Goal: Task Accomplishment & Management: Manage account settings

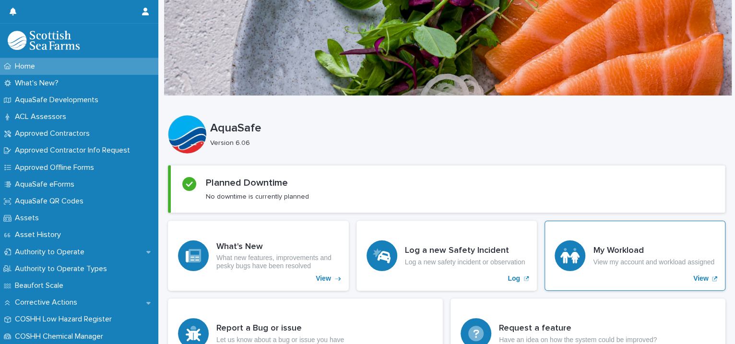
click at [593, 253] on div "My Workload View my account and workload assigned" at bounding box center [653, 256] width 121 height 20
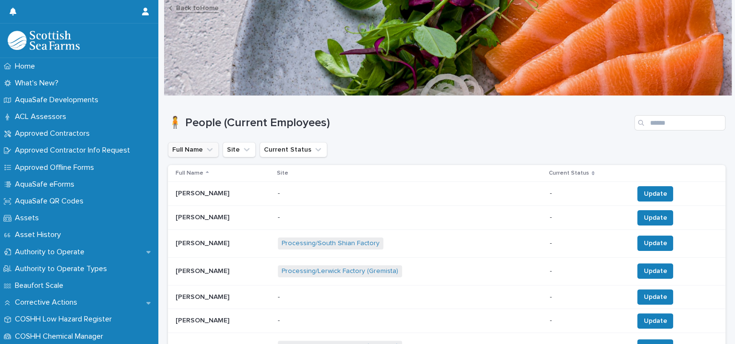
click at [208, 147] on icon "Full Name" at bounding box center [210, 150] width 10 height 10
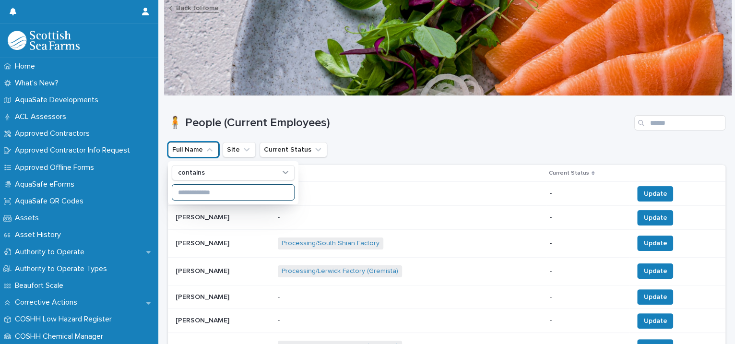
click at [202, 190] on input at bounding box center [233, 192] width 122 height 15
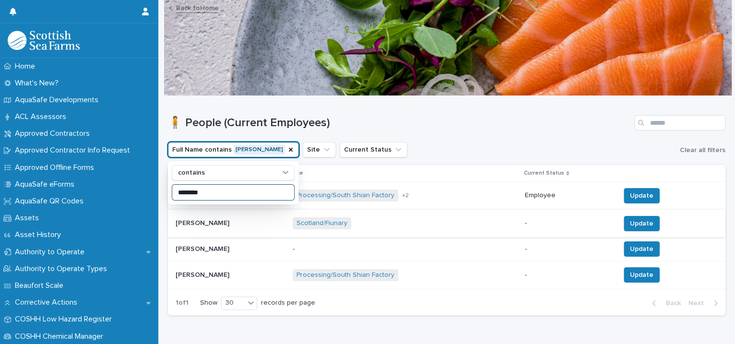
scroll to position [35, 0]
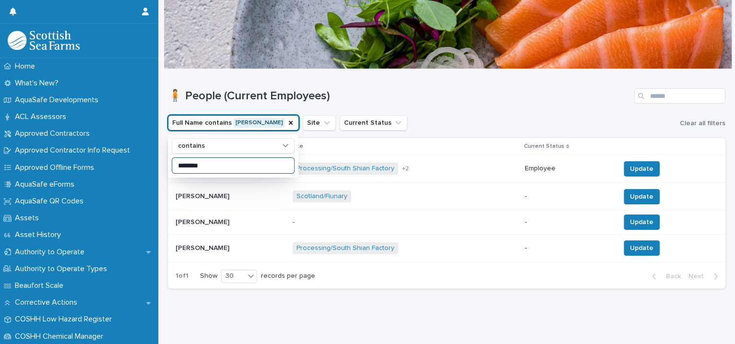
click at [256, 161] on input "********" at bounding box center [233, 165] width 122 height 15
type input "********"
click at [286, 141] on icon at bounding box center [286, 146] width 10 height 10
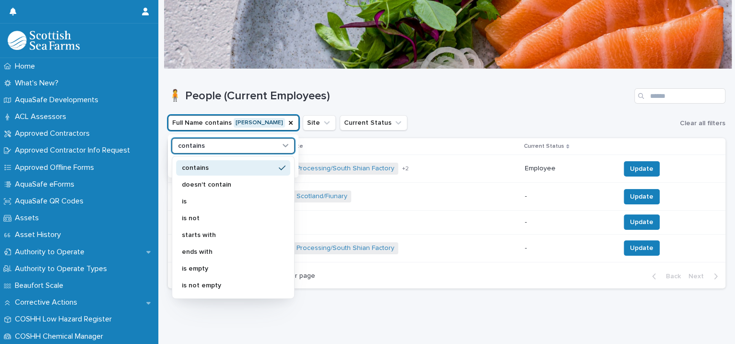
click at [221, 141] on div "contains" at bounding box center [227, 146] width 106 height 10
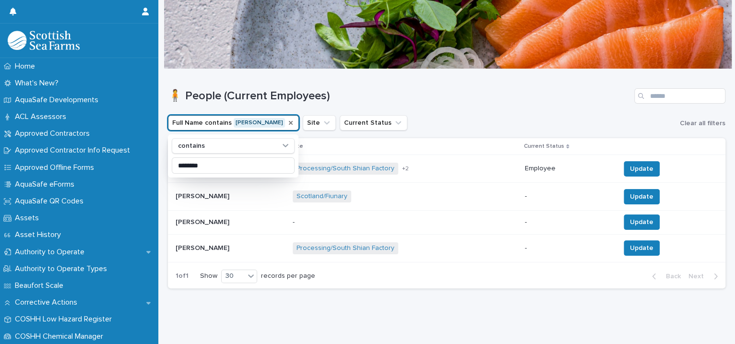
click at [287, 119] on icon "Full Name" at bounding box center [291, 123] width 8 height 8
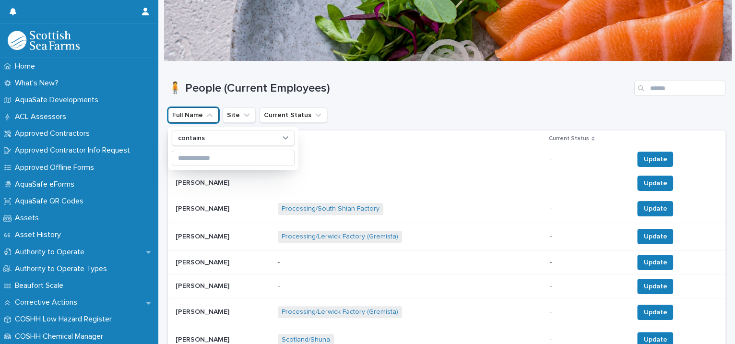
click at [203, 114] on button "Full Name" at bounding box center [193, 114] width 51 height 15
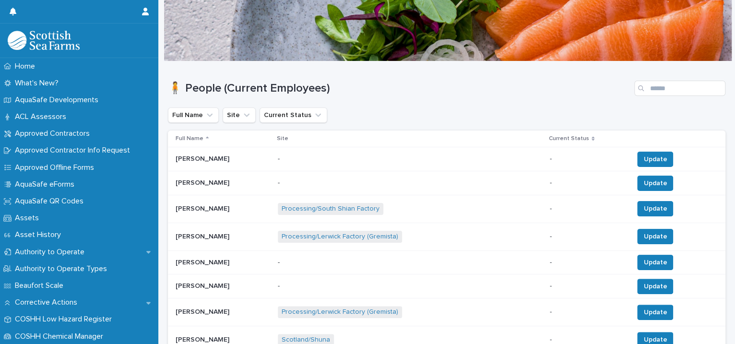
click at [207, 110] on icon "Full Name" at bounding box center [210, 115] width 10 height 10
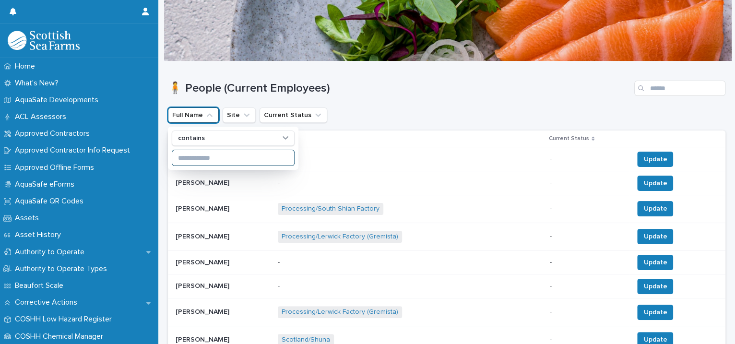
click at [201, 157] on input at bounding box center [233, 157] width 122 height 15
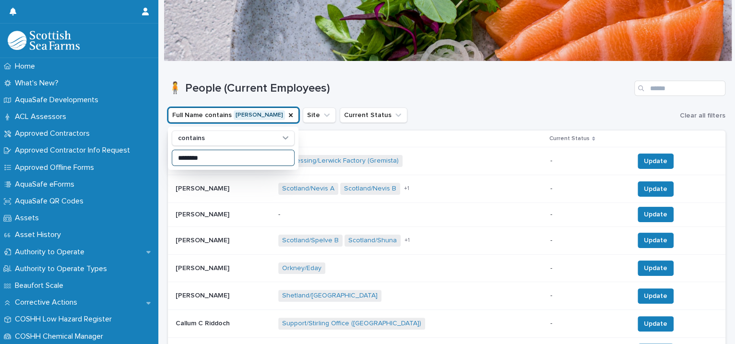
scroll to position [9, 0]
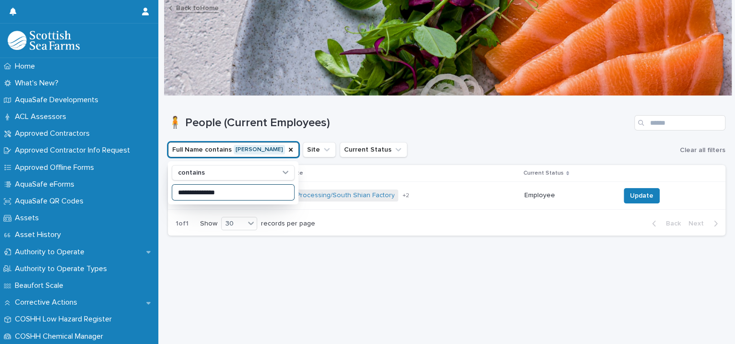
type input "**********"
click at [262, 142] on button "Full Name contains Donald Buchanan" at bounding box center [233, 149] width 131 height 15
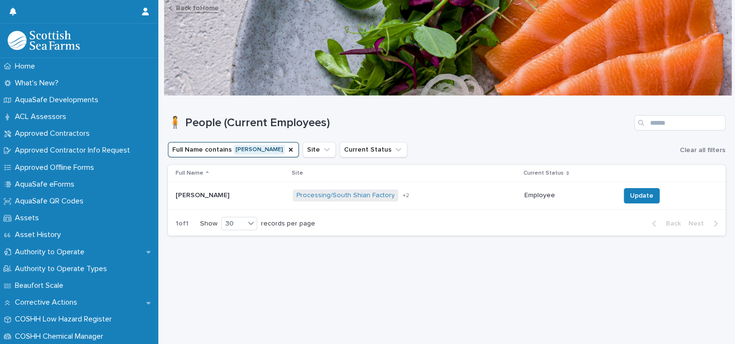
click at [248, 191] on p at bounding box center [230, 195] width 109 height 8
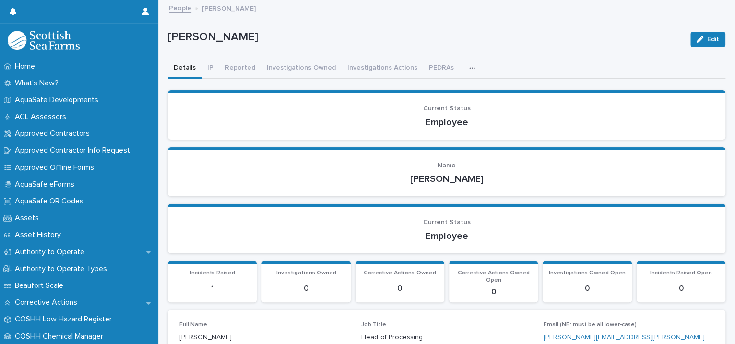
click at [181, 5] on link "People" at bounding box center [180, 7] width 23 height 11
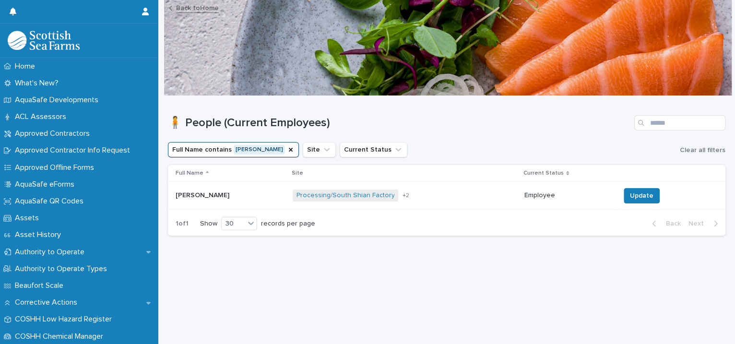
scroll to position [9, 0]
click at [435, 191] on div "Processing/South Shian Factory Processing/Lerwick Factory (Gremista) Processing…" at bounding box center [373, 195] width 160 height 12
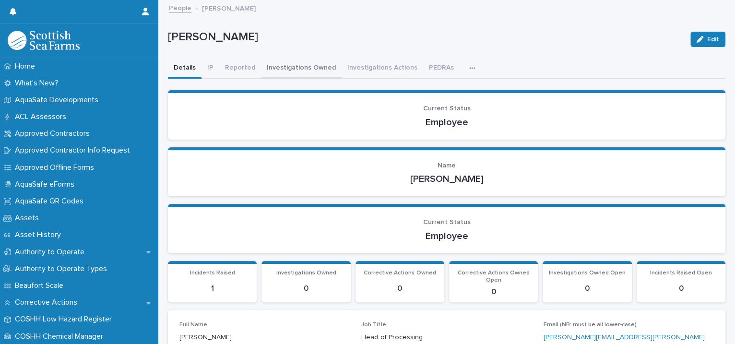
click at [277, 65] on button "Investigations Owned" at bounding box center [301, 69] width 81 height 20
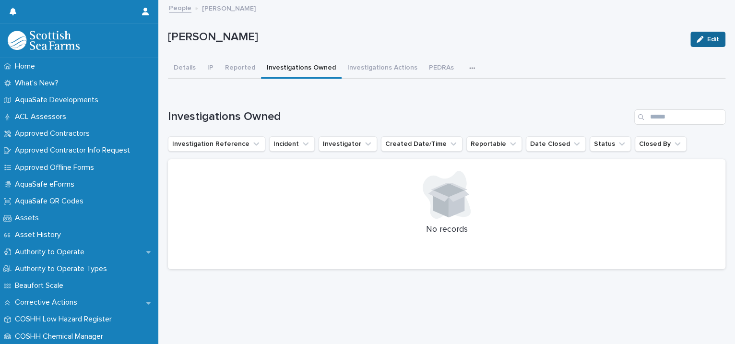
click at [693, 35] on button "Edit" at bounding box center [707, 39] width 35 height 15
click at [185, 12] on link "People" at bounding box center [180, 7] width 23 height 11
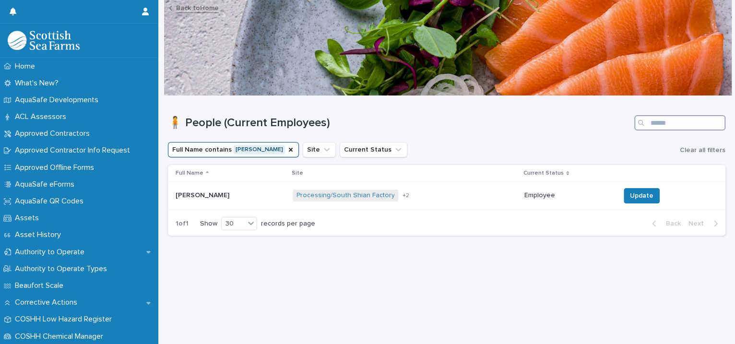
click at [650, 119] on input "Search" at bounding box center [679, 122] width 91 height 15
click at [648, 122] on input "Search" at bounding box center [679, 122] width 91 height 15
type input "**********"
click at [471, 197] on div "Processing/South Shian Factory Processing/Lerwick Factory (Gremista) Processing…" at bounding box center [405, 196] width 224 height 20
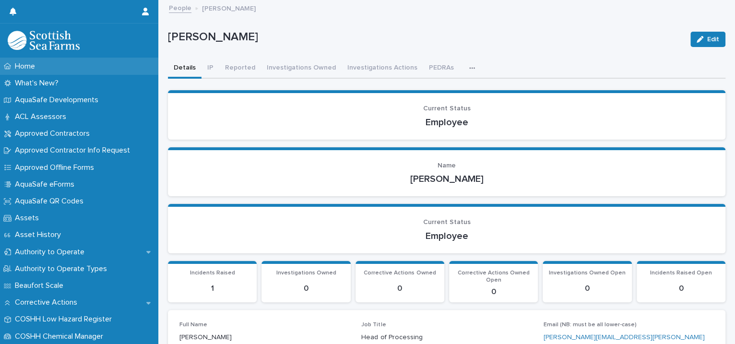
click at [54, 68] on div "Home" at bounding box center [79, 66] width 158 height 17
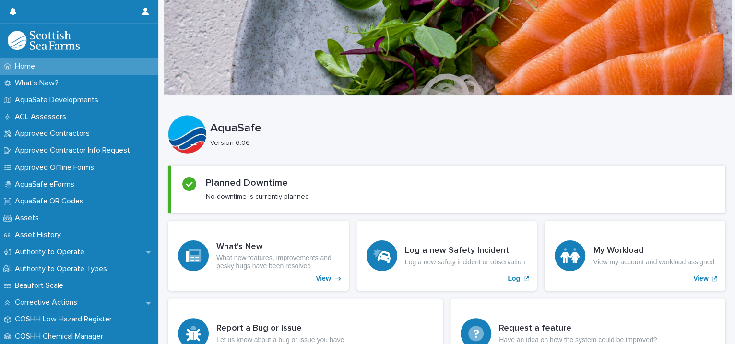
scroll to position [220, 0]
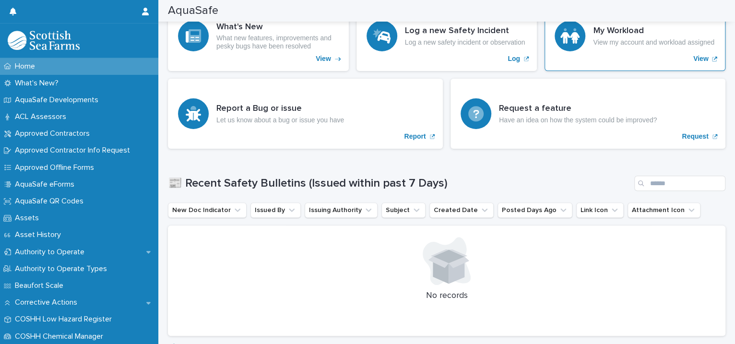
click at [621, 46] on p "View my account and workload assigned" at bounding box center [653, 42] width 121 height 8
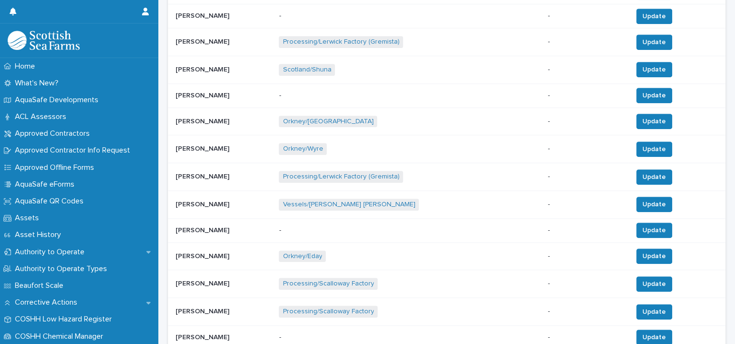
scroll to position [67, 0]
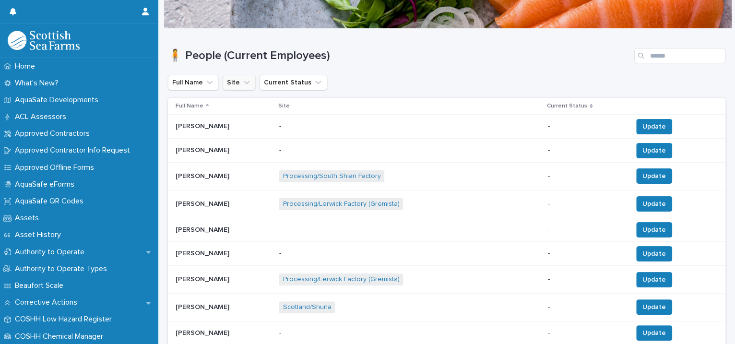
click at [244, 82] on icon "Site" at bounding box center [247, 82] width 6 height 3
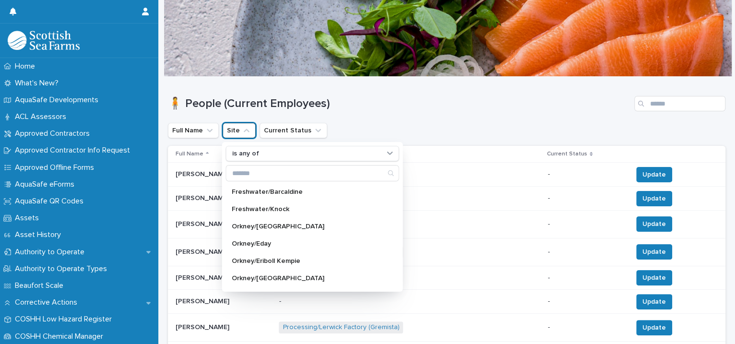
scroll to position [0, 0]
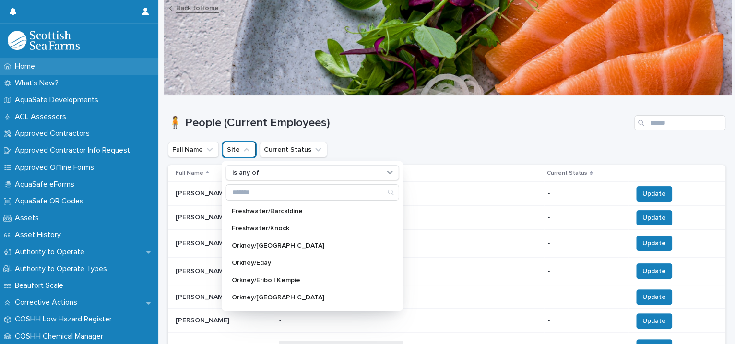
click at [29, 65] on p "Home" at bounding box center [27, 66] width 32 height 9
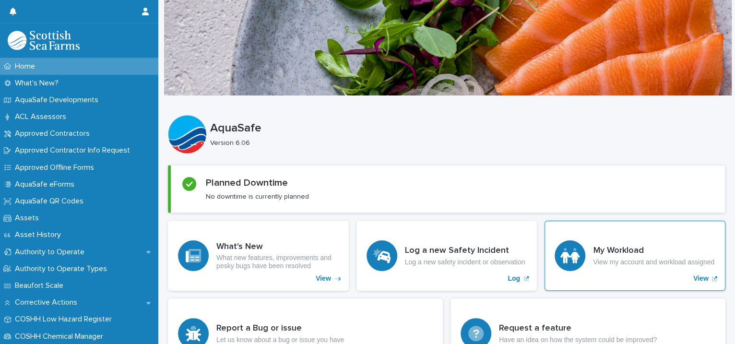
click at [694, 279] on p "View" at bounding box center [700, 278] width 15 height 8
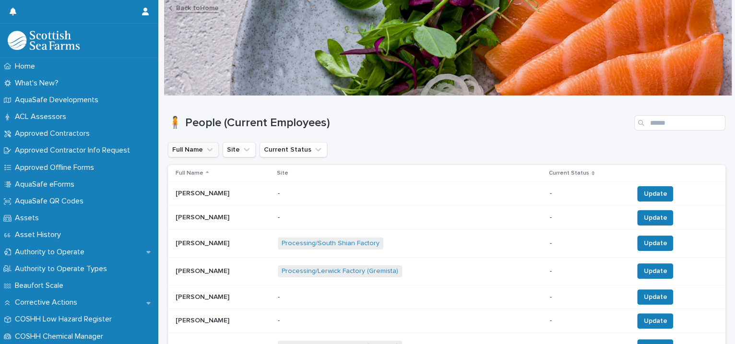
click at [212, 150] on icon "Full Name" at bounding box center [210, 150] width 10 height 10
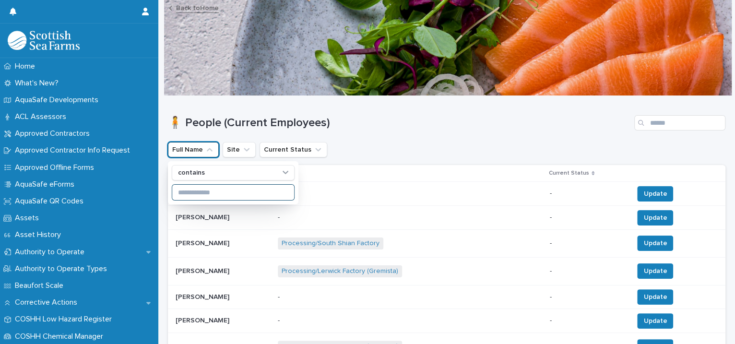
click at [211, 193] on input at bounding box center [233, 192] width 122 height 15
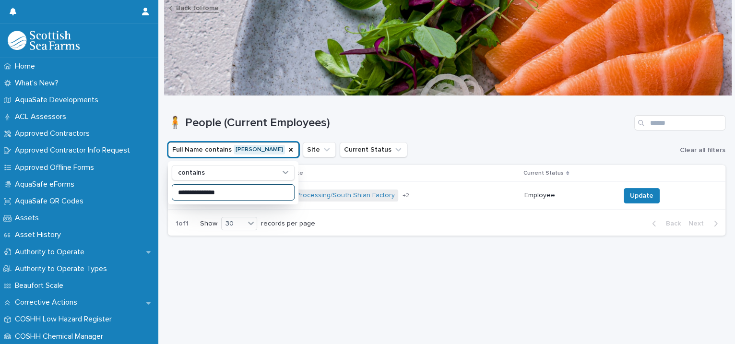
type input "**********"
click at [361, 194] on link "Processing/South Shian Factory" at bounding box center [345, 195] width 98 height 8
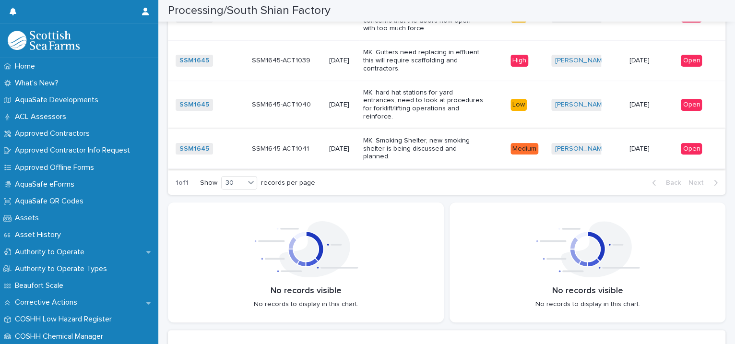
scroll to position [2113, 0]
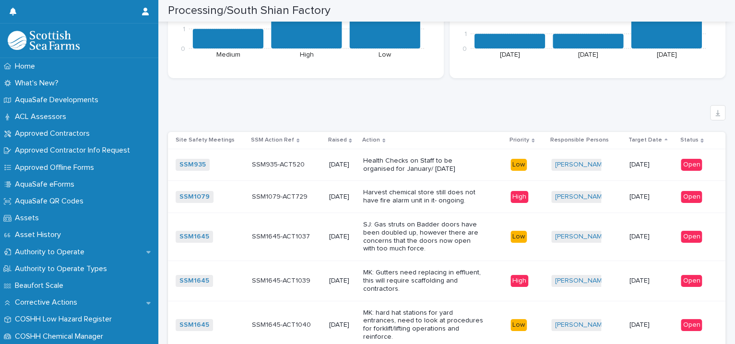
click at [476, 158] on p "Health Checks on Staff to be organised for January/ February 2024" at bounding box center [423, 165] width 120 height 16
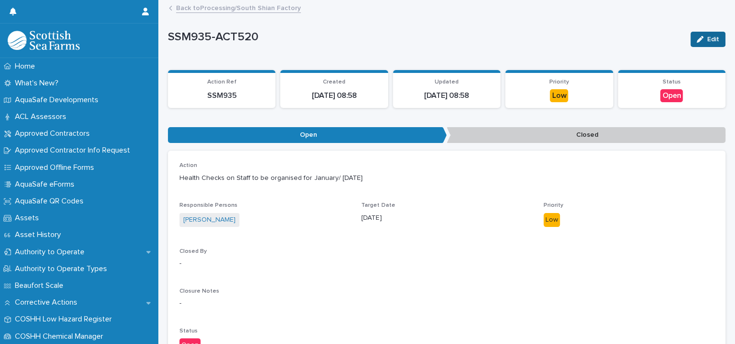
click at [690, 32] on button "Edit" at bounding box center [707, 39] width 35 height 15
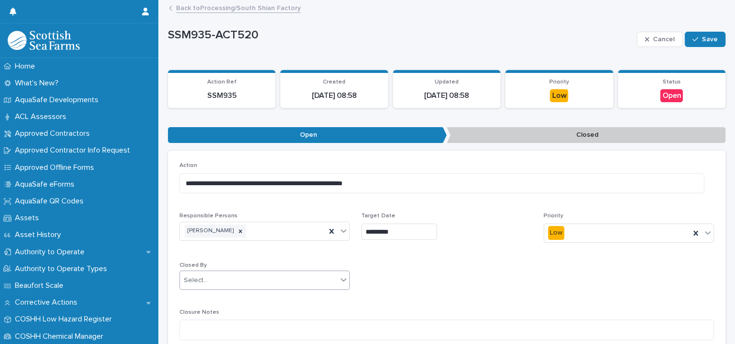
click at [342, 278] on icon at bounding box center [344, 280] width 10 height 10
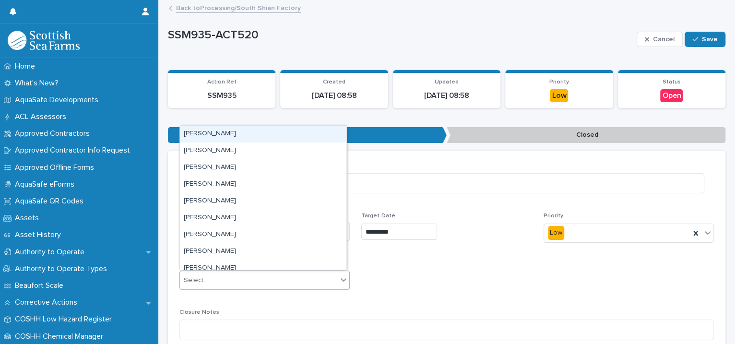
click at [389, 269] on div "**********" at bounding box center [446, 279] width 534 height 235
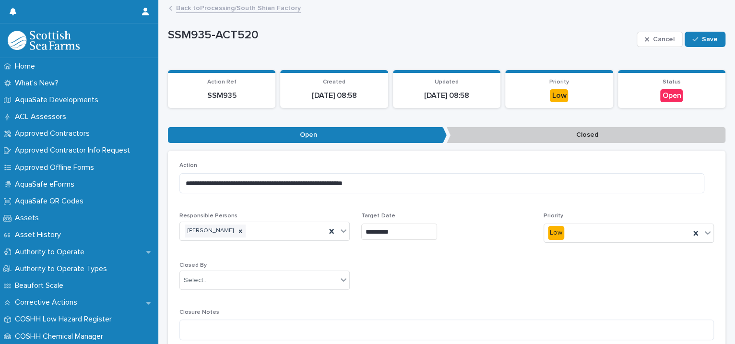
scroll to position [128, 0]
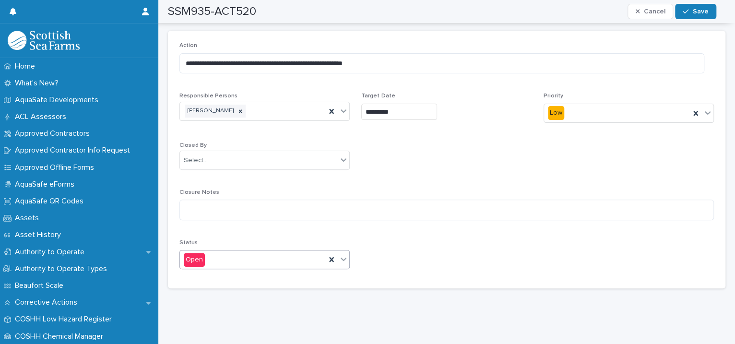
click at [342, 254] on icon at bounding box center [344, 259] width 10 height 10
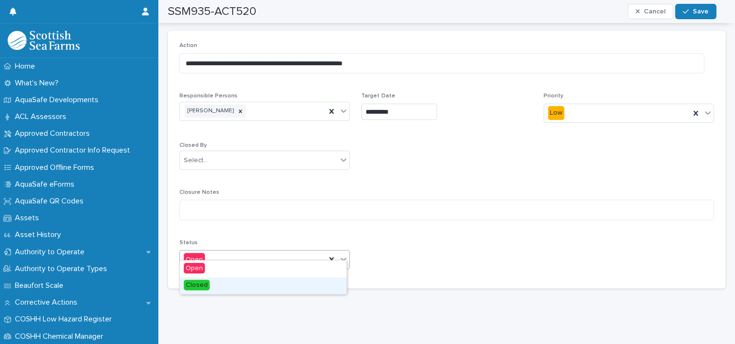
click at [227, 286] on div "Closed" at bounding box center [263, 285] width 166 height 17
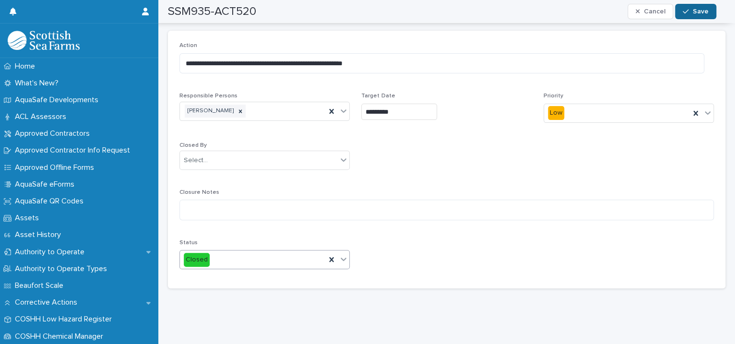
click at [687, 5] on button "Save" at bounding box center [695, 11] width 41 height 15
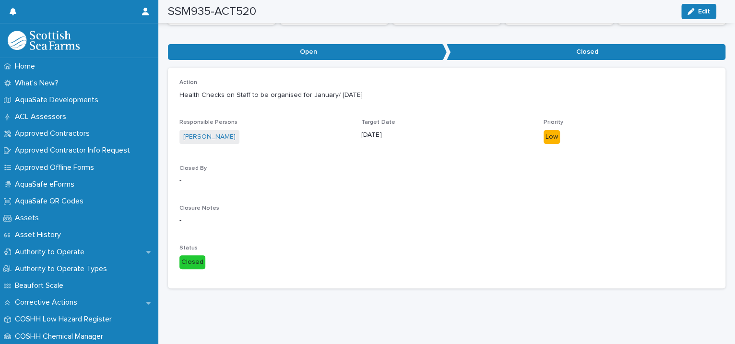
scroll to position [0, 0]
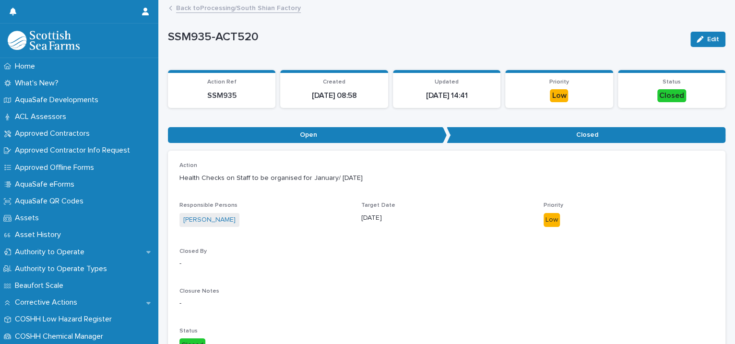
click at [240, 10] on link "Back to Processing/South Shian Factory" at bounding box center [238, 7] width 125 height 11
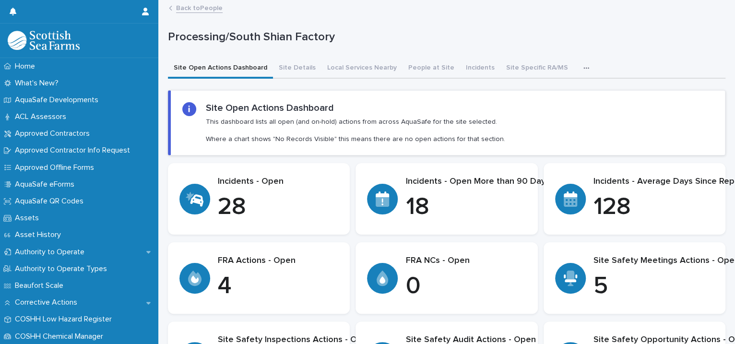
scroll to position [220, 0]
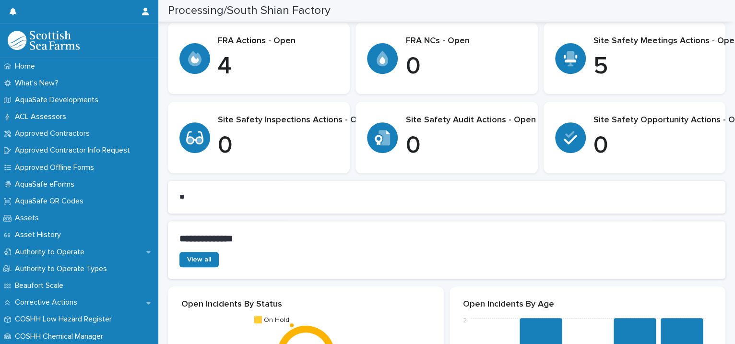
click at [616, 58] on p "5" at bounding box center [666, 66] width 146 height 29
click at [605, 60] on p "5" at bounding box center [666, 66] width 146 height 29
click at [569, 66] on div at bounding box center [570, 58] width 31 height 31
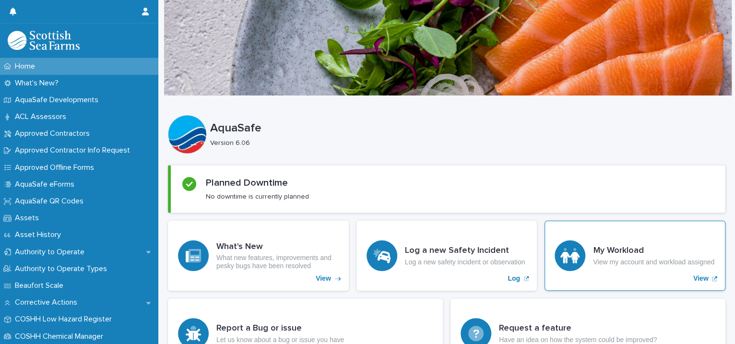
click at [560, 259] on icon "View" at bounding box center [569, 258] width 19 height 12
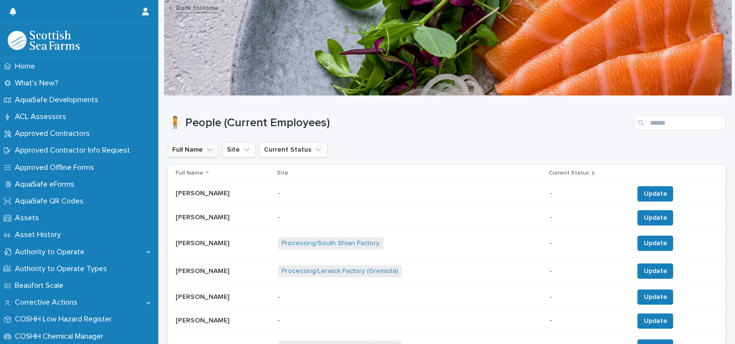
click at [210, 151] on icon "Full Name" at bounding box center [210, 150] width 10 height 10
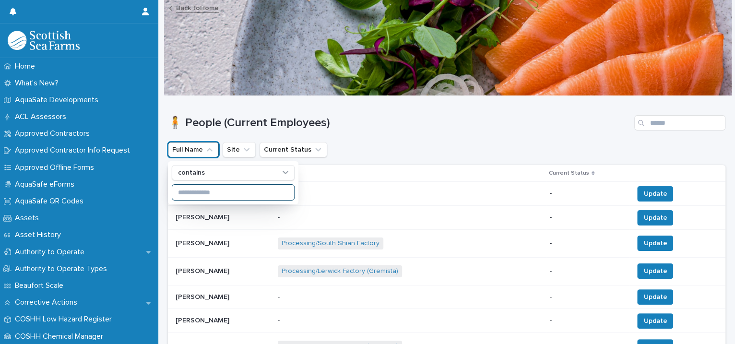
click at [208, 190] on input at bounding box center [233, 192] width 122 height 15
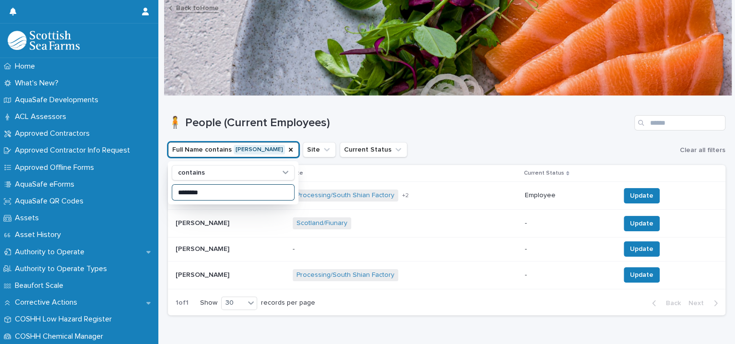
click at [177, 188] on input "********" at bounding box center [233, 192] width 122 height 15
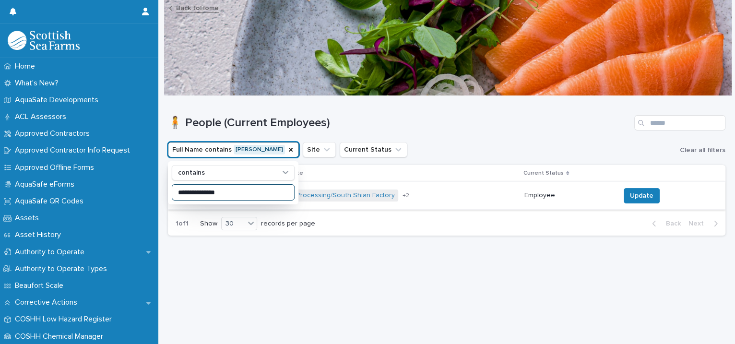
type input "**********"
click at [488, 194] on div "Processing/South Shian Factory Processing/Lerwick Factory (Gremista) Processing…" at bounding box center [405, 196] width 224 height 20
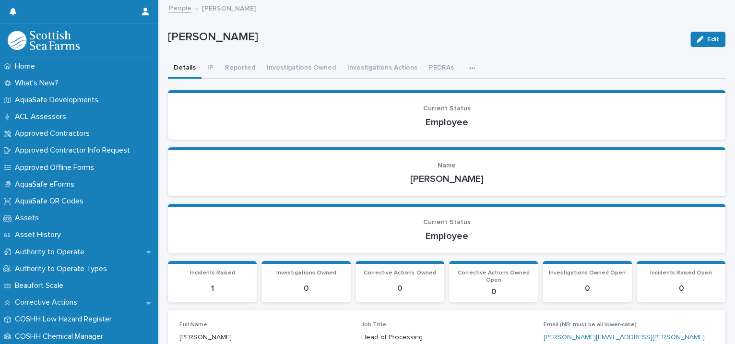
click at [185, 9] on link "People" at bounding box center [180, 7] width 23 height 11
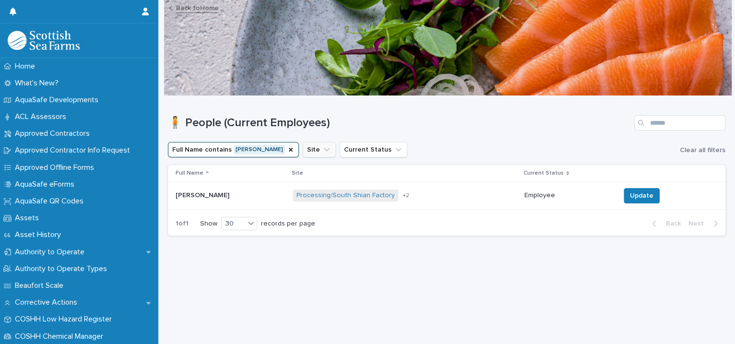
click at [328, 149] on button "Site" at bounding box center [319, 149] width 33 height 15
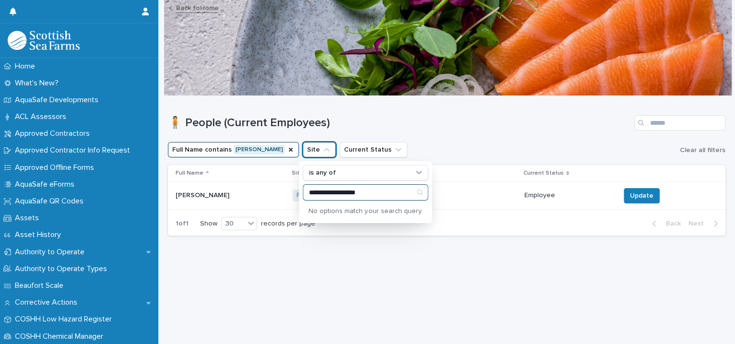
click at [325, 194] on input "**********" at bounding box center [365, 192] width 124 height 15
click at [344, 194] on input "**********" at bounding box center [365, 192] width 124 height 15
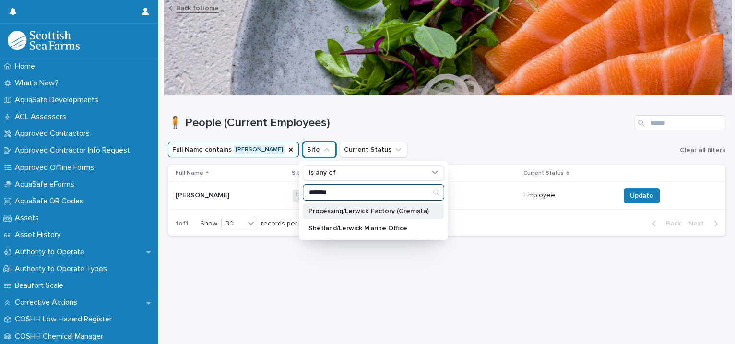
type input "*******"
click at [351, 212] on p "Processing/Lerwick Factory (Gremista)" at bounding box center [368, 211] width 120 height 7
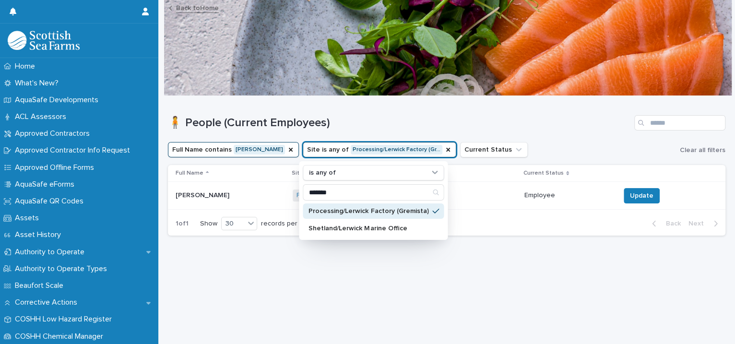
click at [478, 218] on div "1 of 1 Show 30 records per page Back Next" at bounding box center [446, 224] width 557 height 24
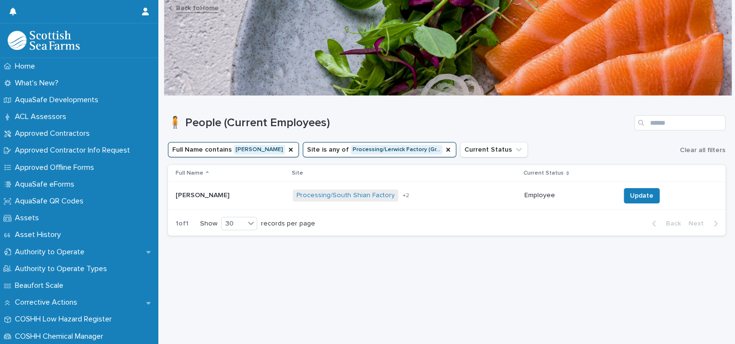
click at [458, 210] on div "Full Name Site Current Status [PERSON_NAME] [PERSON_NAME] Processing/South Shia…" at bounding box center [446, 188] width 557 height 47
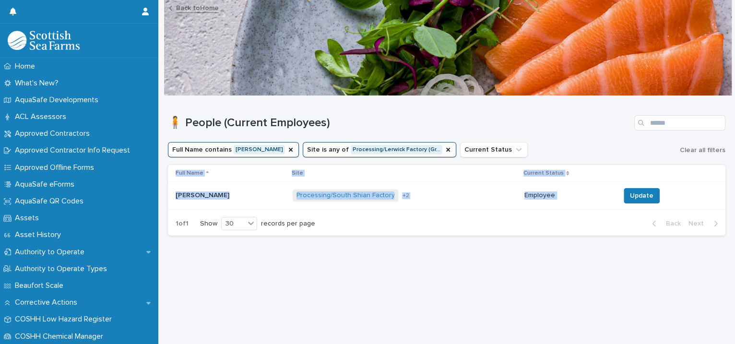
click at [458, 210] on div "Full Name Site Current Status [PERSON_NAME] [PERSON_NAME] Processing/South Shia…" at bounding box center [446, 188] width 557 height 47
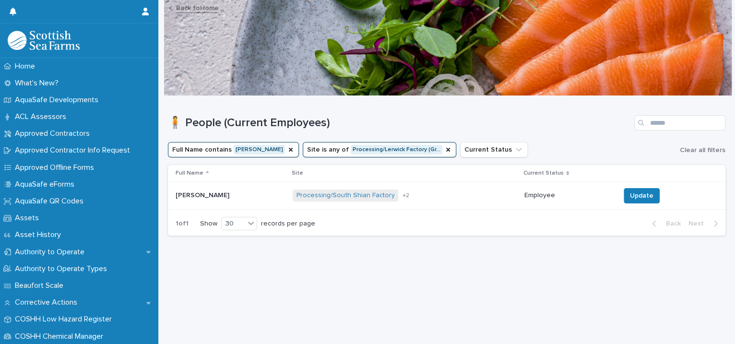
click at [454, 198] on div "Processing/South Shian Factory Processing/Lerwick Factory (Gremista) Processing…" at bounding box center [405, 196] width 224 height 20
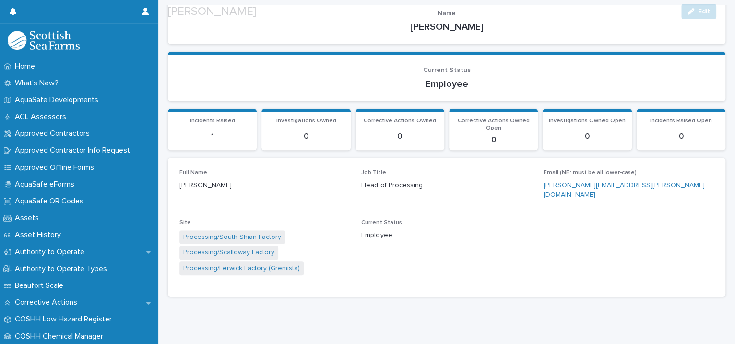
scroll to position [158, 0]
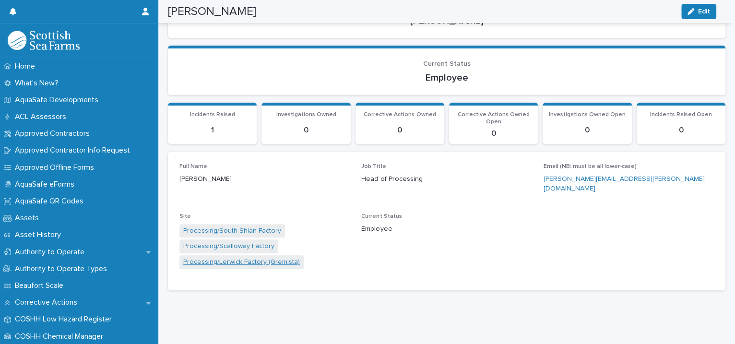
click at [223, 257] on link "Processing/Lerwick Factory (Gremista)" at bounding box center [241, 262] width 117 height 10
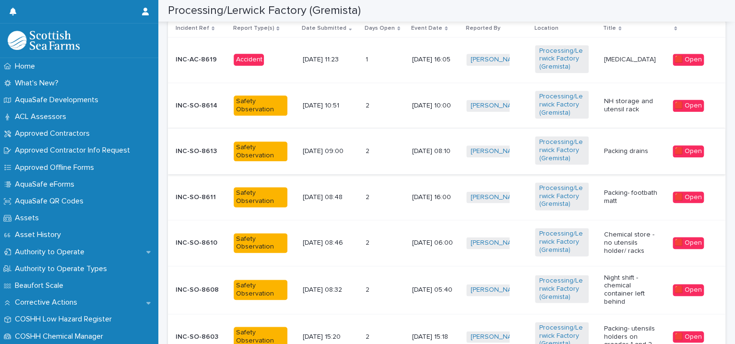
scroll to position [879, 0]
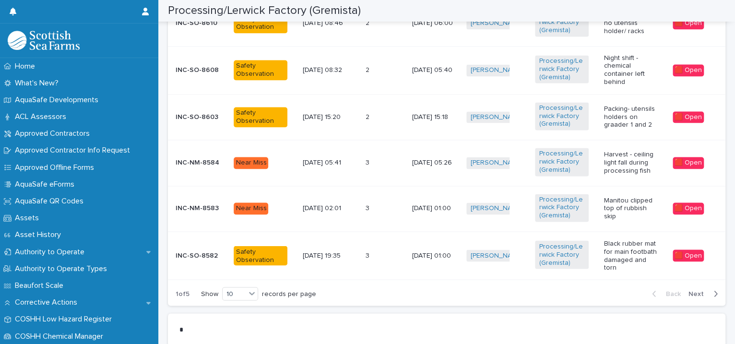
click at [473, 218] on td "[PERSON_NAME] + 0" at bounding box center [496, 209] width 69 height 46
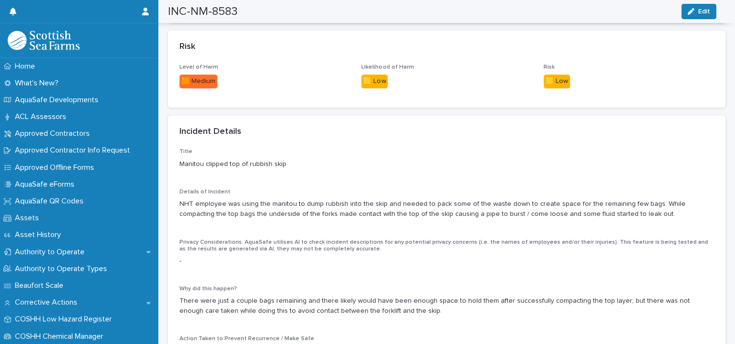
scroll to position [660, 0]
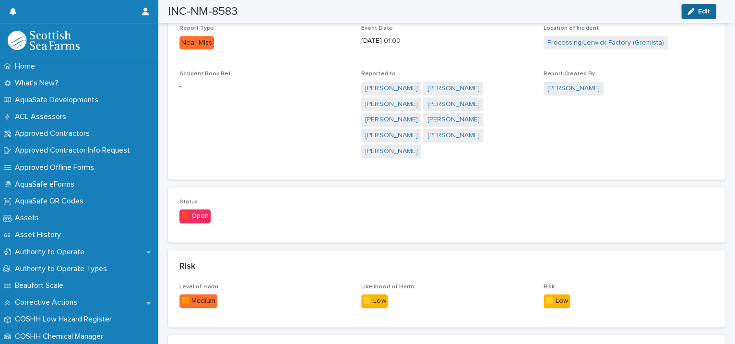
click at [684, 10] on button "Edit" at bounding box center [698, 11] width 35 height 15
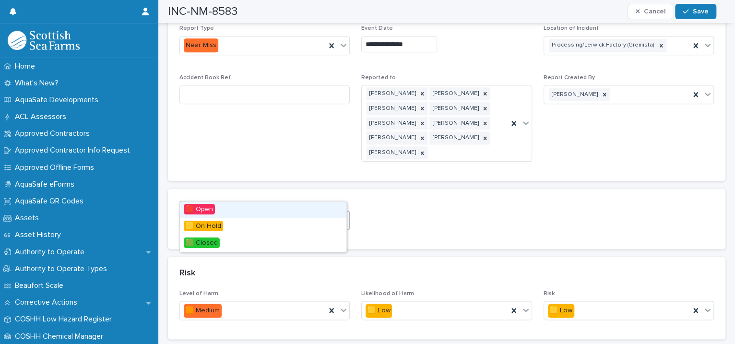
click at [344, 215] on icon at bounding box center [344, 220] width 10 height 10
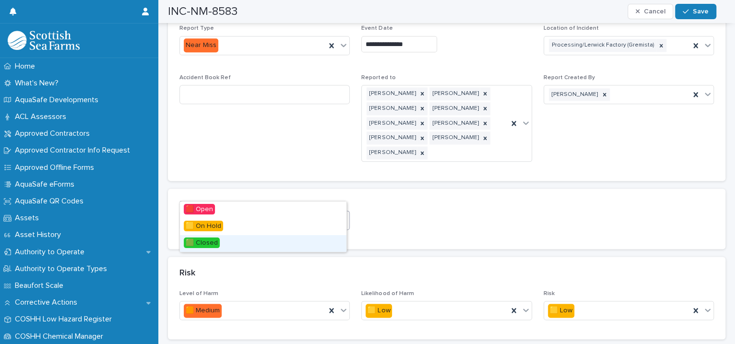
click at [267, 236] on div "🟩 Closed" at bounding box center [263, 243] width 166 height 17
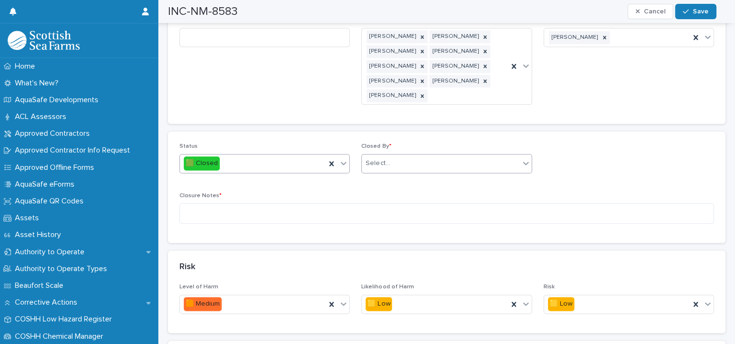
click at [385, 155] on div "Select..." at bounding box center [440, 163] width 157 height 16
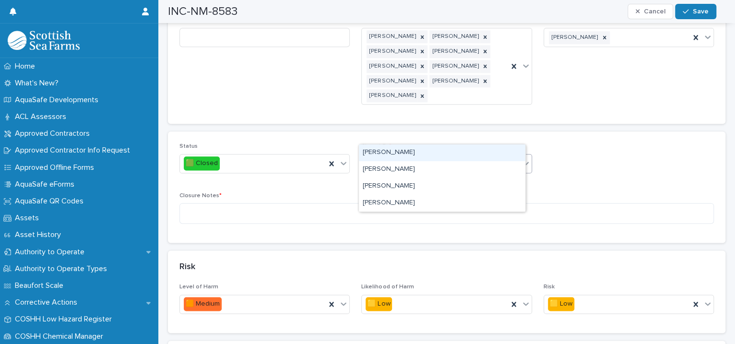
type input "****"
click at [375, 154] on div "[PERSON_NAME]" at bounding box center [442, 152] width 166 height 17
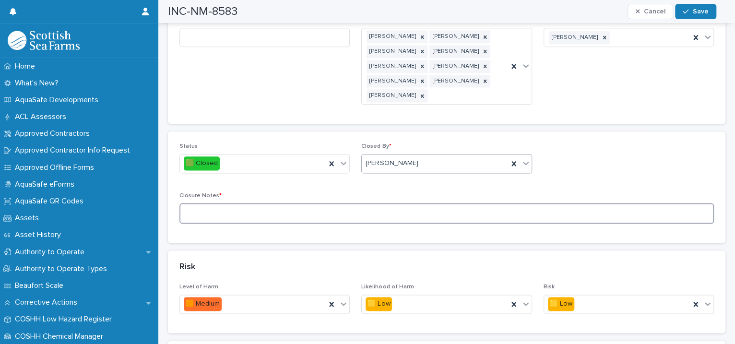
click at [242, 203] on textarea at bounding box center [446, 213] width 534 height 21
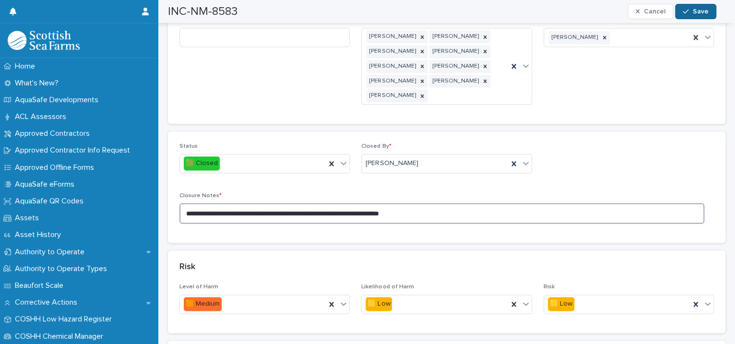
type textarea "**********"
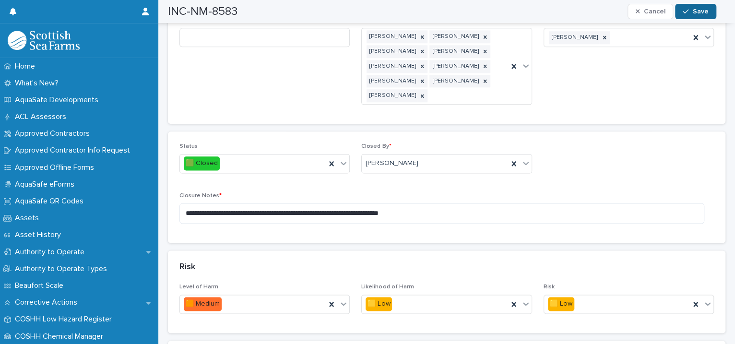
click at [693, 13] on button "Save" at bounding box center [695, 11] width 41 height 15
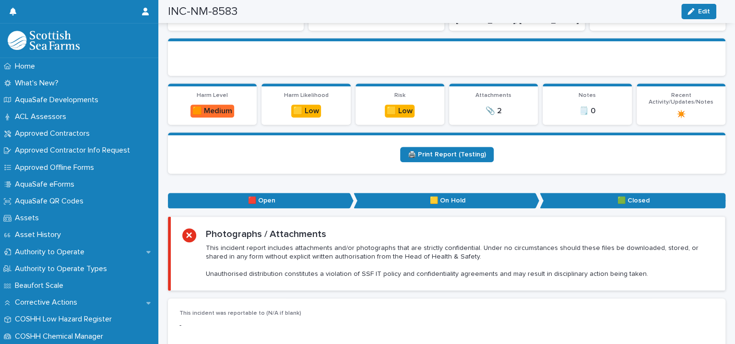
scroll to position [0, 0]
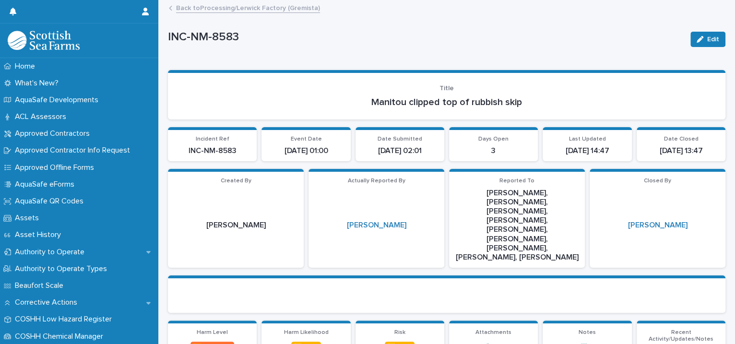
click at [224, 9] on link "Back to Processing/Lerwick Factory (Gremista)" at bounding box center [248, 7] width 144 height 11
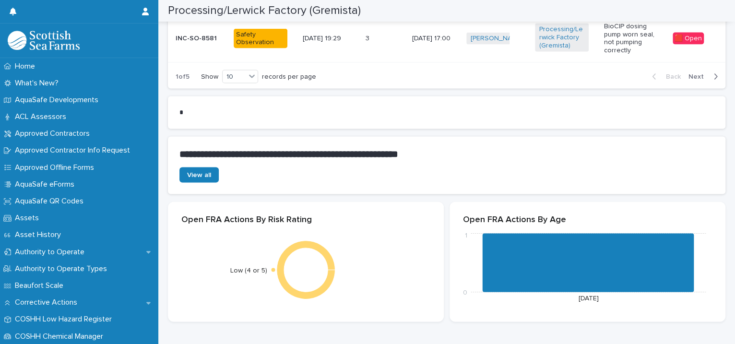
scroll to position [879, 0]
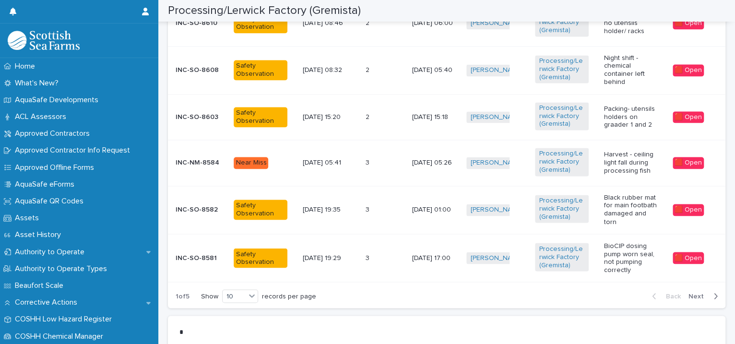
click at [688, 295] on span "Next" at bounding box center [698, 296] width 21 height 7
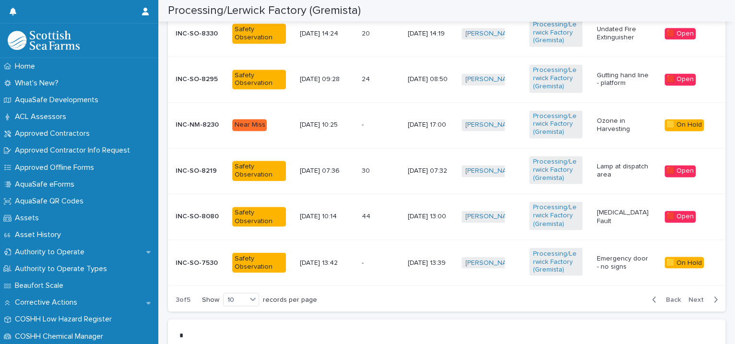
click at [689, 296] on span "Next" at bounding box center [698, 299] width 21 height 7
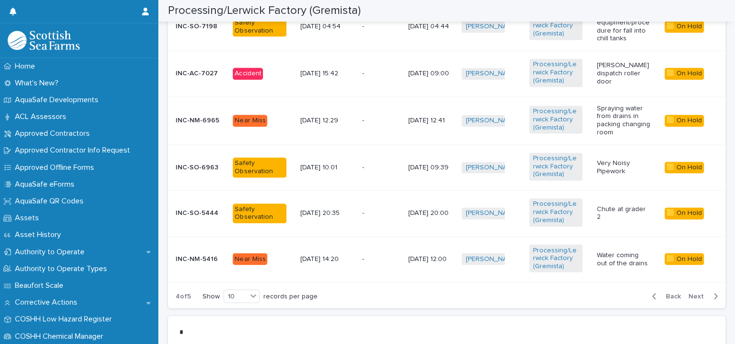
click at [625, 221] on td "Chute at grader 2" at bounding box center [627, 213] width 68 height 46
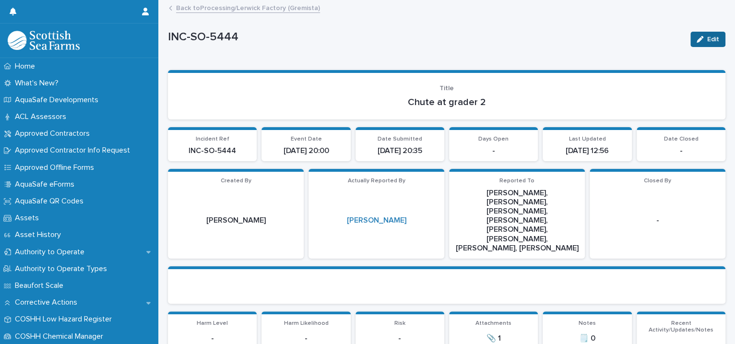
click at [700, 34] on button "Edit" at bounding box center [707, 39] width 35 height 15
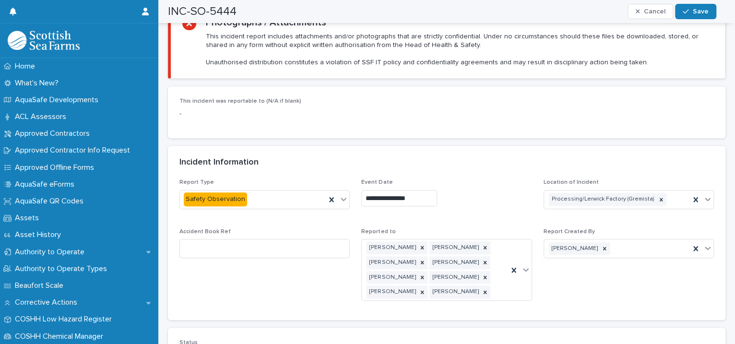
scroll to position [660, 0]
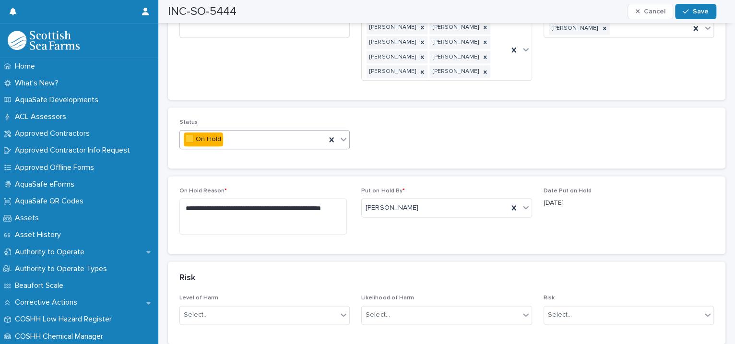
click at [339, 134] on icon at bounding box center [344, 139] width 10 height 10
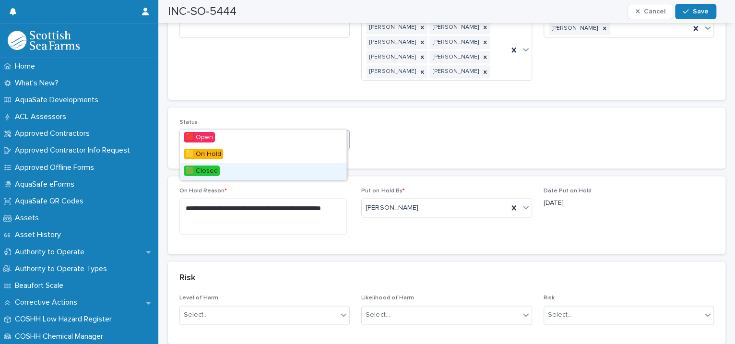
click at [274, 167] on div "🟩 Closed" at bounding box center [263, 171] width 166 height 17
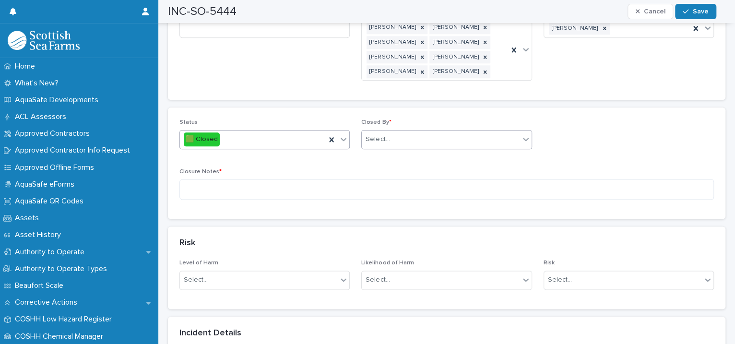
click at [407, 131] on div "Select..." at bounding box center [440, 139] width 157 height 16
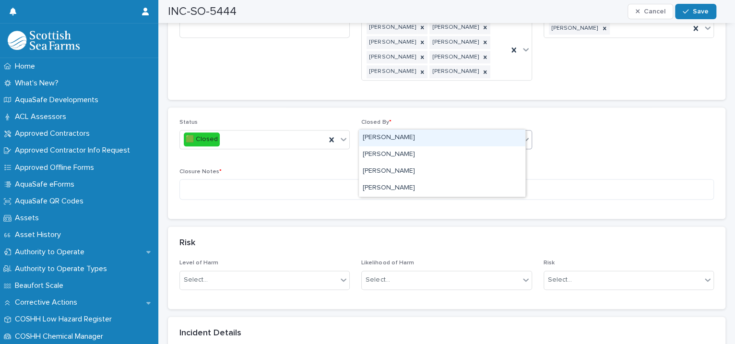
type input "****"
click at [398, 132] on div "[PERSON_NAME]" at bounding box center [442, 138] width 166 height 17
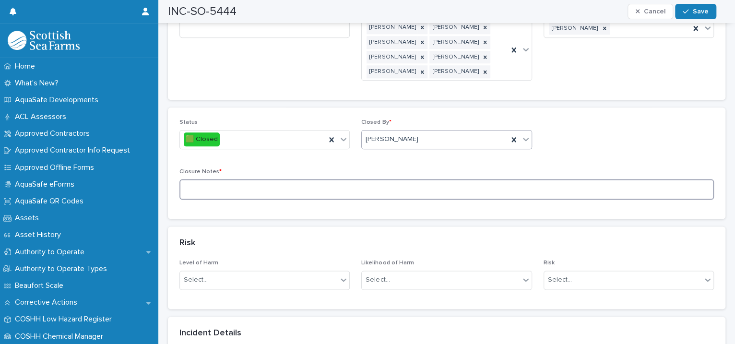
click at [243, 179] on textarea at bounding box center [446, 189] width 534 height 21
type textarea "**********"
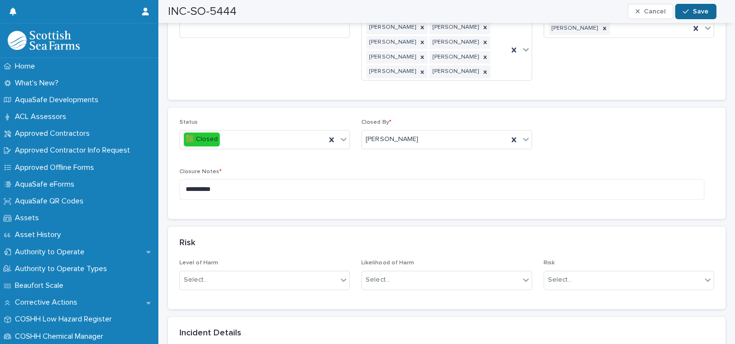
click at [701, 8] on span "Save" at bounding box center [701, 11] width 16 height 7
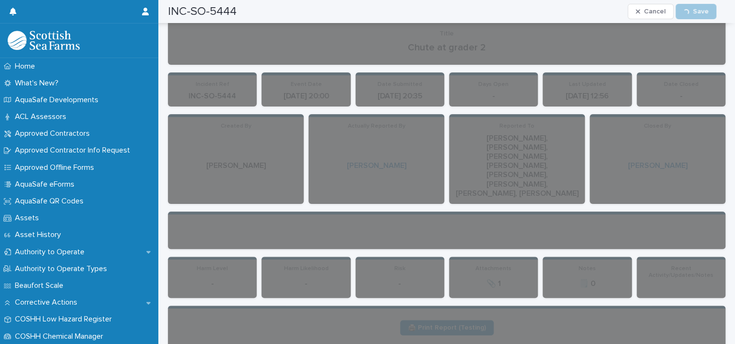
scroll to position [0, 0]
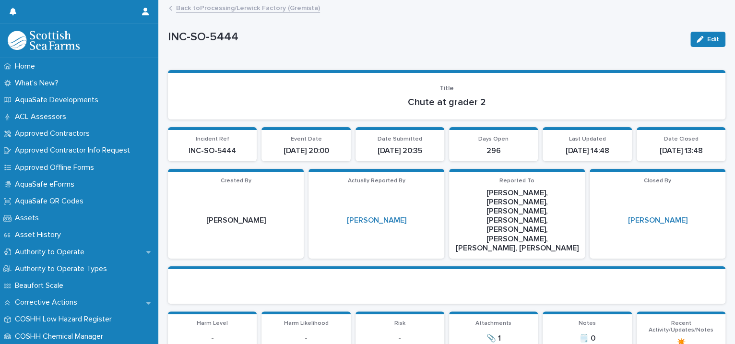
click at [258, 10] on link "Back to Processing/Lerwick Factory (Gremista)" at bounding box center [248, 7] width 144 height 11
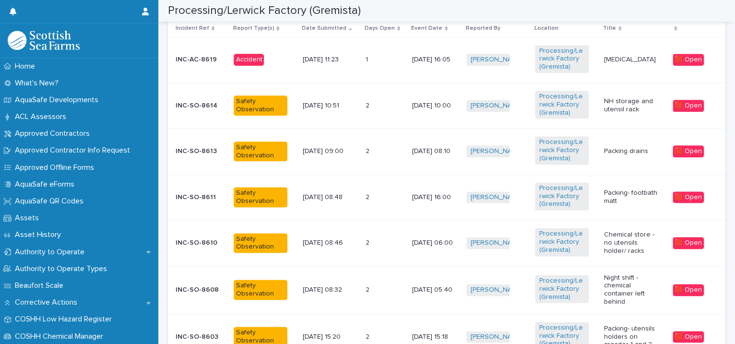
scroll to position [879, 0]
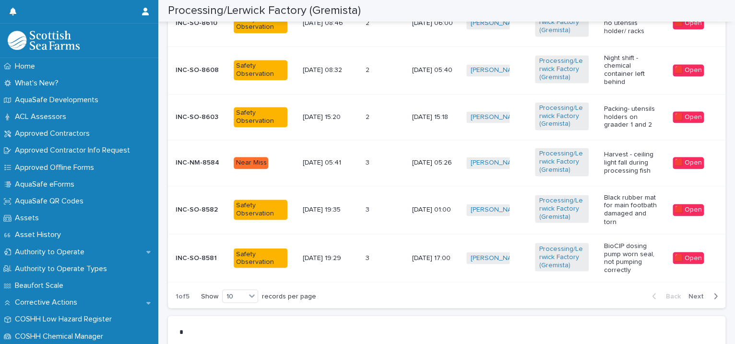
click at [689, 295] on span "Next" at bounding box center [698, 296] width 21 height 7
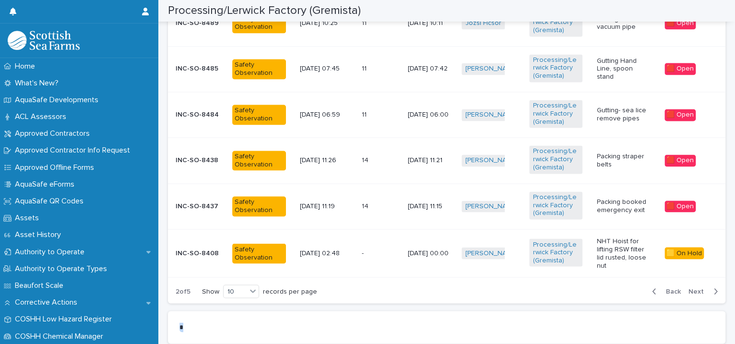
click at [689, 295] on div "Back Next" at bounding box center [684, 291] width 81 height 24
click at [688, 290] on span "Next" at bounding box center [698, 291] width 21 height 7
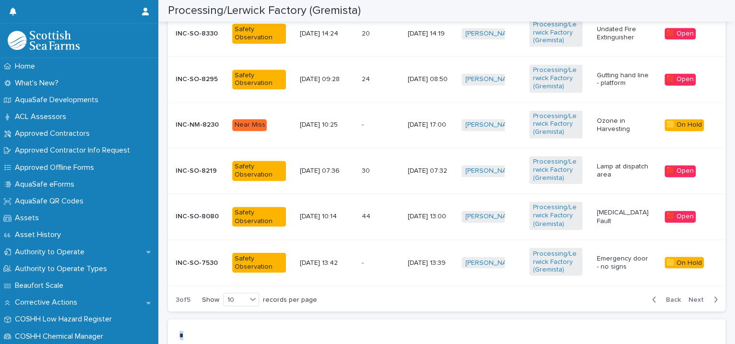
click at [688, 295] on button "Next" at bounding box center [704, 299] width 41 height 9
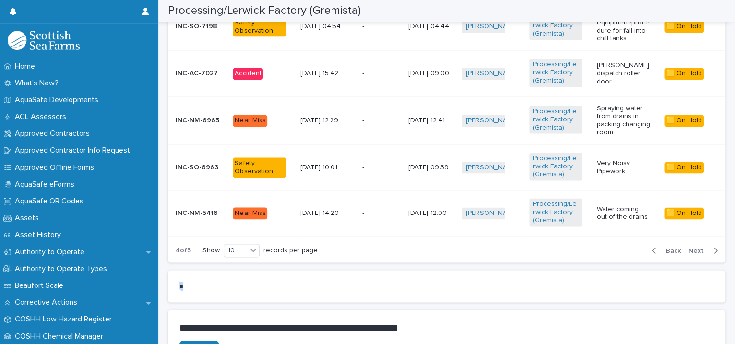
click at [688, 290] on section "•••" at bounding box center [446, 286] width 557 height 33
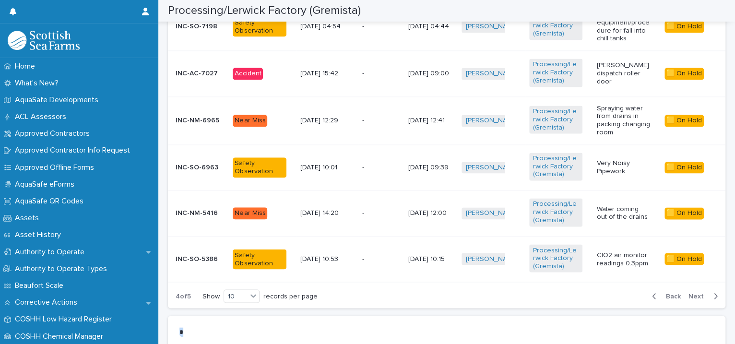
click at [688, 293] on span "Next" at bounding box center [698, 296] width 21 height 7
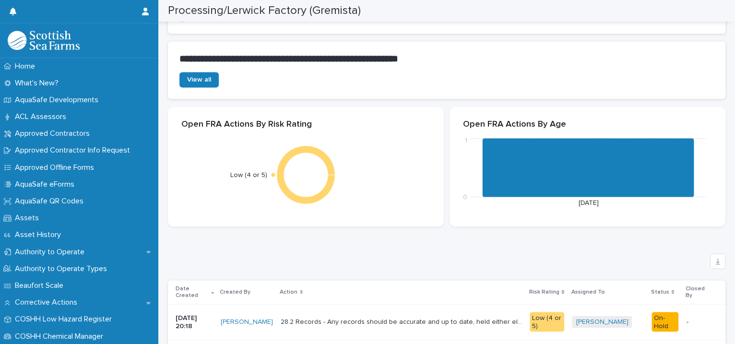
scroll to position [1099, 0]
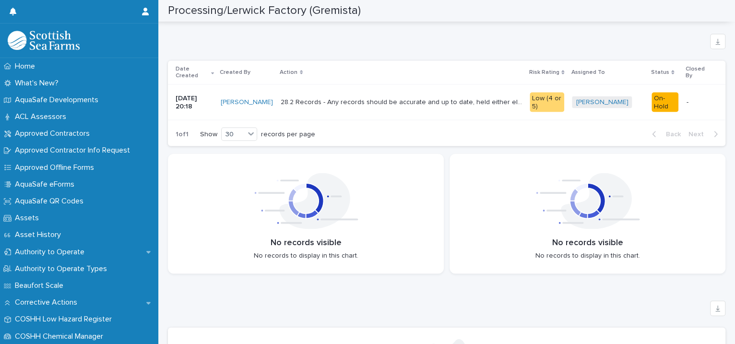
click at [486, 122] on div "1 of 1 Show 30 records per page Back Next" at bounding box center [446, 134] width 557 height 24
click at [512, 96] on p "28.2 Records - Any records should be accurate and up to date, held either elect…" at bounding box center [402, 101] width 243 height 10
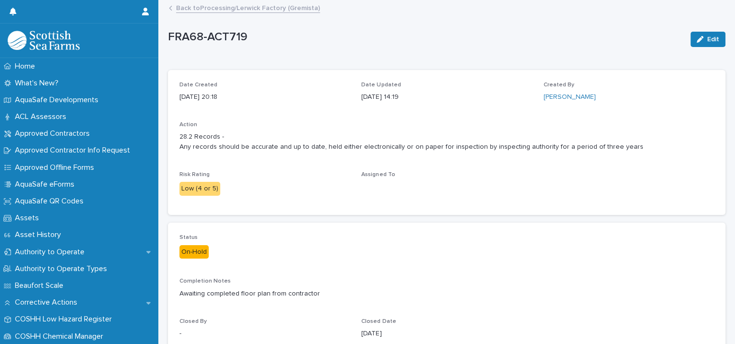
scroll to position [78, 0]
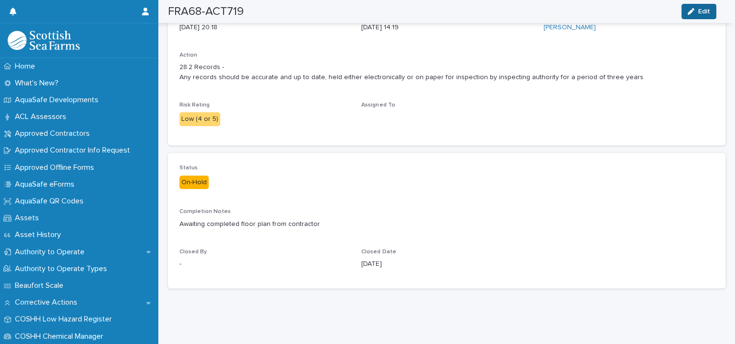
click at [692, 9] on icon "button" at bounding box center [690, 11] width 7 height 7
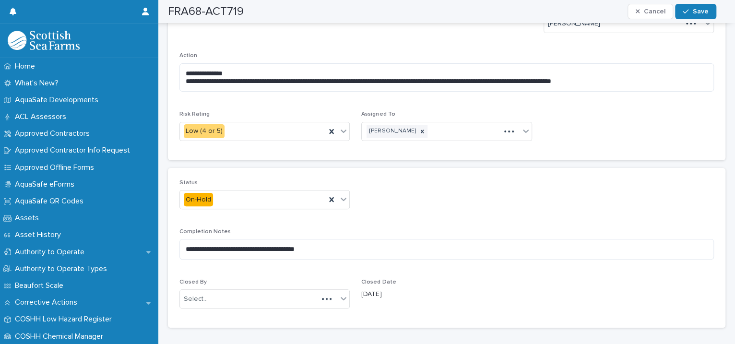
scroll to position [98, 0]
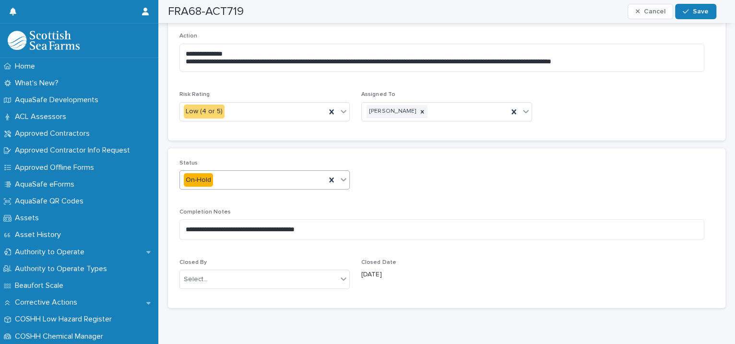
click at [342, 180] on icon at bounding box center [344, 180] width 10 height 10
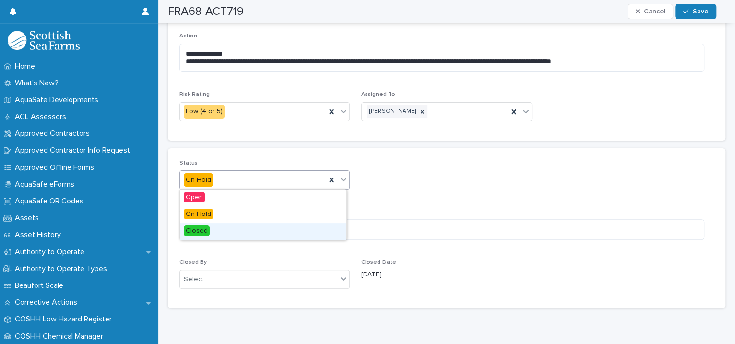
click at [308, 225] on div "Closed" at bounding box center [263, 231] width 166 height 17
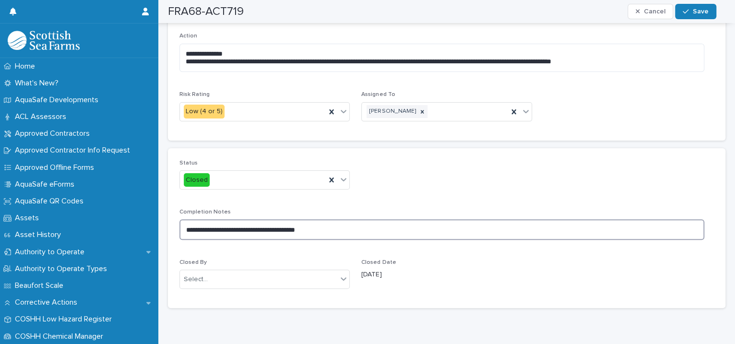
click at [344, 231] on textarea "**********" at bounding box center [441, 229] width 525 height 21
type textarea "**********"
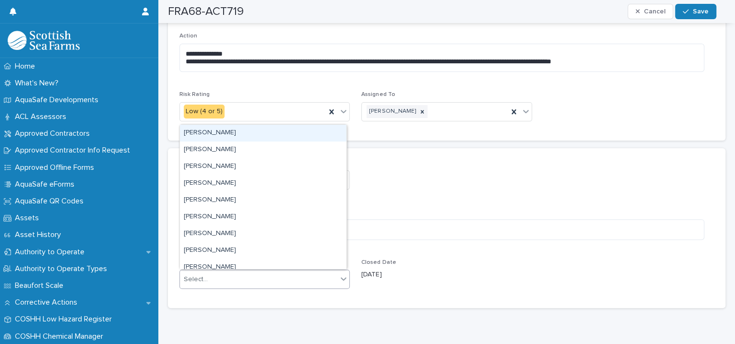
click at [341, 280] on icon at bounding box center [344, 279] width 10 height 10
type input "****"
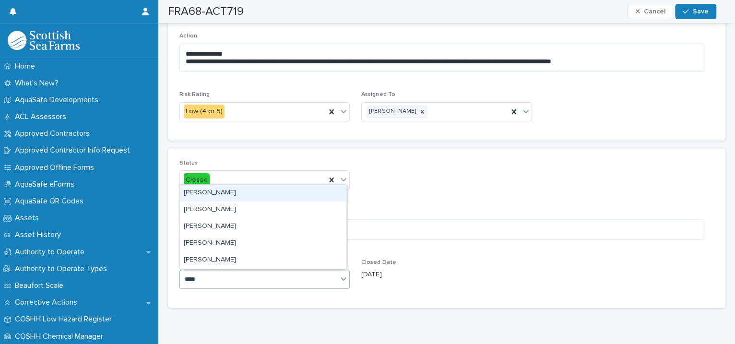
click at [252, 189] on div "[PERSON_NAME]" at bounding box center [263, 193] width 166 height 17
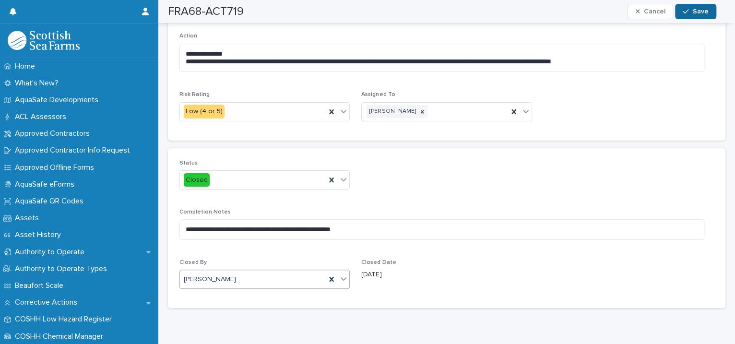
click at [702, 12] on span "Save" at bounding box center [701, 11] width 16 height 7
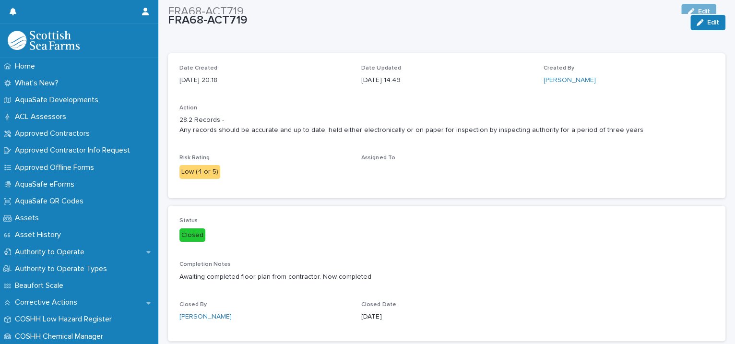
scroll to position [0, 0]
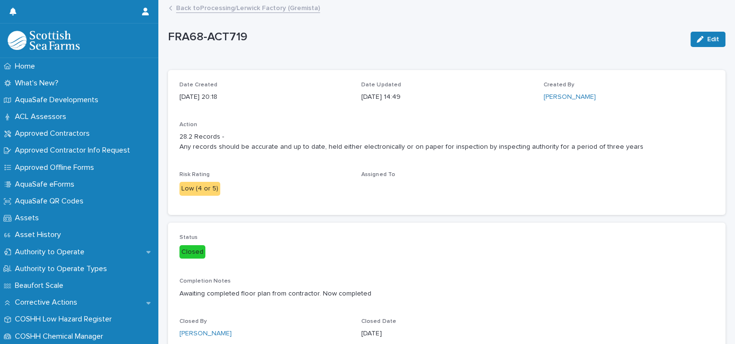
click at [225, 5] on link "Back to Processing/Lerwick Factory (Gremista)" at bounding box center [248, 7] width 144 height 11
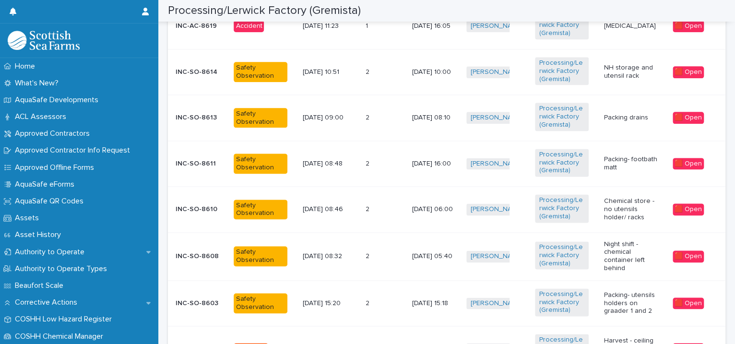
scroll to position [879, 0]
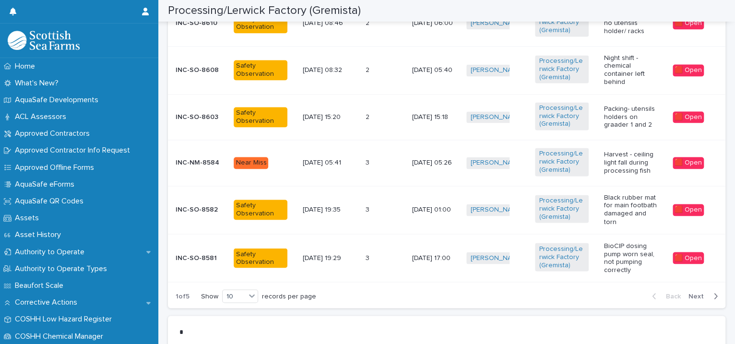
click at [688, 293] on span "Next" at bounding box center [698, 296] width 21 height 7
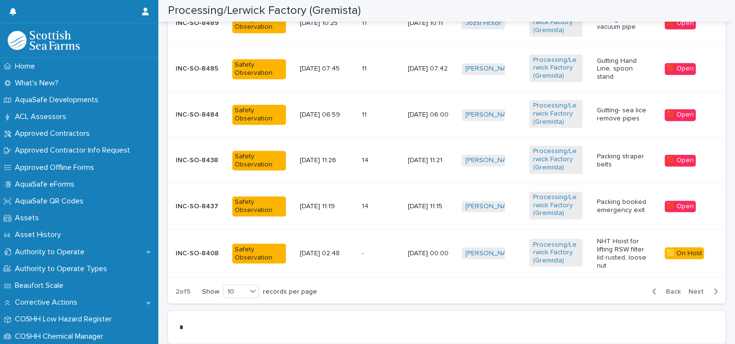
click at [684, 293] on button "Next" at bounding box center [704, 291] width 41 height 9
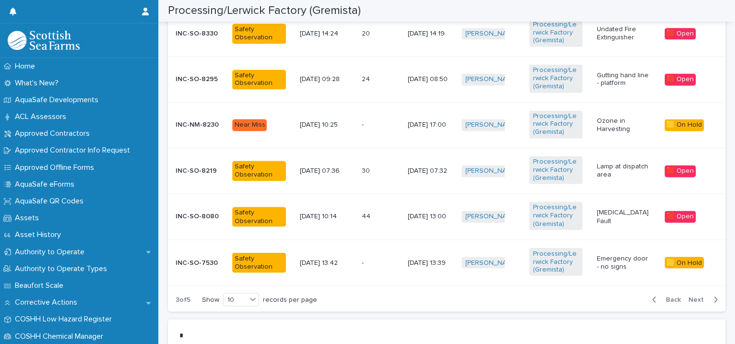
click at [682, 293] on div "Back Next" at bounding box center [684, 299] width 81 height 24
click at [688, 296] on span "Next" at bounding box center [698, 299] width 21 height 7
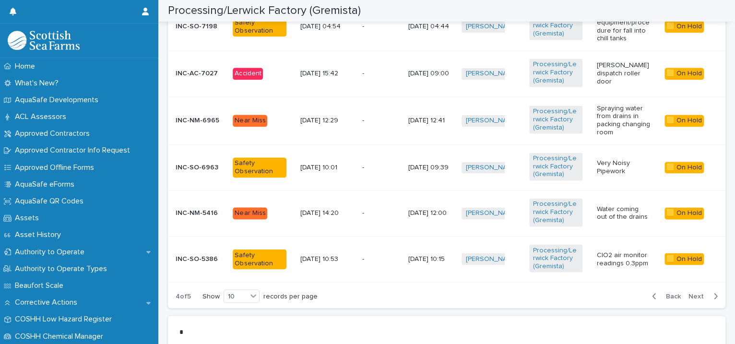
click at [475, 237] on td "[PERSON_NAME] + 0" at bounding box center [492, 259] width 68 height 46
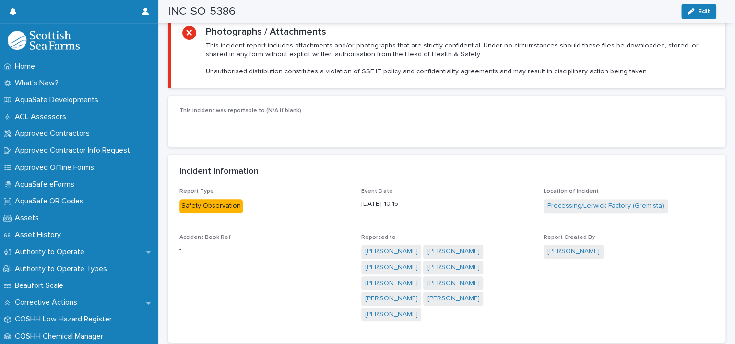
scroll to position [660, 0]
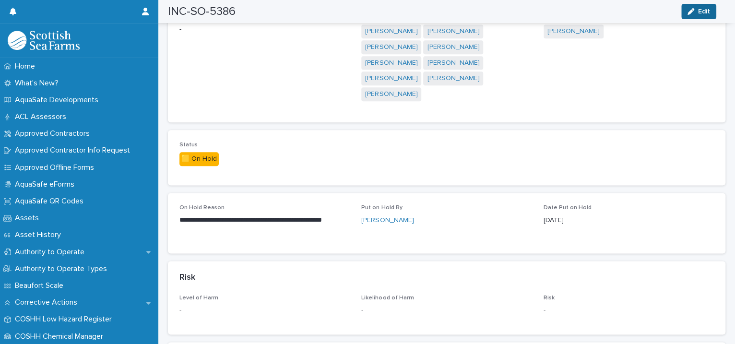
click at [697, 11] on div "button" at bounding box center [692, 11] width 11 height 7
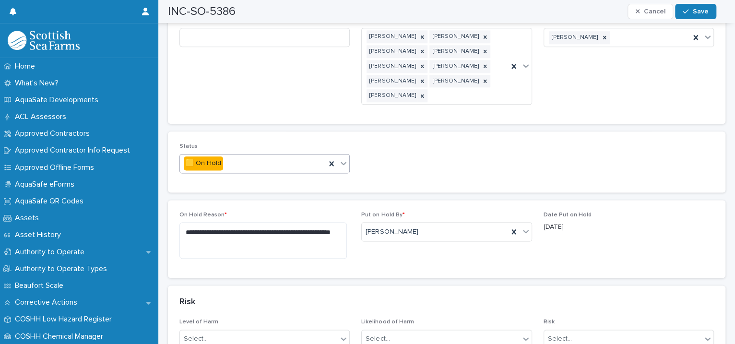
click at [343, 158] on icon at bounding box center [344, 163] width 10 height 10
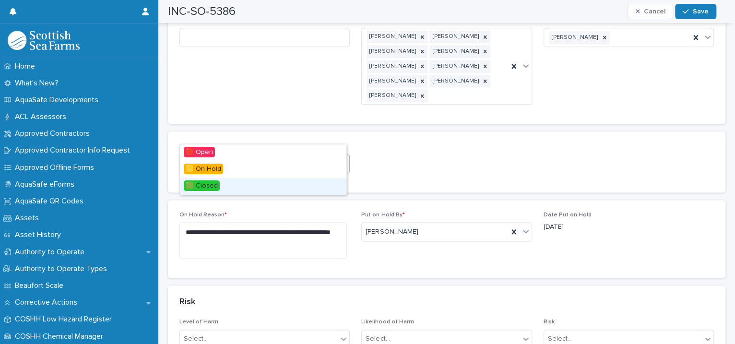
click at [281, 184] on div "🟩 Closed" at bounding box center [263, 186] width 166 height 17
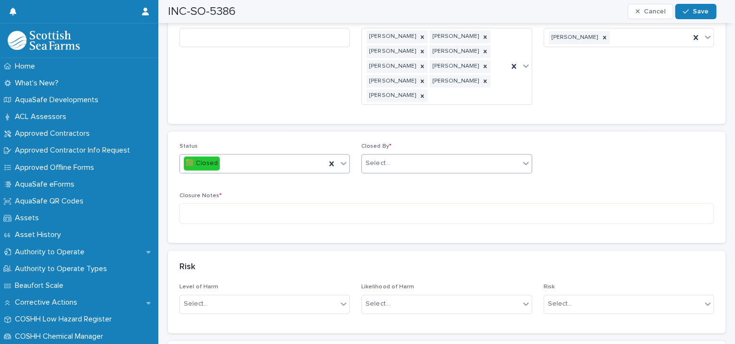
click at [397, 155] on div "Select..." at bounding box center [440, 163] width 157 height 16
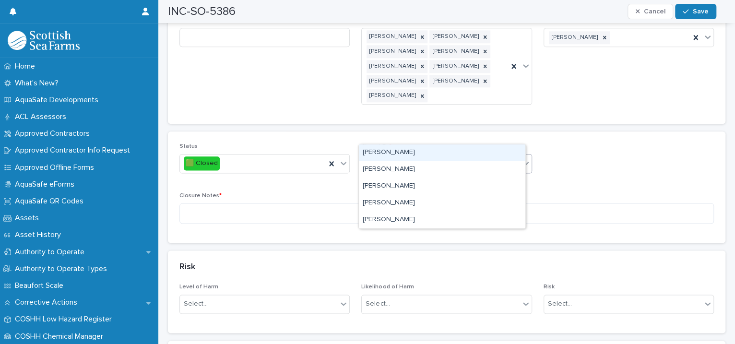
type input "****"
click at [382, 153] on div "[PERSON_NAME]" at bounding box center [442, 152] width 166 height 17
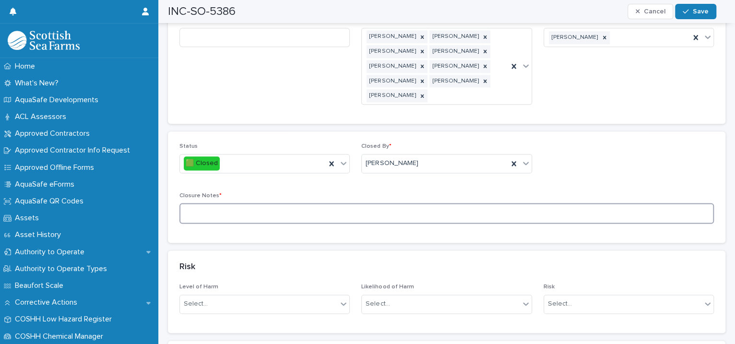
click at [224, 203] on textarea at bounding box center [446, 213] width 534 height 21
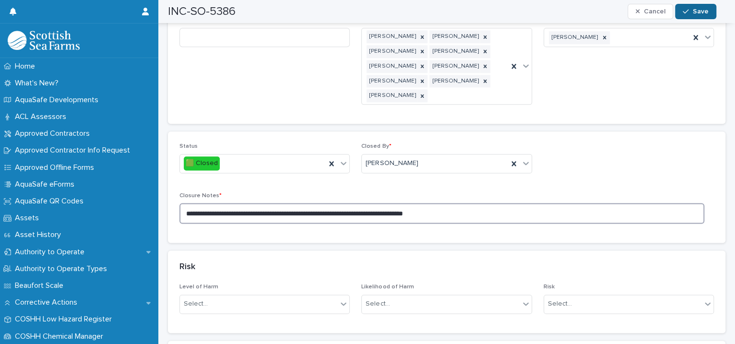
type textarea "**********"
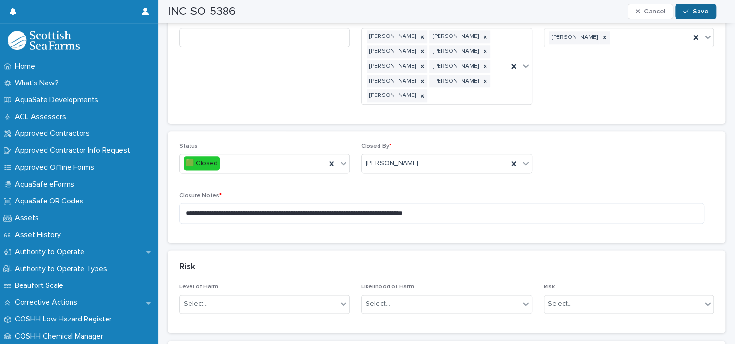
drag, startPoint x: 689, startPoint y: 17, endPoint x: 692, endPoint y: 12, distance: 6.0
click at [692, 12] on button "Save" at bounding box center [695, 11] width 41 height 15
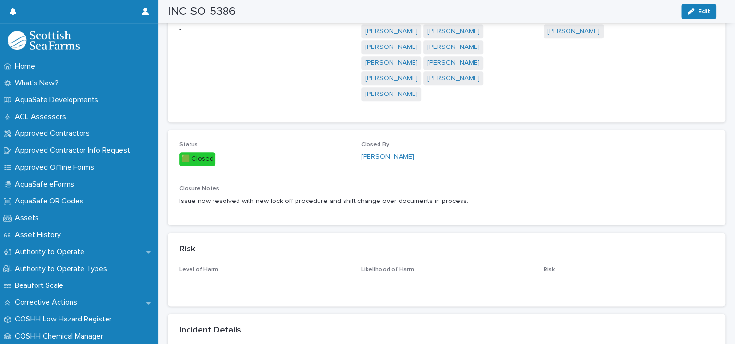
click at [214, 12] on h2 "INC-SO-5386" at bounding box center [202, 12] width 68 height 14
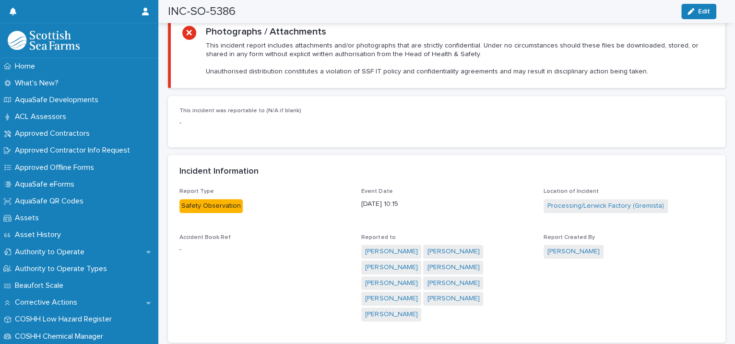
scroll to position [0, 0]
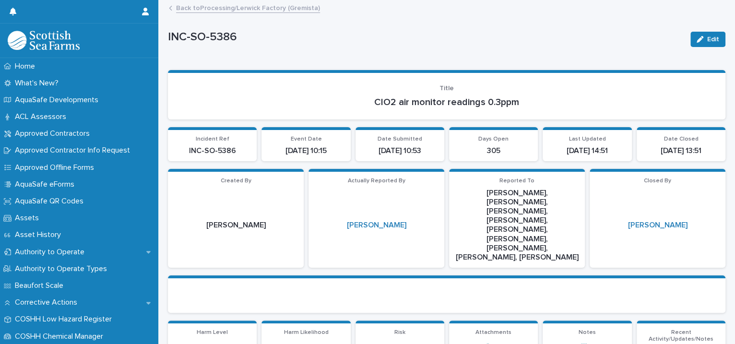
click at [254, 10] on link "Back to Processing/Lerwick Factory (Gremista)" at bounding box center [248, 7] width 144 height 11
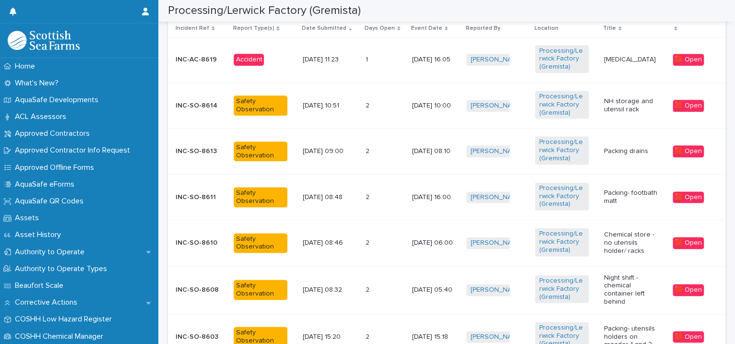
scroll to position [879, 0]
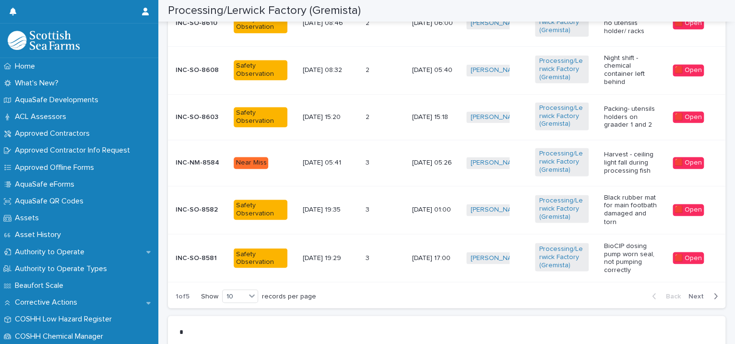
click at [688, 293] on span "Next" at bounding box center [698, 296] width 21 height 7
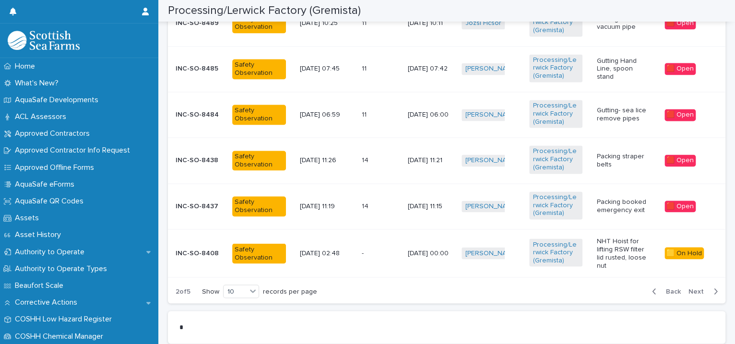
click at [688, 293] on span "Next" at bounding box center [698, 291] width 21 height 7
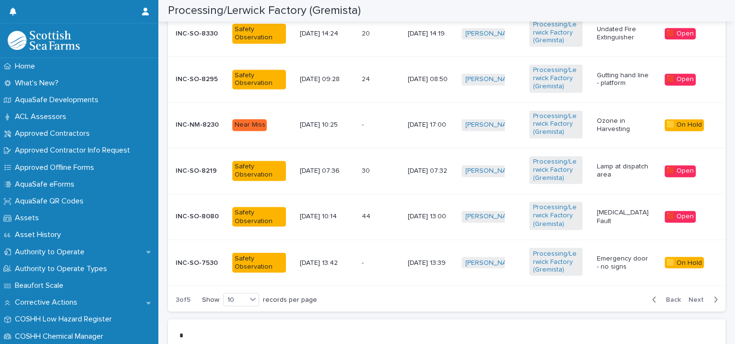
click at [685, 292] on div "Back Next" at bounding box center [684, 299] width 81 height 24
click at [688, 296] on span "Next" at bounding box center [698, 299] width 21 height 7
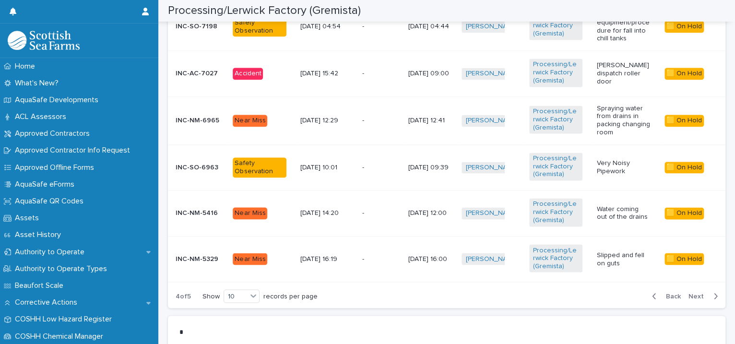
click at [596, 84] on td "[PERSON_NAME] dispatch roller door" at bounding box center [627, 74] width 68 height 46
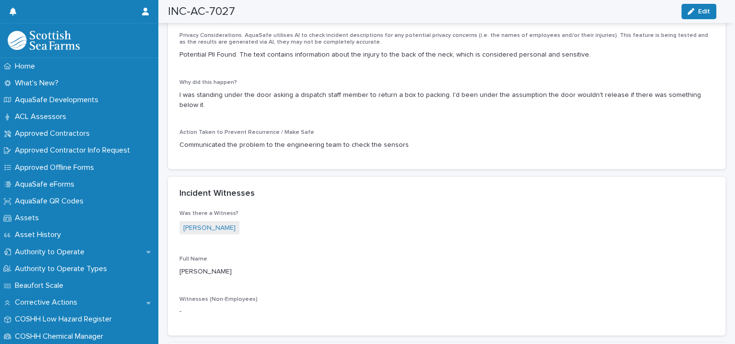
scroll to position [879, 0]
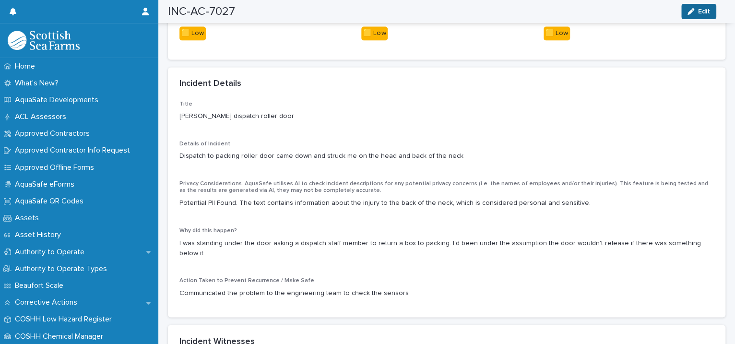
click at [693, 11] on icon "button" at bounding box center [690, 11] width 7 height 7
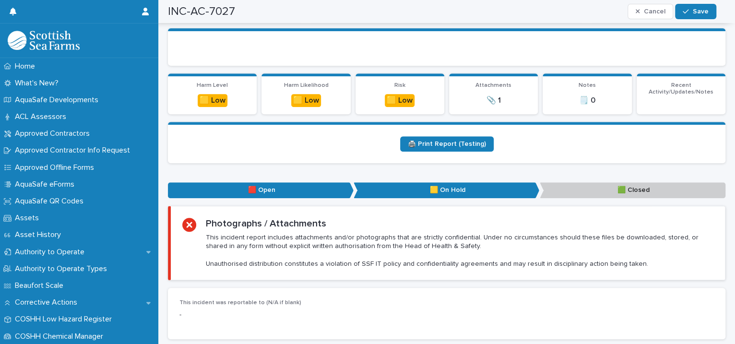
scroll to position [0, 0]
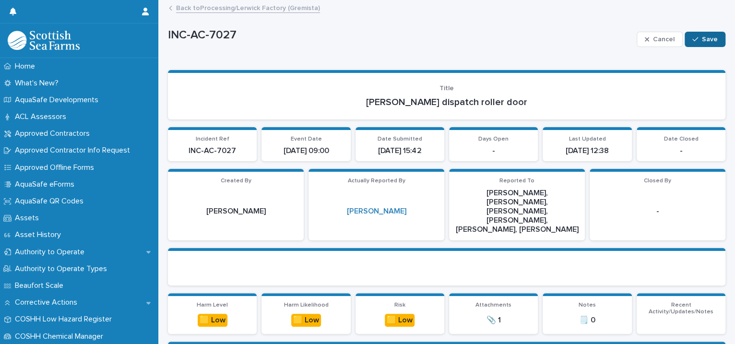
click at [694, 35] on button "Save" at bounding box center [704, 39] width 41 height 15
click at [655, 41] on p "INC-AC-7027" at bounding box center [425, 37] width 515 height 14
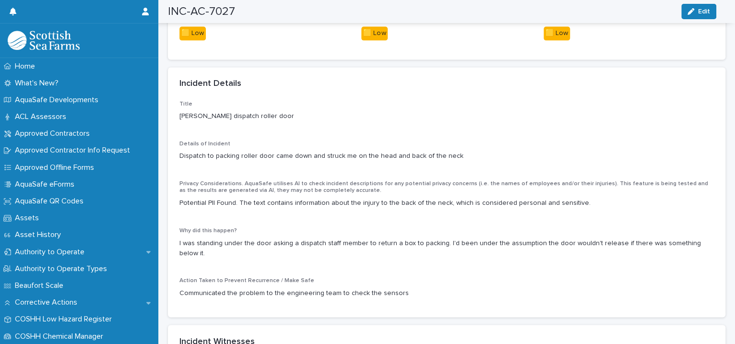
scroll to position [660, 0]
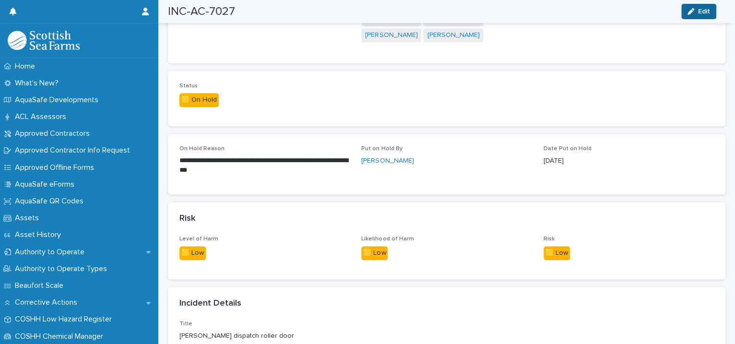
click at [695, 13] on div "button" at bounding box center [692, 11] width 11 height 7
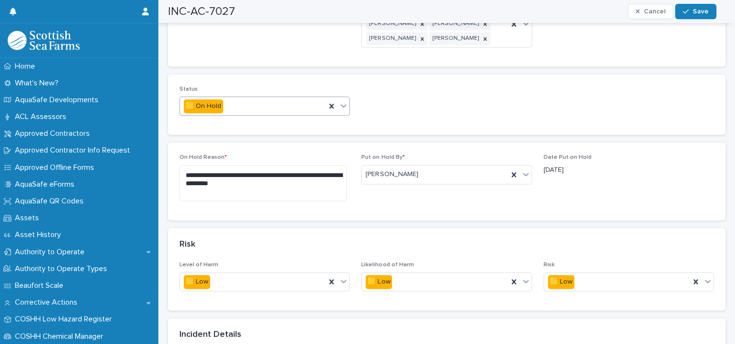
click at [342, 105] on icon at bounding box center [344, 106] width 6 height 3
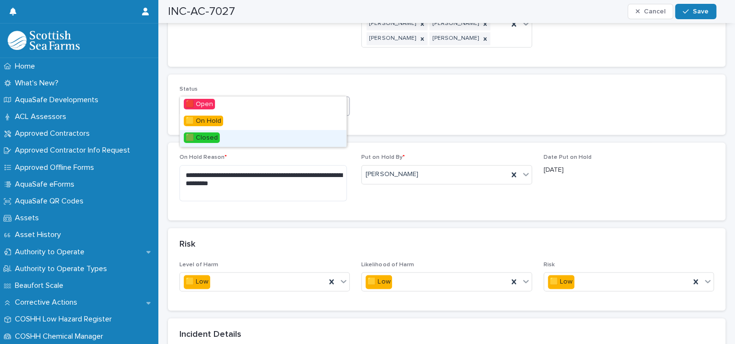
click at [249, 137] on div "🟩 Closed" at bounding box center [263, 138] width 166 height 17
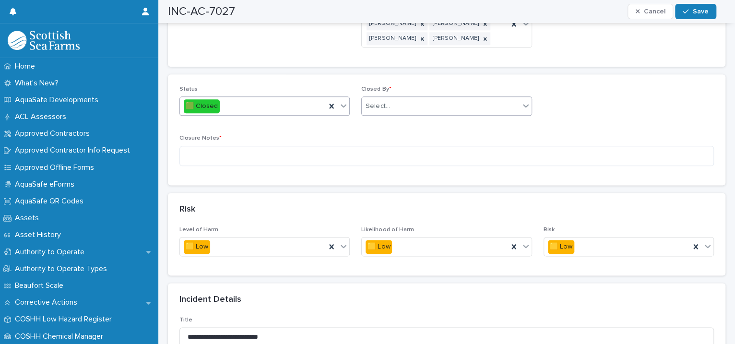
click at [389, 98] on div "Select..." at bounding box center [440, 106] width 157 height 16
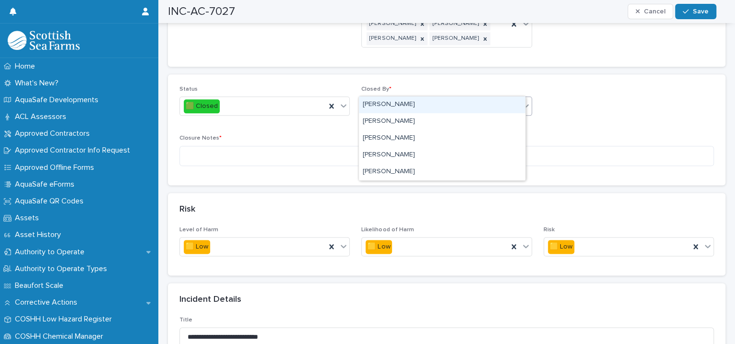
type input "****"
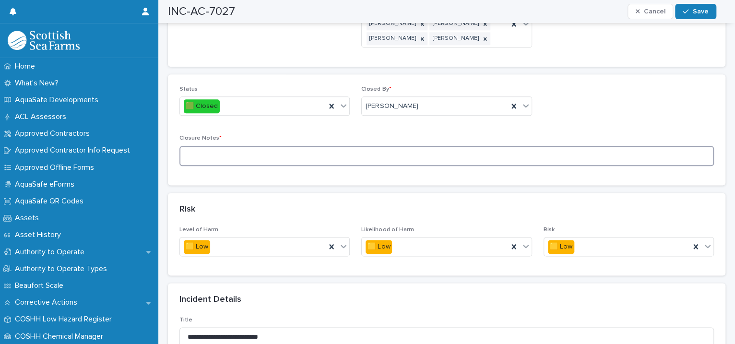
click at [235, 146] on textarea at bounding box center [446, 156] width 534 height 21
type textarea "**********"
click at [698, 8] on span "Save" at bounding box center [701, 11] width 16 height 7
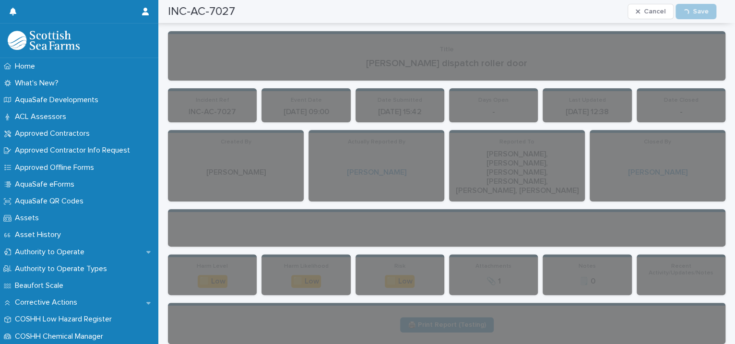
scroll to position [0, 0]
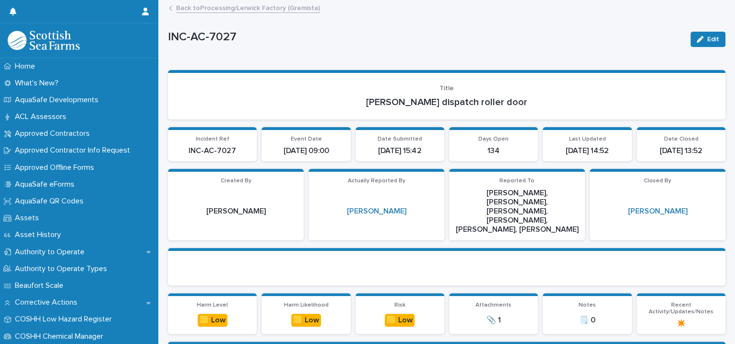
click at [239, 9] on link "Back to Processing/Lerwick Factory (Gremista)" at bounding box center [248, 7] width 144 height 11
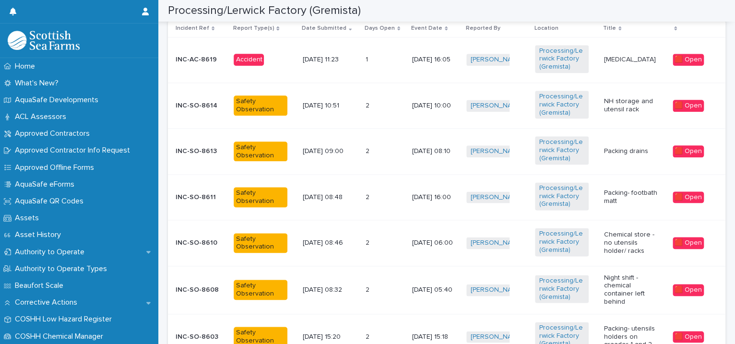
scroll to position [879, 0]
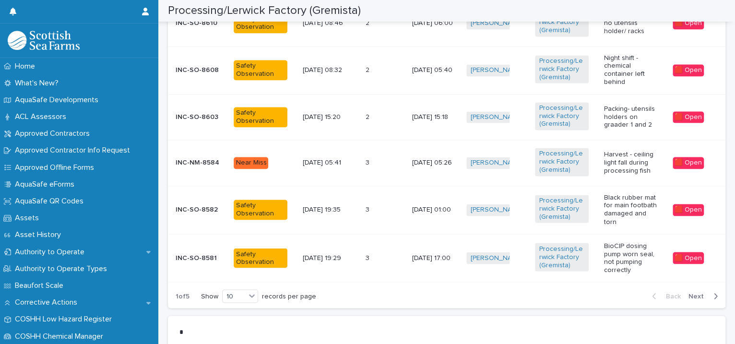
click at [688, 294] on span "Next" at bounding box center [698, 296] width 21 height 7
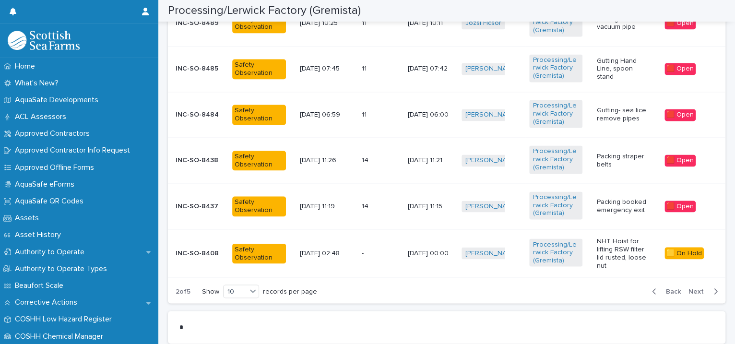
click at [688, 288] on span "Next" at bounding box center [698, 291] width 21 height 7
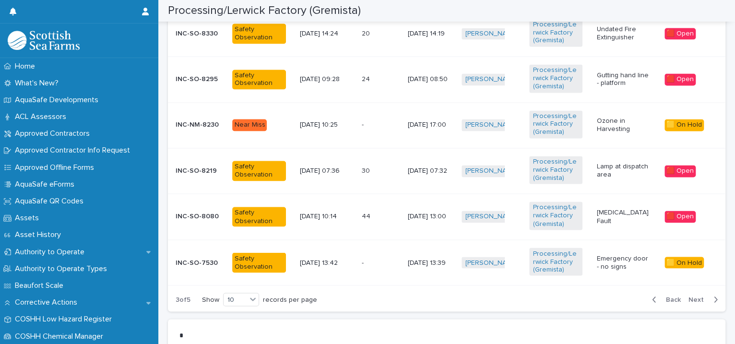
click at [688, 296] on span "Next" at bounding box center [698, 299] width 21 height 7
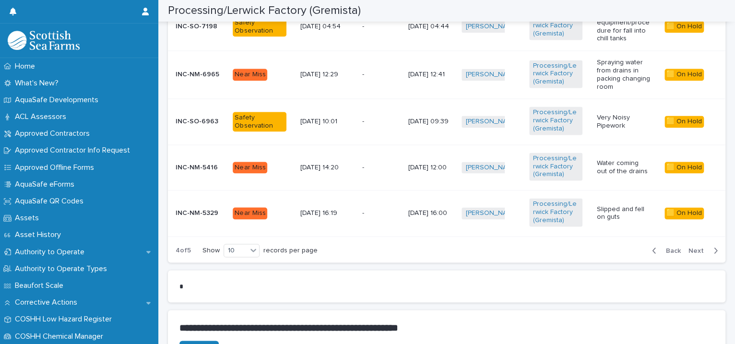
click at [627, 221] on div "Slipped and fell on guts" at bounding box center [627, 213] width 60 height 24
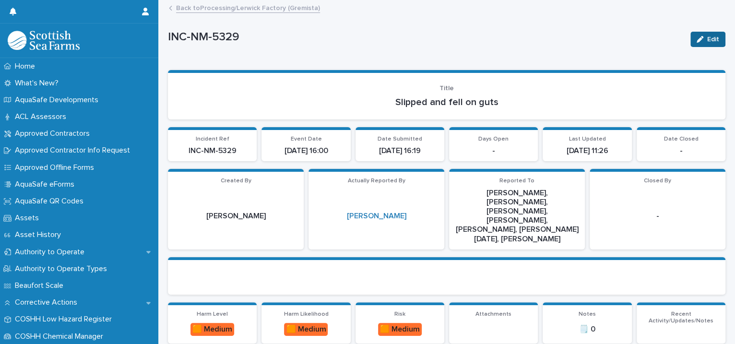
click at [699, 43] on button "Edit" at bounding box center [707, 39] width 35 height 15
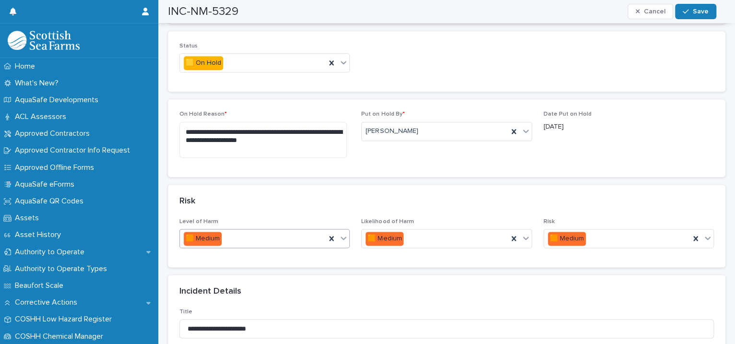
scroll to position [439, 0]
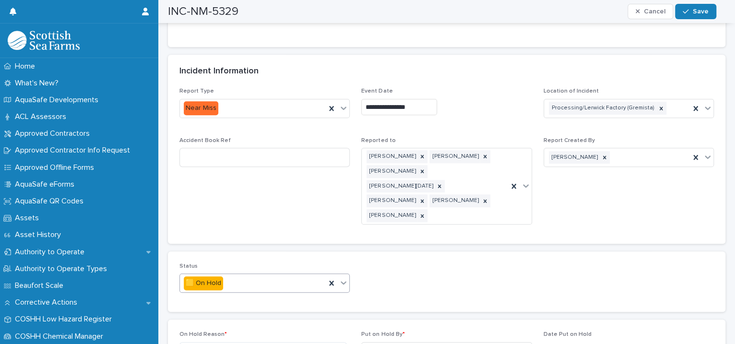
click at [342, 278] on icon at bounding box center [344, 283] width 10 height 10
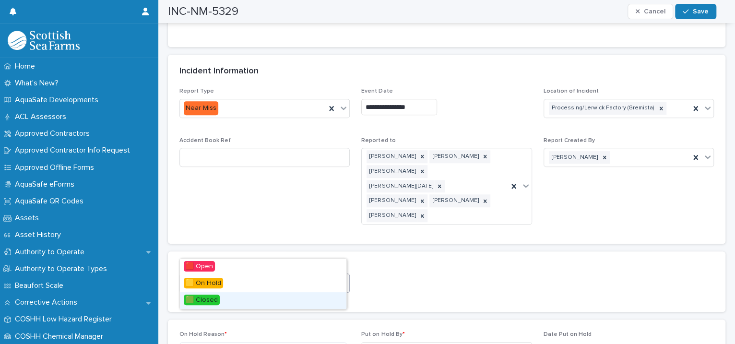
click at [286, 302] on div "🟩 Closed" at bounding box center [263, 300] width 166 height 17
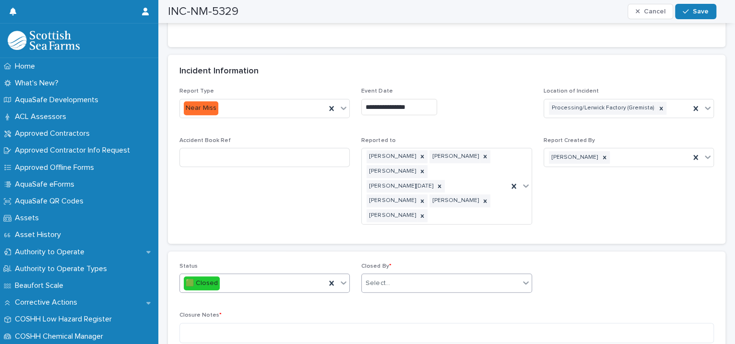
click at [394, 275] on div "Select..." at bounding box center [440, 283] width 157 height 16
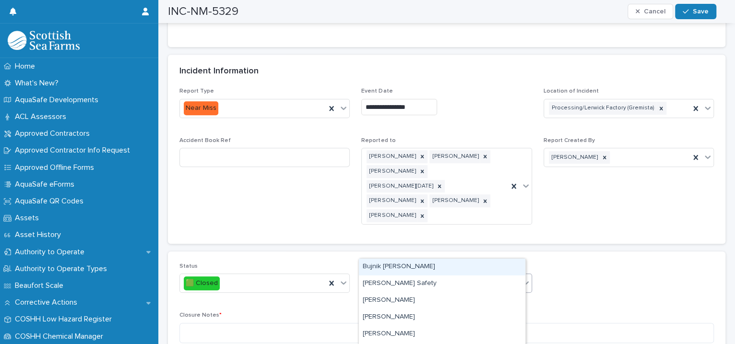
type input "****"
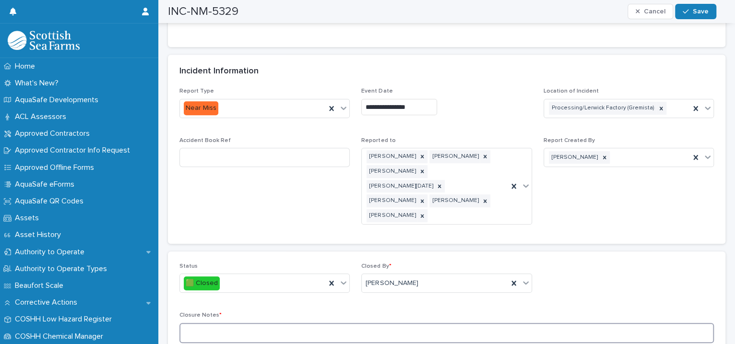
click at [230, 323] on textarea at bounding box center [446, 333] width 534 height 21
type textarea "*"
type textarea "**********"
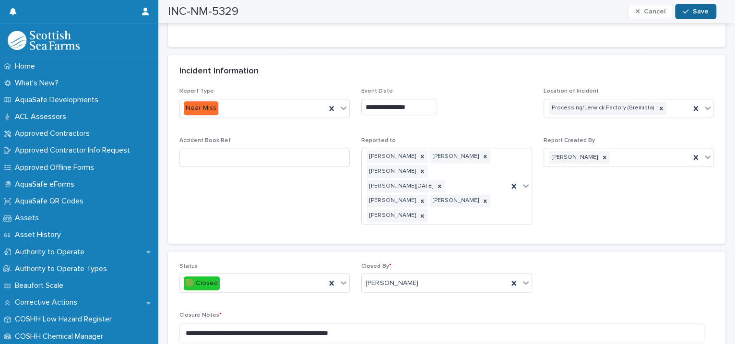
click at [694, 10] on span "Save" at bounding box center [701, 11] width 16 height 7
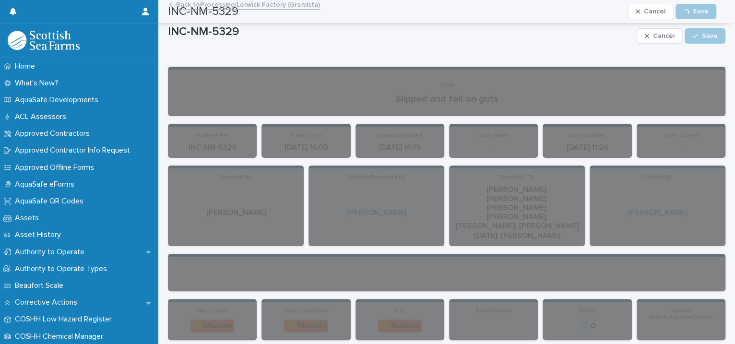
scroll to position [0, 0]
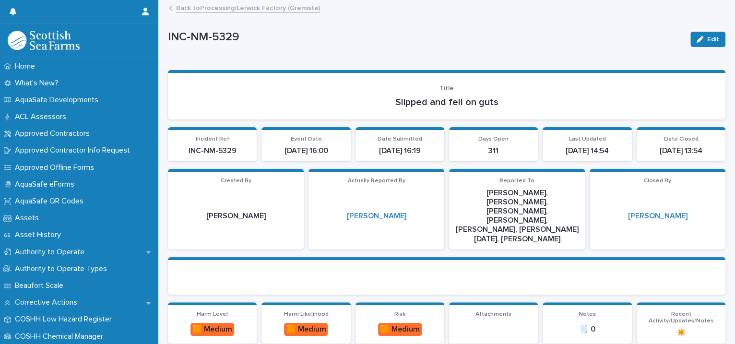
click at [201, 6] on link "Back to Processing/Lerwick Factory (Gremista)" at bounding box center [248, 7] width 144 height 11
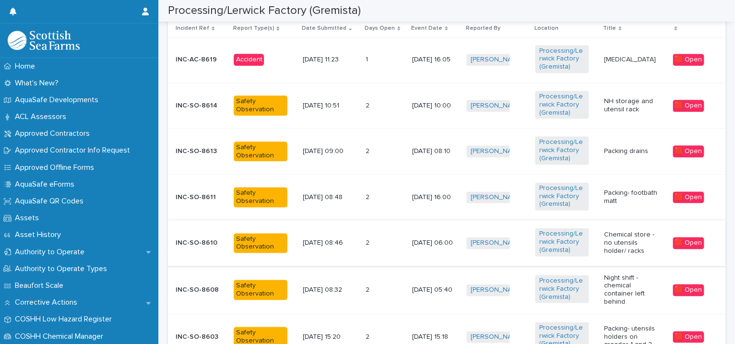
scroll to position [879, 0]
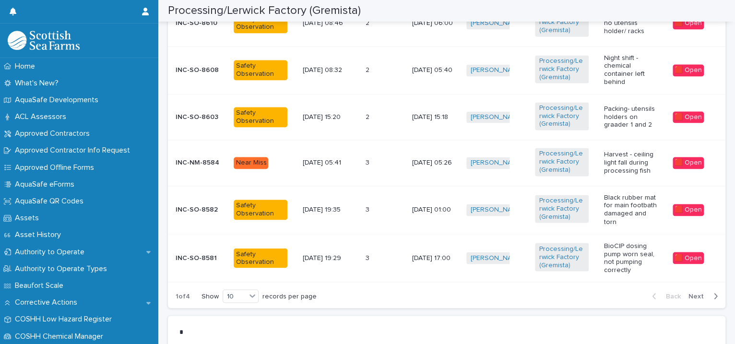
click at [689, 295] on span "Next" at bounding box center [698, 296] width 21 height 7
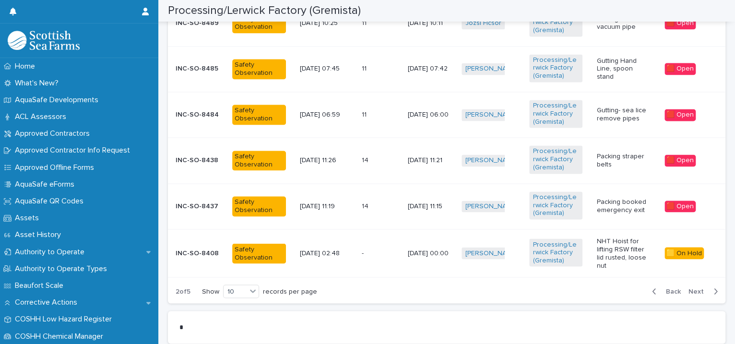
click at [689, 295] on div "Back Next" at bounding box center [684, 291] width 81 height 24
click at [688, 288] on span "Next" at bounding box center [698, 291] width 21 height 7
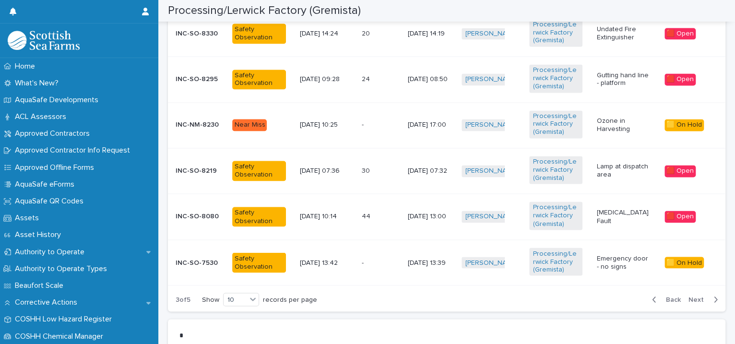
click at [688, 296] on span "Next" at bounding box center [698, 299] width 21 height 7
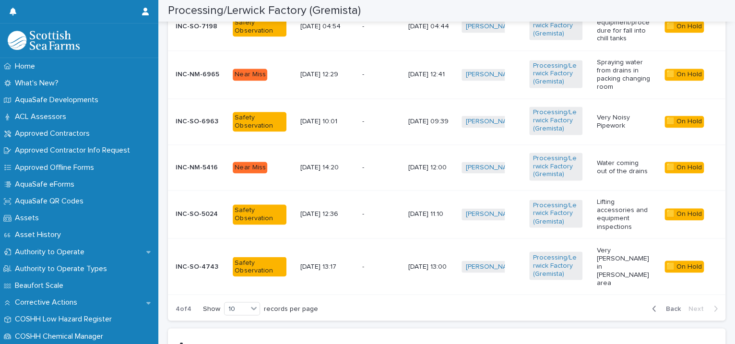
click at [518, 243] on td "[PERSON_NAME] + 0" at bounding box center [492, 266] width 68 height 56
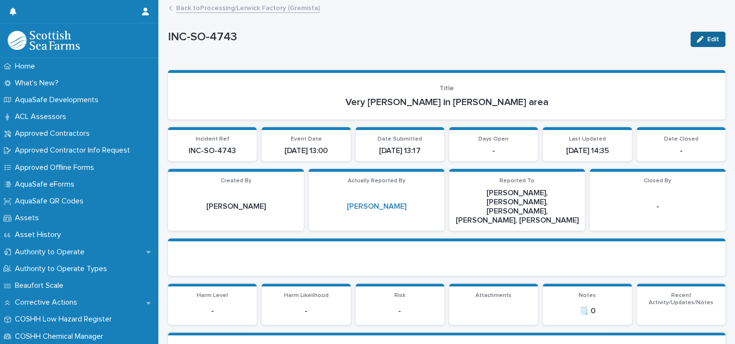
click at [696, 38] on icon "button" at bounding box center [699, 39] width 7 height 7
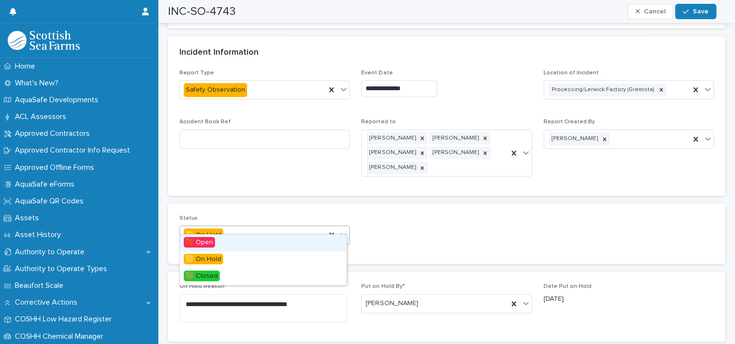
click at [341, 234] on icon at bounding box center [344, 235] width 6 height 3
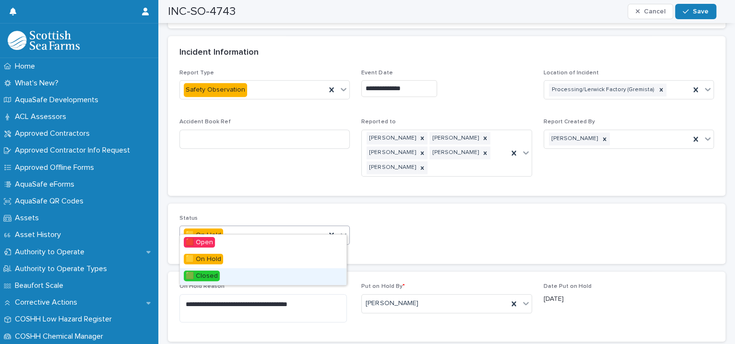
click at [269, 276] on div "🟩 Closed" at bounding box center [263, 276] width 166 height 17
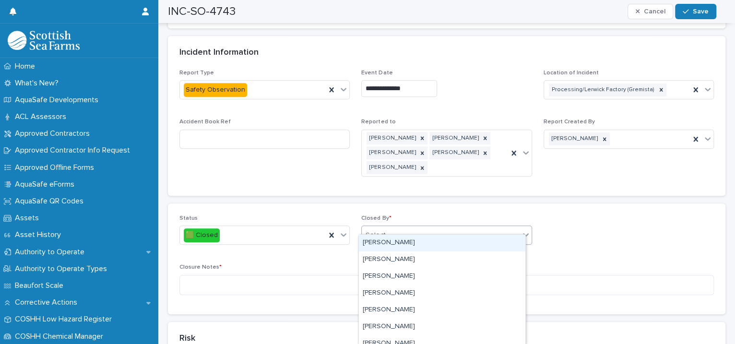
click at [379, 230] on div "Select..." at bounding box center [378, 235] width 24 height 10
type input "****"
click at [379, 237] on div "[PERSON_NAME]" at bounding box center [442, 243] width 166 height 17
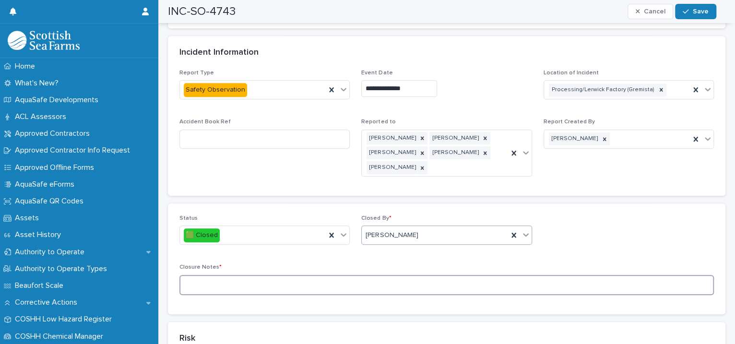
click at [282, 278] on textarea at bounding box center [446, 285] width 534 height 21
type textarea "*"
type textarea "**********"
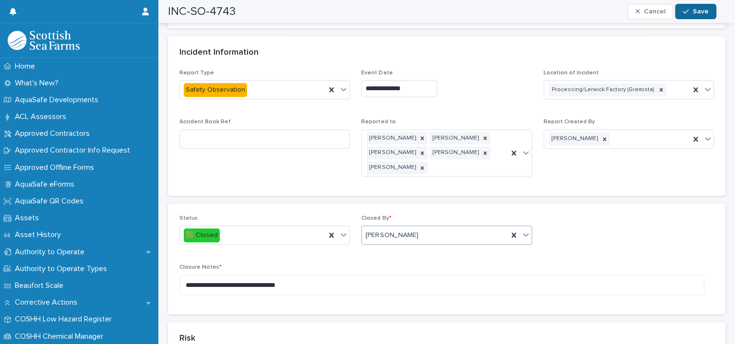
click at [703, 9] on span "Save" at bounding box center [701, 11] width 16 height 7
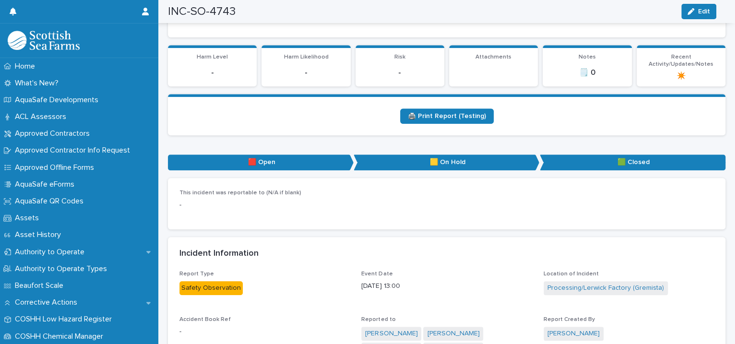
scroll to position [0, 0]
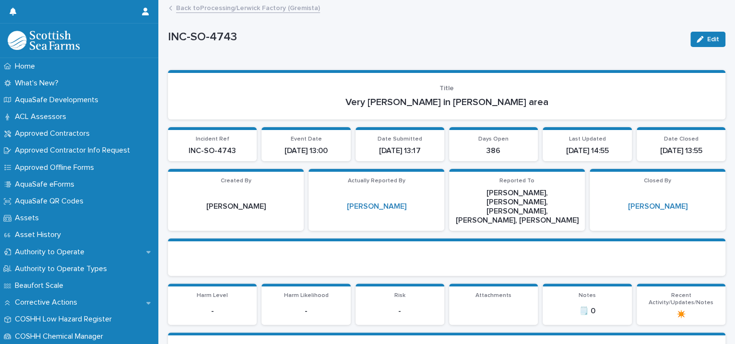
click at [261, 10] on link "Back to Processing/Lerwick Factory (Gremista)" at bounding box center [248, 7] width 144 height 11
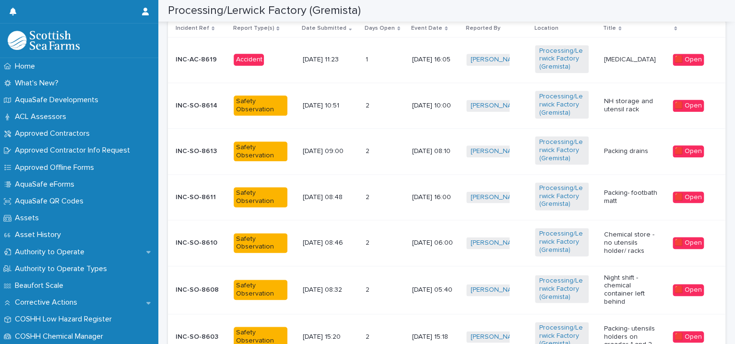
scroll to position [879, 0]
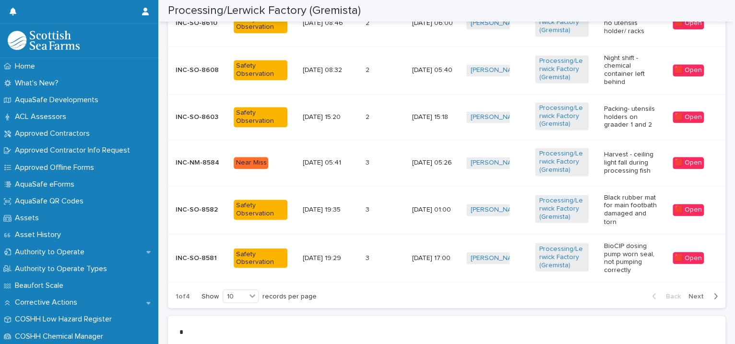
click at [692, 295] on span "Next" at bounding box center [698, 296] width 21 height 7
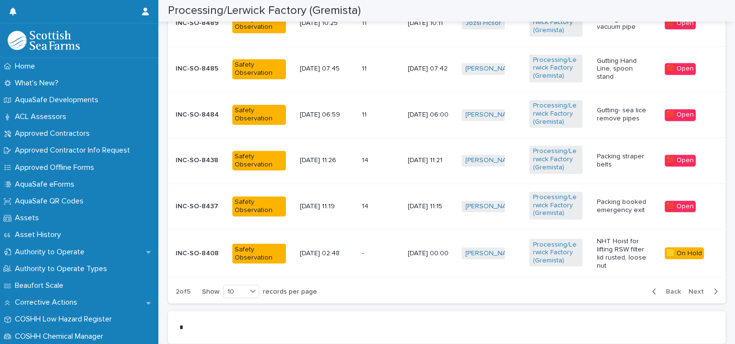
click at [692, 295] on div "Back Next" at bounding box center [684, 291] width 81 height 24
click at [690, 292] on span "Next" at bounding box center [698, 291] width 21 height 7
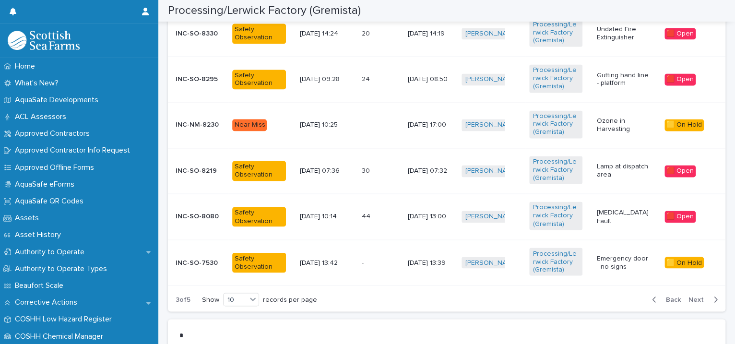
click at [690, 296] on span "Next" at bounding box center [698, 299] width 21 height 7
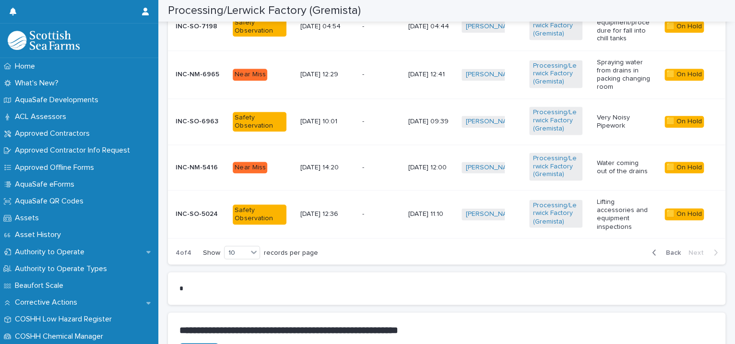
scroll to position [660, 0]
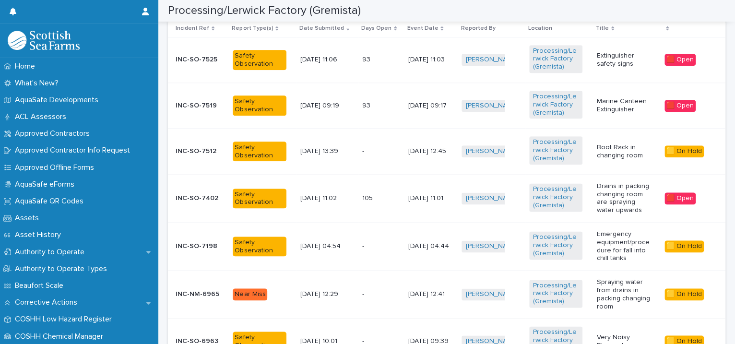
click at [597, 161] on div "Boot Rack in changing room" at bounding box center [627, 152] width 60 height 24
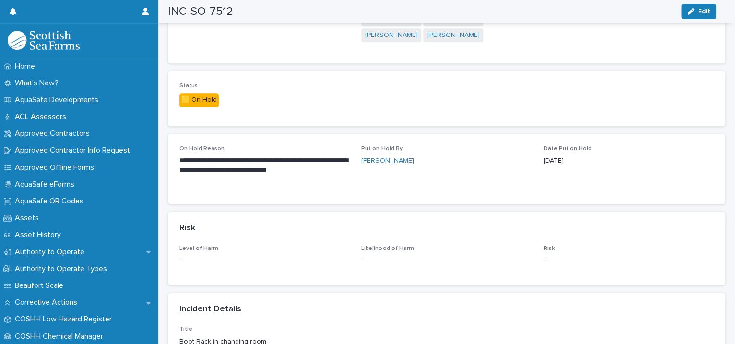
scroll to position [220, 0]
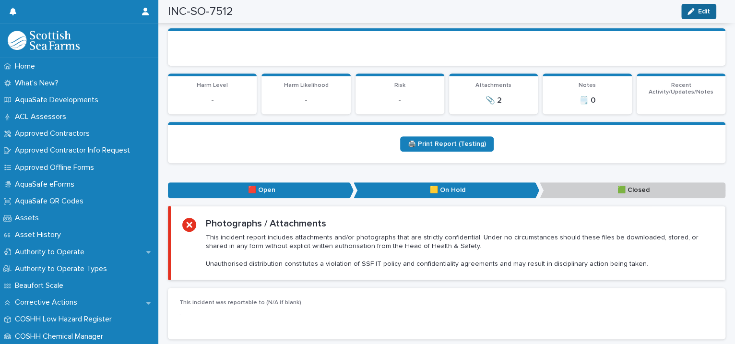
click at [689, 12] on icon "button" at bounding box center [690, 11] width 7 height 7
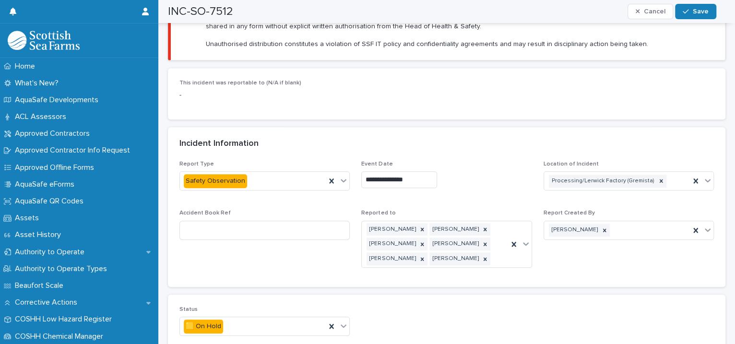
scroll to position [660, 0]
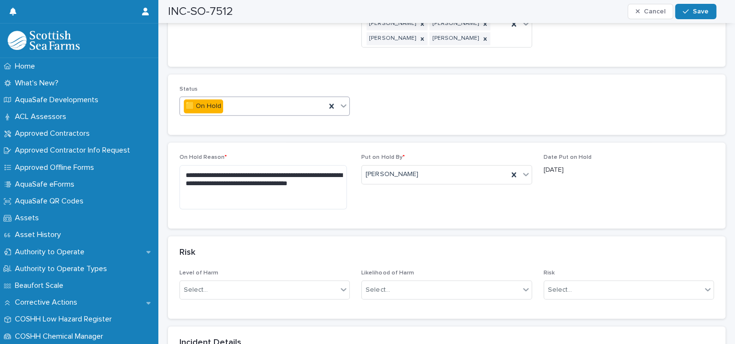
click at [341, 101] on icon at bounding box center [344, 106] width 10 height 10
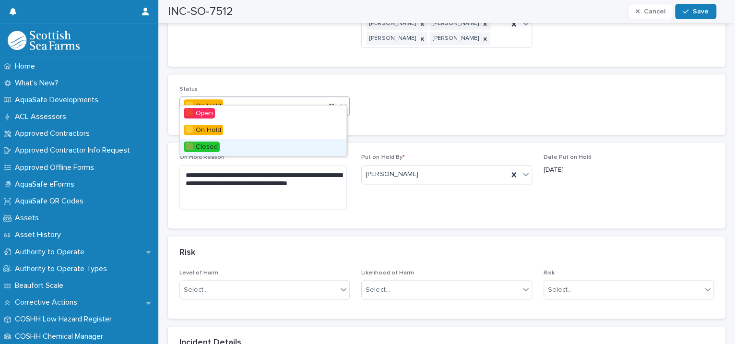
click at [273, 145] on div "🟩 Closed" at bounding box center [263, 147] width 166 height 17
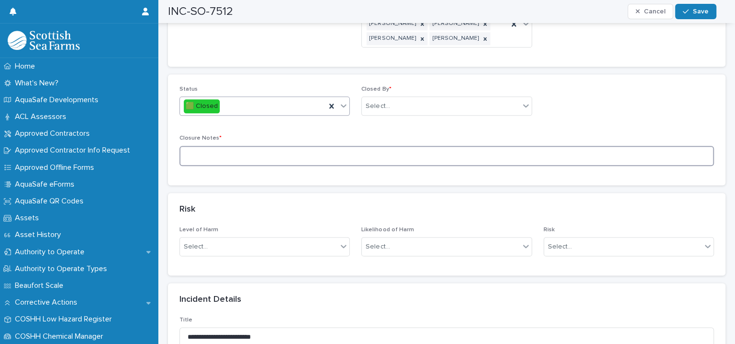
click at [249, 146] on textarea at bounding box center [446, 156] width 534 height 21
type textarea "**********"
click at [380, 101] on div "Select..." at bounding box center [378, 106] width 24 height 10
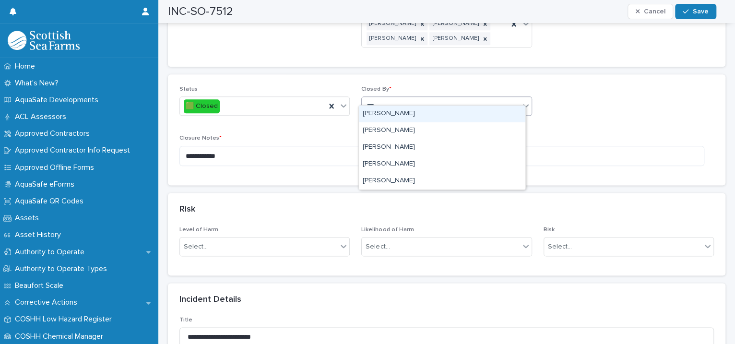
type input "****"
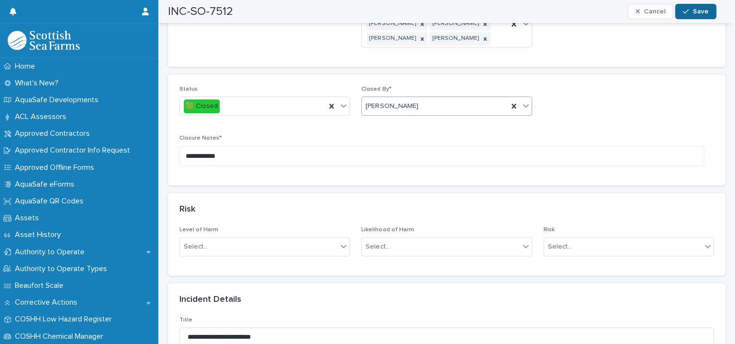
click at [692, 6] on button "Save" at bounding box center [695, 11] width 41 height 15
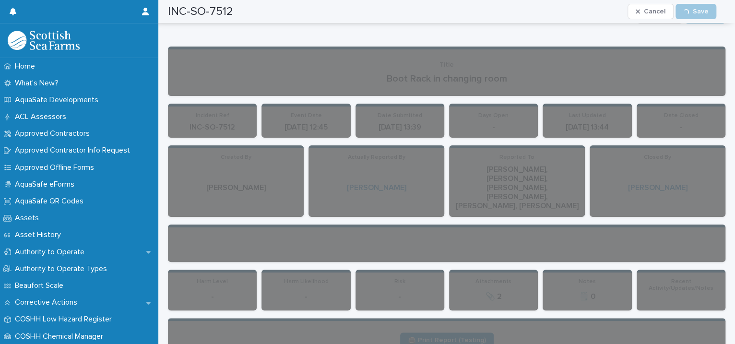
scroll to position [0, 0]
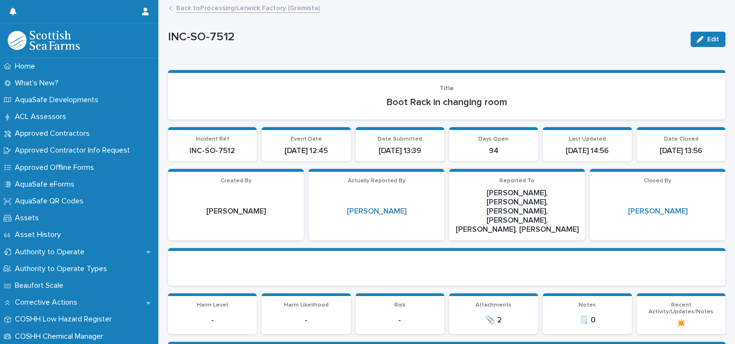
click at [266, 9] on link "Back to Processing/Lerwick Factory (Gremista)" at bounding box center [248, 7] width 144 height 11
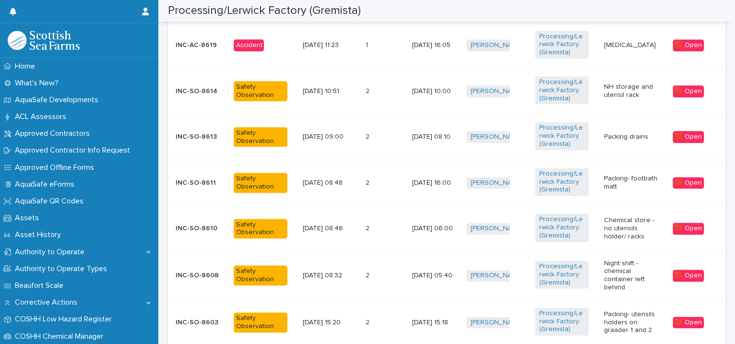
scroll to position [879, 0]
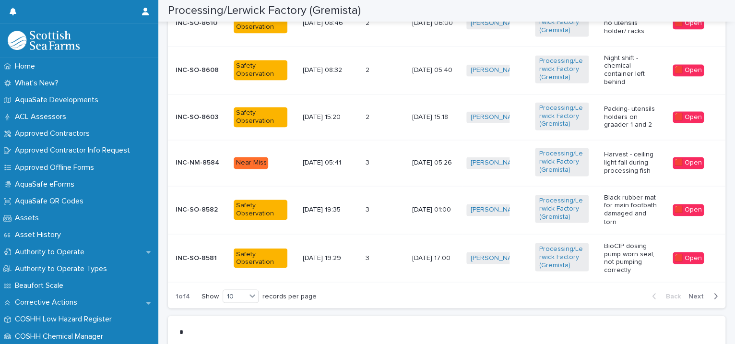
click at [688, 295] on span "Next" at bounding box center [698, 296] width 21 height 7
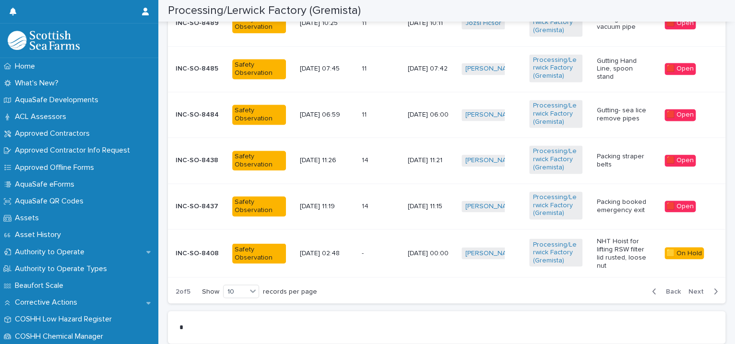
click at [684, 295] on div "Back Next" at bounding box center [684, 291] width 81 height 24
click at [660, 291] on span "Back" at bounding box center [670, 291] width 21 height 7
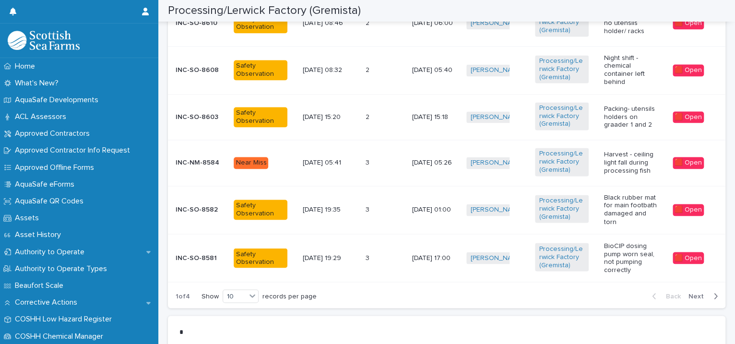
click at [690, 293] on span "Next" at bounding box center [698, 296] width 21 height 7
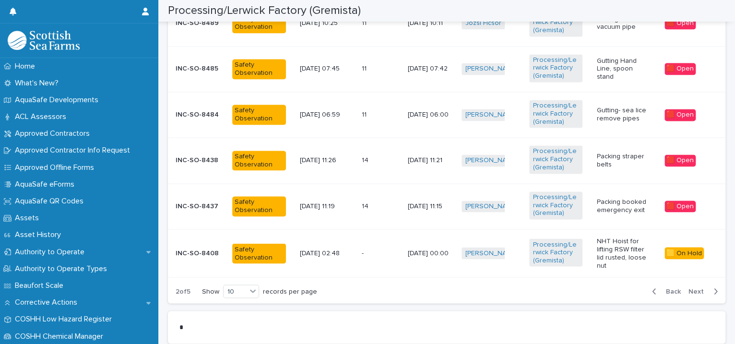
click at [690, 292] on span "Next" at bounding box center [698, 291] width 21 height 7
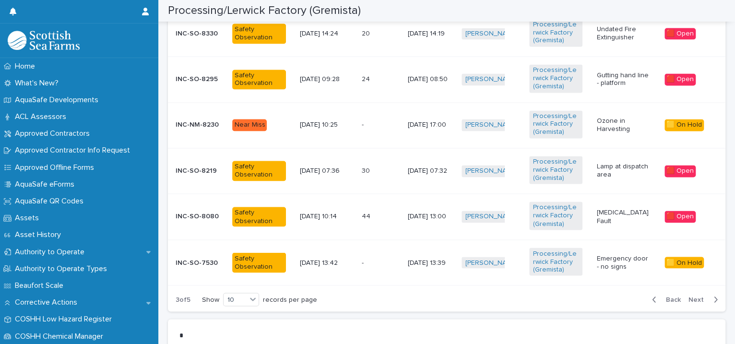
click at [688, 296] on span "Next" at bounding box center [698, 299] width 21 height 7
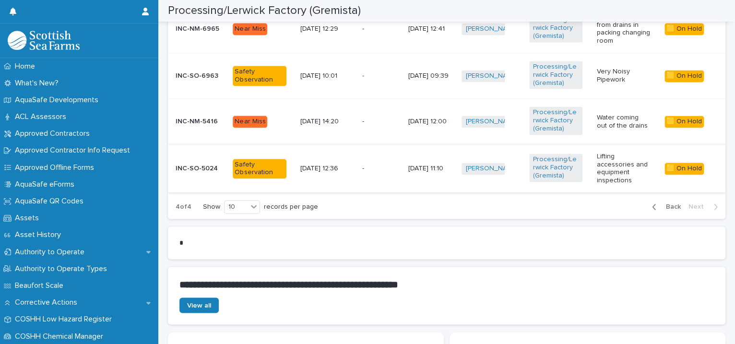
scroll to position [660, 0]
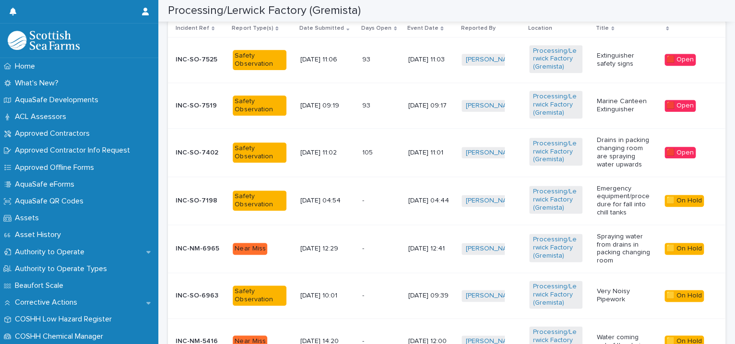
click at [635, 212] on p "Emergency equipment/procedure for fall into chill tanks" at bounding box center [623, 201] width 53 height 32
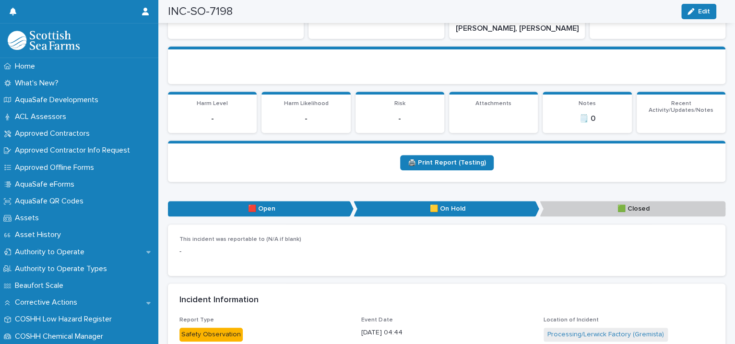
scroll to position [439, 0]
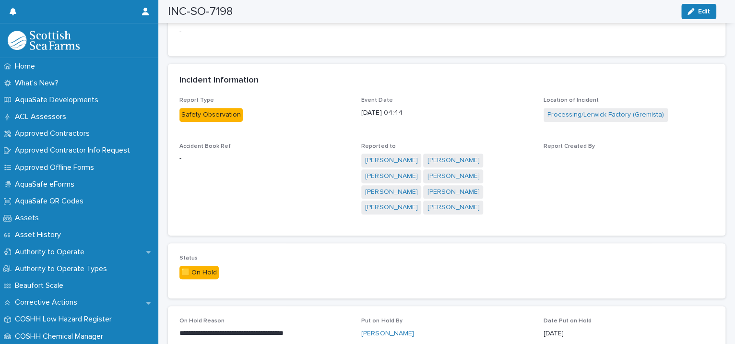
click at [696, 2] on div "INC-SO-7198 Edit" at bounding box center [442, 11] width 548 height 23
click at [696, 7] on button "Edit" at bounding box center [698, 11] width 35 height 15
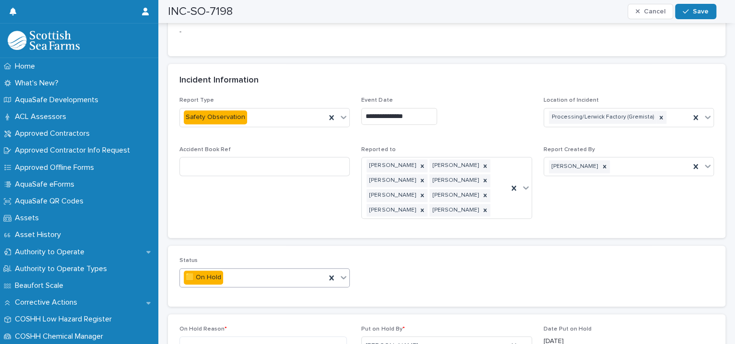
click at [342, 272] on icon at bounding box center [344, 277] width 10 height 10
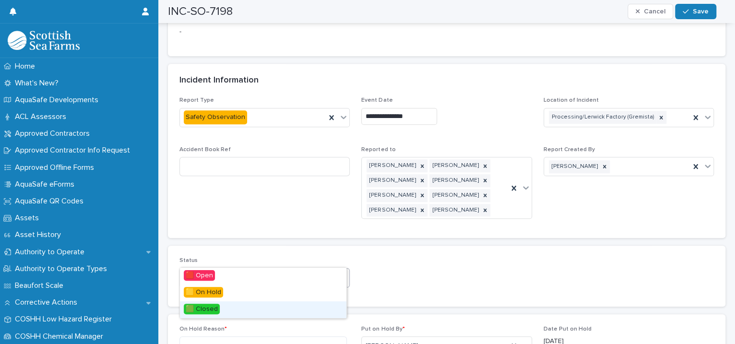
click at [277, 311] on div "🟩 Closed" at bounding box center [263, 309] width 166 height 17
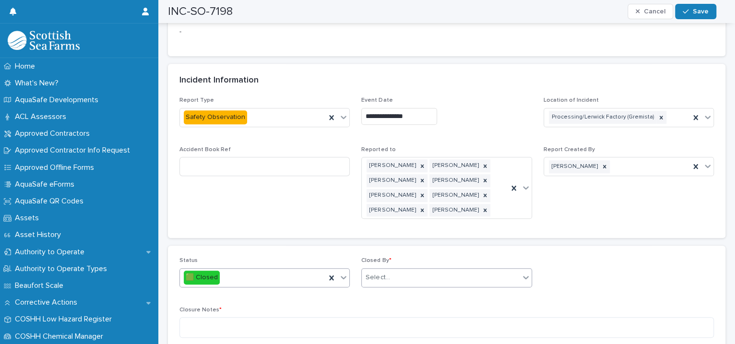
click at [385, 272] on div "Select..." at bounding box center [378, 277] width 24 height 10
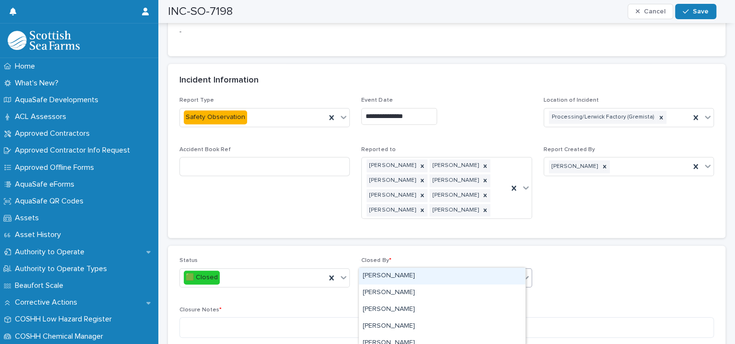
type input "****"
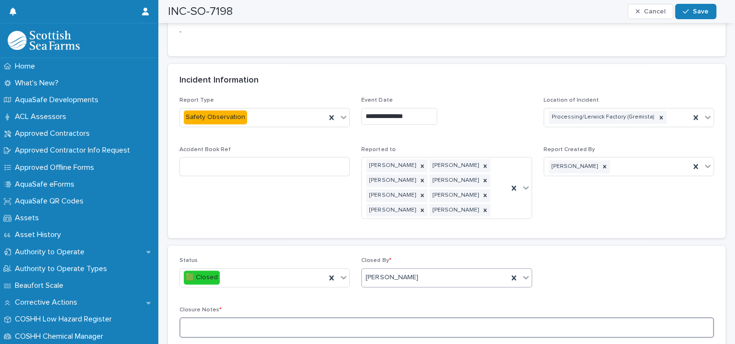
click at [241, 317] on textarea at bounding box center [446, 327] width 534 height 21
type textarea "**********"
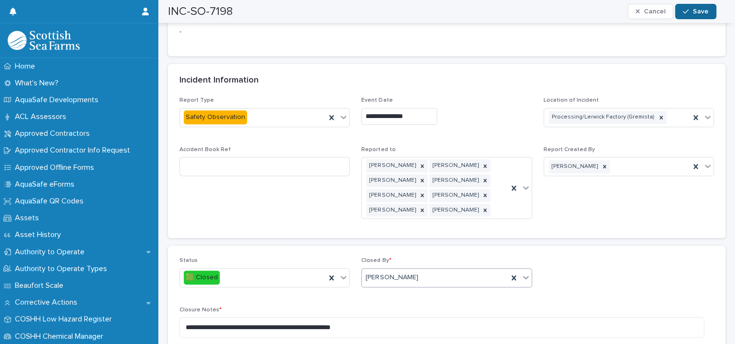
click at [699, 8] on span "Save" at bounding box center [701, 11] width 16 height 7
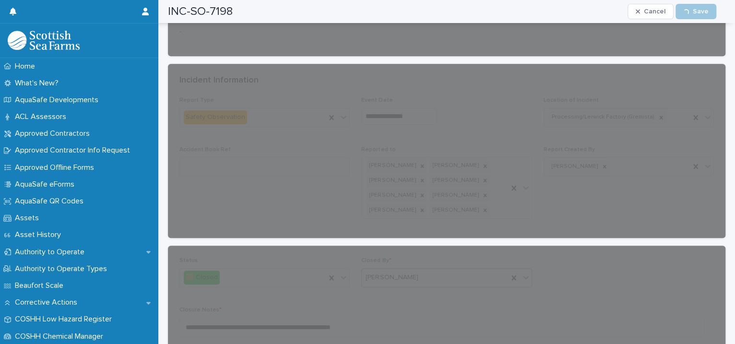
scroll to position [0, 0]
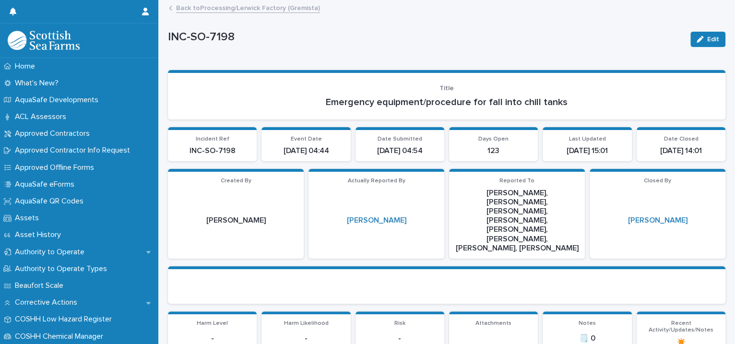
click at [276, 8] on link "Back to Processing/Lerwick Factory (Gremista)" at bounding box center [248, 7] width 144 height 11
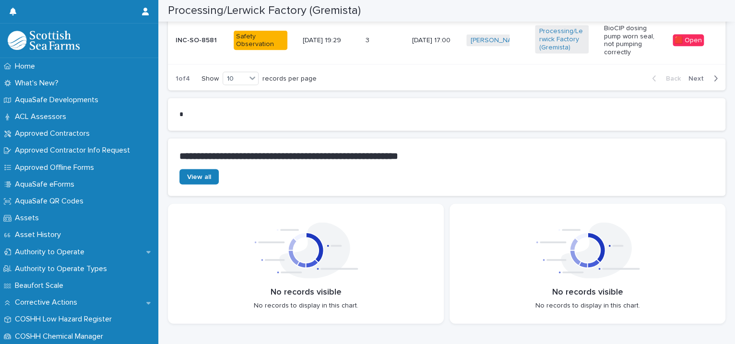
scroll to position [879, 0]
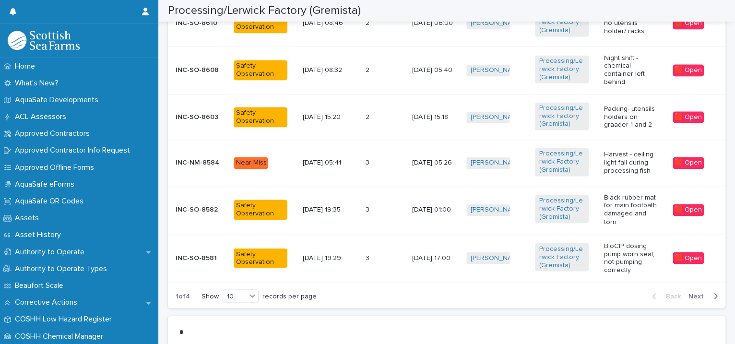
click at [696, 293] on span "Next" at bounding box center [698, 296] width 21 height 7
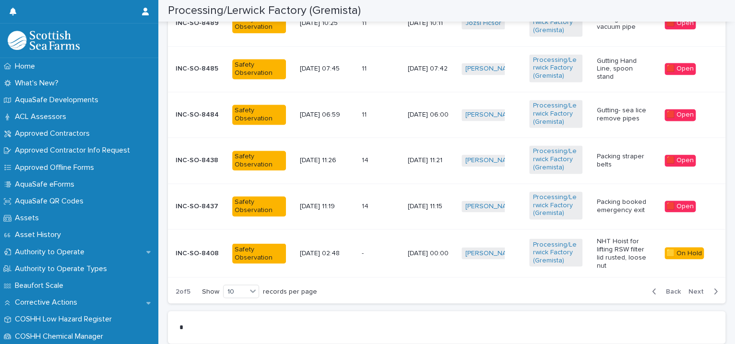
click at [696, 293] on button "Next" at bounding box center [704, 291] width 41 height 9
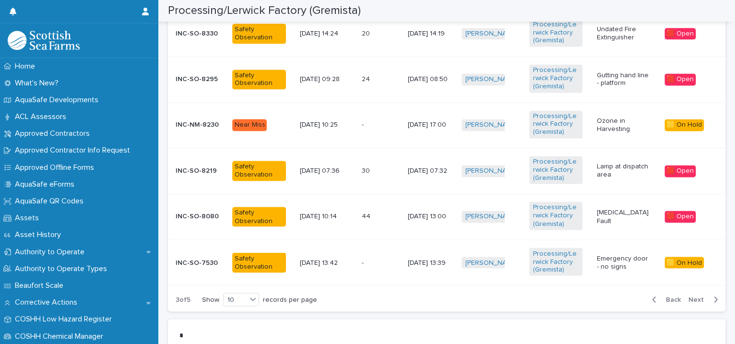
click at [696, 293] on div "Back Next" at bounding box center [684, 299] width 81 height 24
click at [695, 296] on span "Next" at bounding box center [698, 299] width 21 height 7
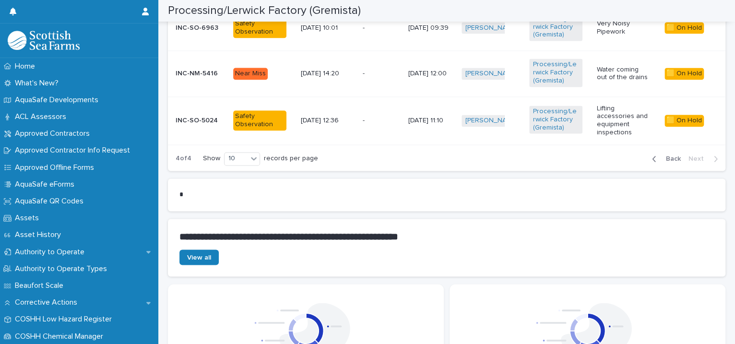
click at [621, 77] on p "Water coming out of the drains" at bounding box center [623, 74] width 53 height 16
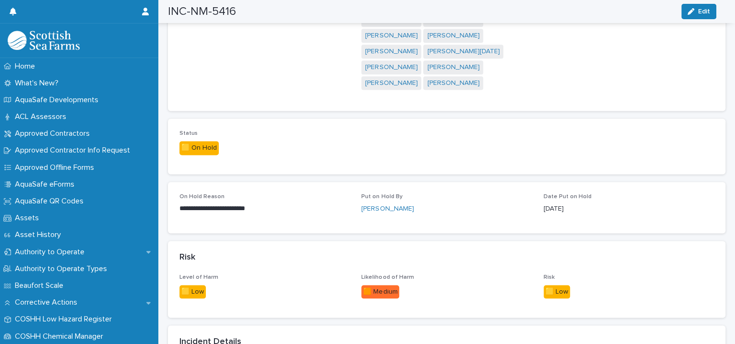
scroll to position [660, 0]
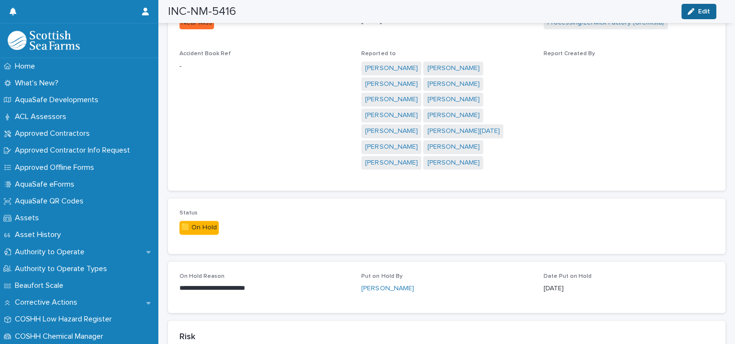
click at [697, 10] on div "button" at bounding box center [692, 11] width 11 height 7
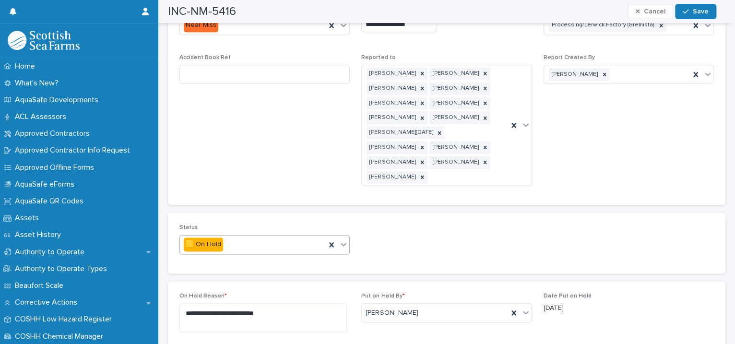
click at [339, 239] on icon at bounding box center [344, 244] width 10 height 10
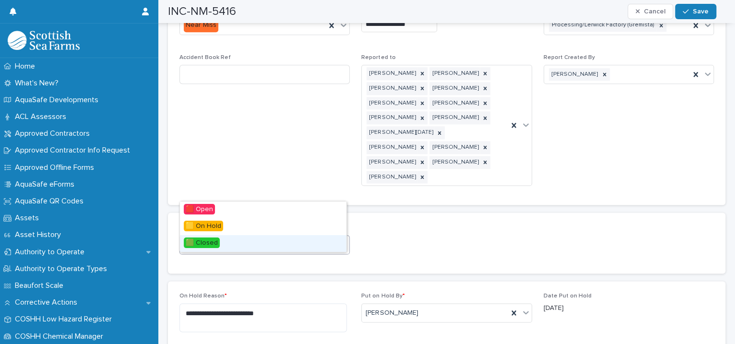
click at [228, 242] on div "🟩 Closed" at bounding box center [263, 243] width 166 height 17
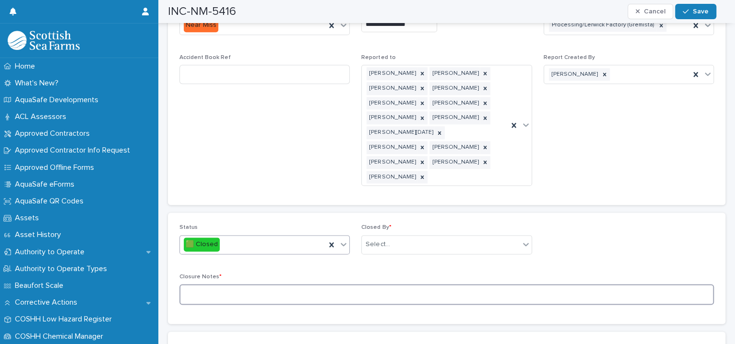
click at [234, 284] on textarea at bounding box center [446, 294] width 534 height 21
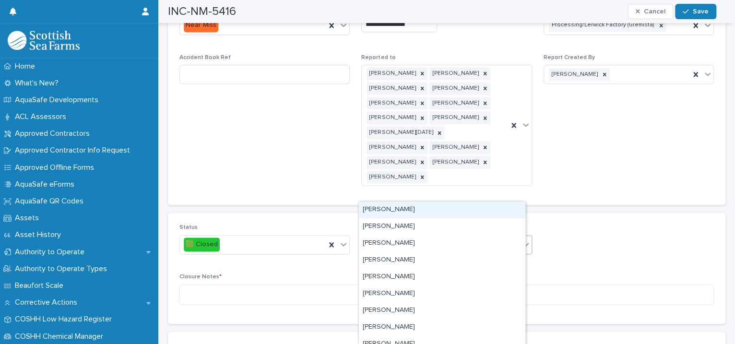
click at [394, 236] on div "Select..." at bounding box center [440, 244] width 157 height 16
type input "****"
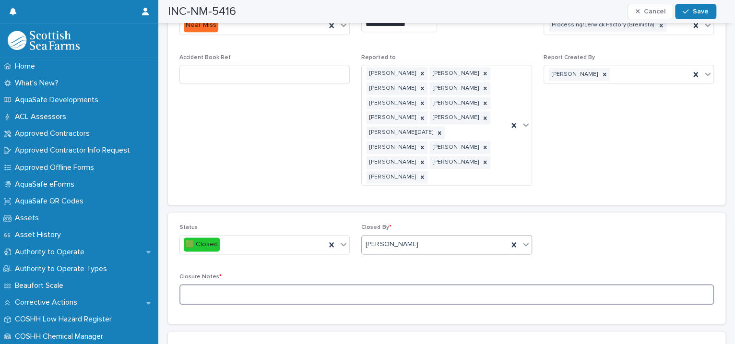
click at [216, 284] on textarea at bounding box center [446, 294] width 534 height 21
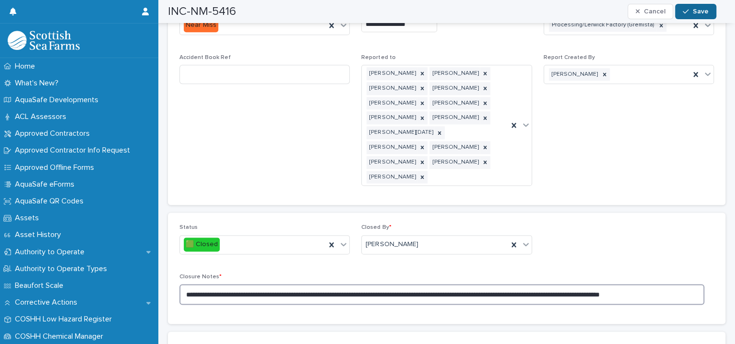
type textarea "**********"
click at [688, 12] on icon "button" at bounding box center [686, 11] width 6 height 7
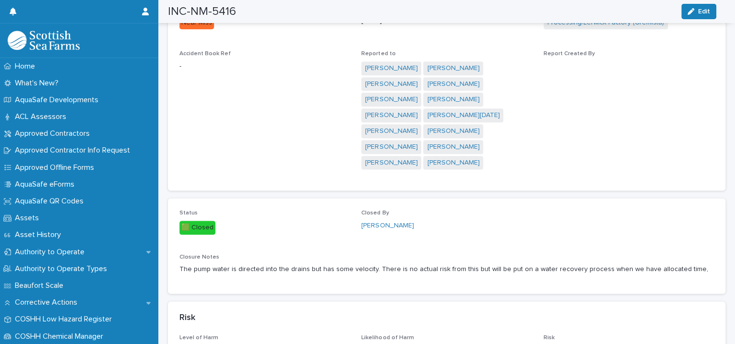
scroll to position [0, 0]
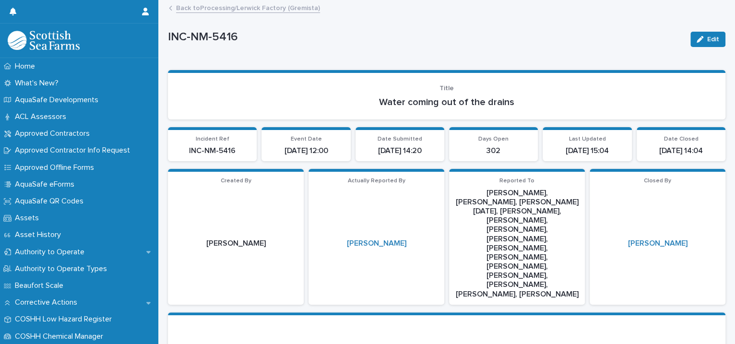
click at [282, 10] on link "Back to Processing/Lerwick Factory (Gremista)" at bounding box center [248, 7] width 144 height 11
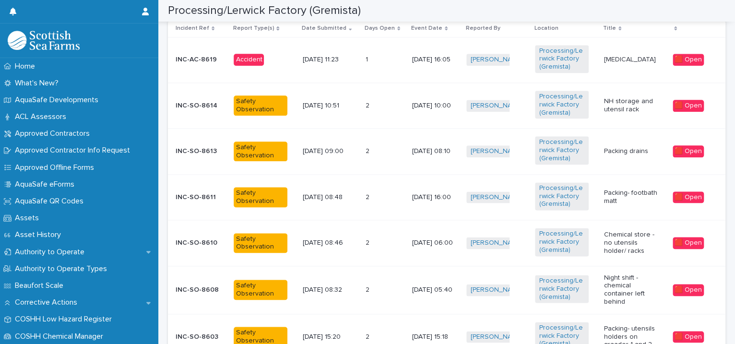
scroll to position [879, 0]
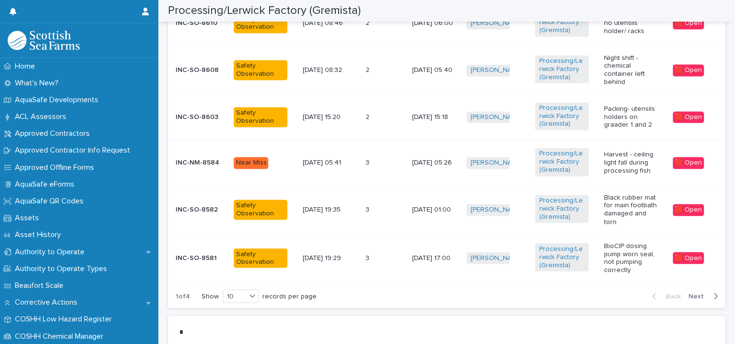
click at [688, 293] on span "Next" at bounding box center [698, 296] width 21 height 7
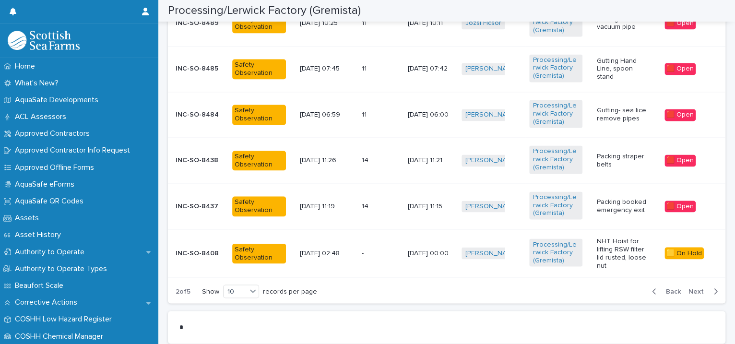
click at [688, 290] on span "Next" at bounding box center [698, 291] width 21 height 7
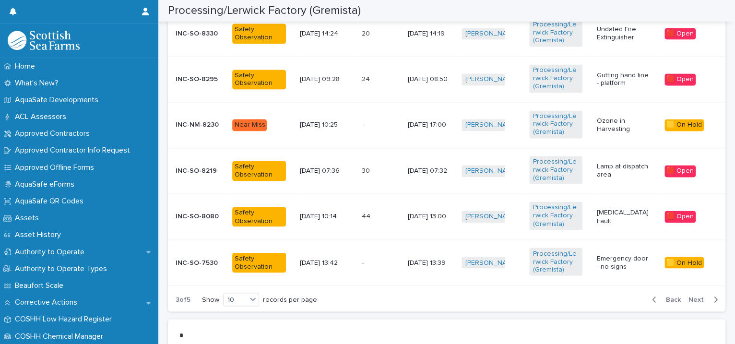
click at [688, 296] on span "Next" at bounding box center [698, 299] width 21 height 7
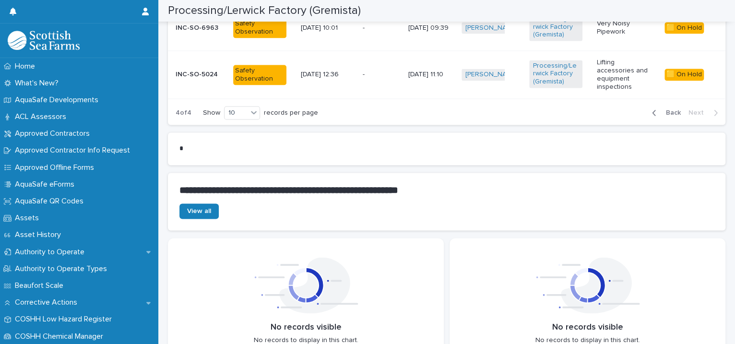
scroll to position [660, 0]
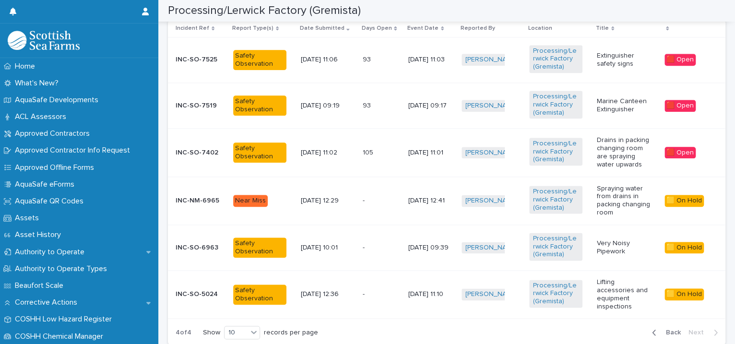
click at [625, 207] on p "Spraying water from drains in packing changing room" at bounding box center [623, 201] width 53 height 32
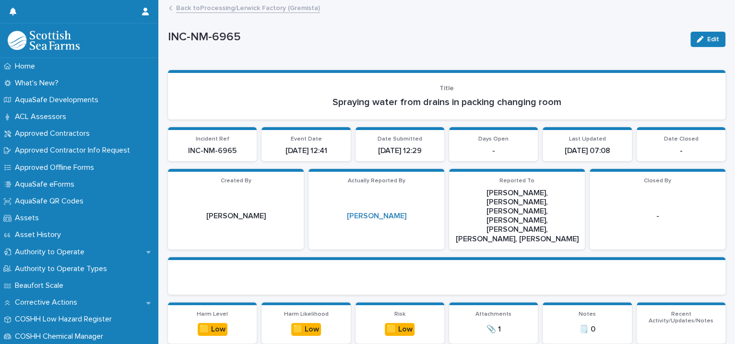
drag, startPoint x: 686, startPoint y: 39, endPoint x: 383, endPoint y: 179, distance: 333.7
click at [690, 38] on button "Edit" at bounding box center [707, 39] width 35 height 15
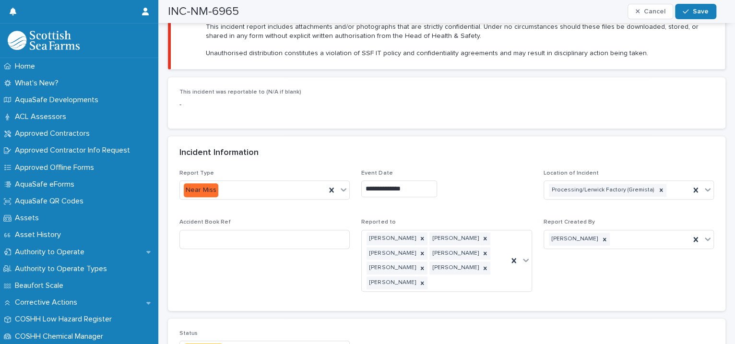
scroll to position [660, 0]
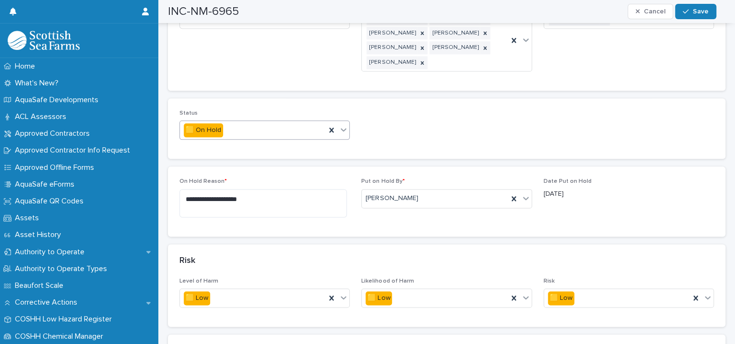
click at [345, 121] on div at bounding box center [344, 129] width 12 height 17
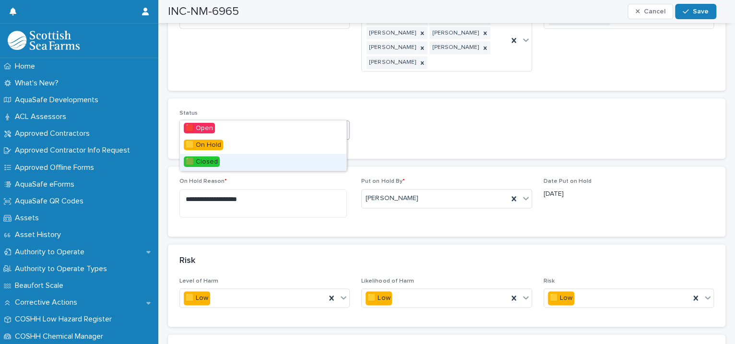
click at [289, 160] on div "🟩 Closed" at bounding box center [263, 162] width 166 height 17
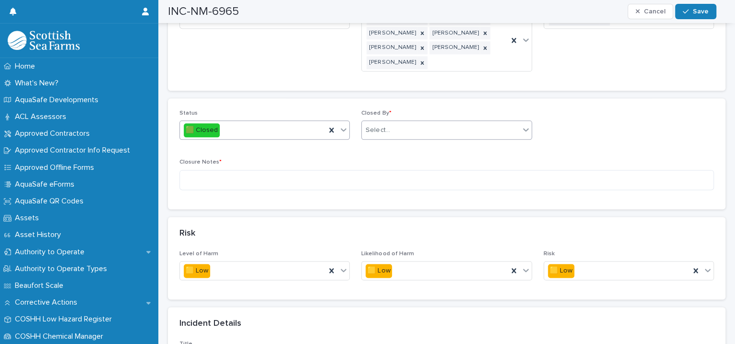
click at [397, 122] on div "Select..." at bounding box center [440, 130] width 157 height 16
type input "*"
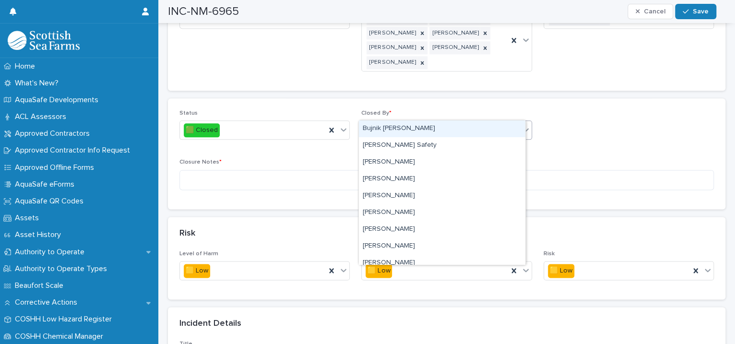
type input "****"
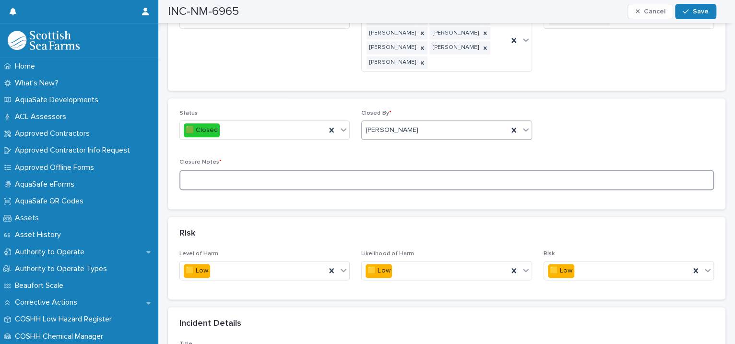
click at [190, 170] on textarea at bounding box center [446, 180] width 534 height 21
type textarea "**********"
click at [688, 12] on icon "button" at bounding box center [686, 11] width 6 height 7
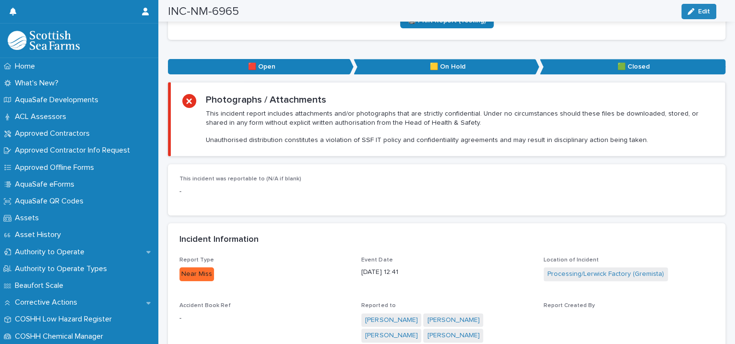
scroll to position [0, 0]
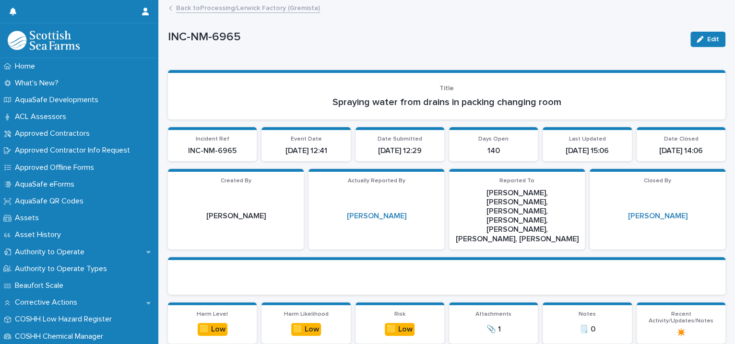
click at [248, 8] on link "Back to Processing/Lerwick Factory (Gremista)" at bounding box center [248, 7] width 144 height 11
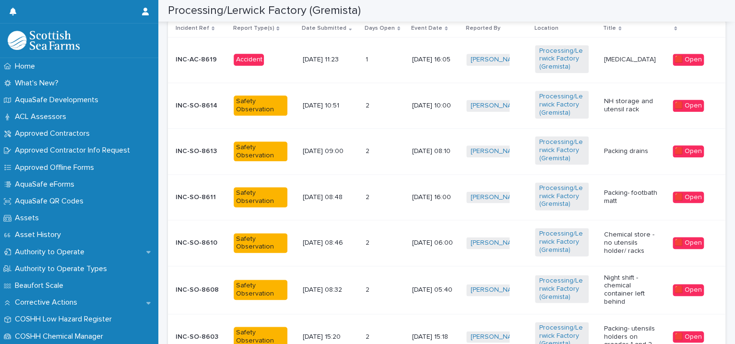
scroll to position [879, 0]
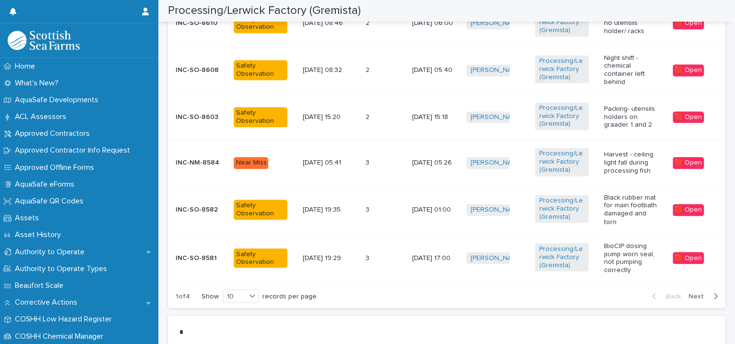
click at [693, 293] on span "Next" at bounding box center [698, 296] width 21 height 7
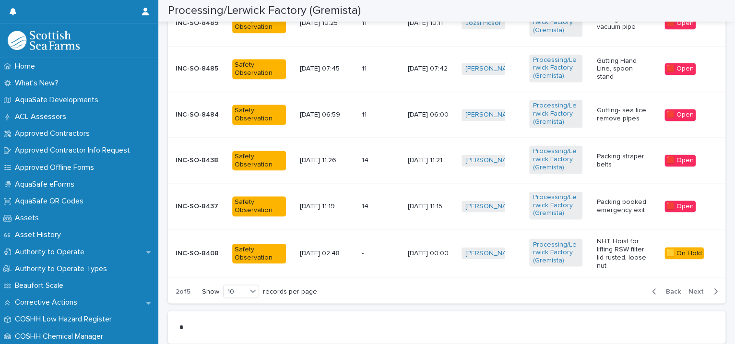
click at [693, 292] on span "Next" at bounding box center [698, 291] width 21 height 7
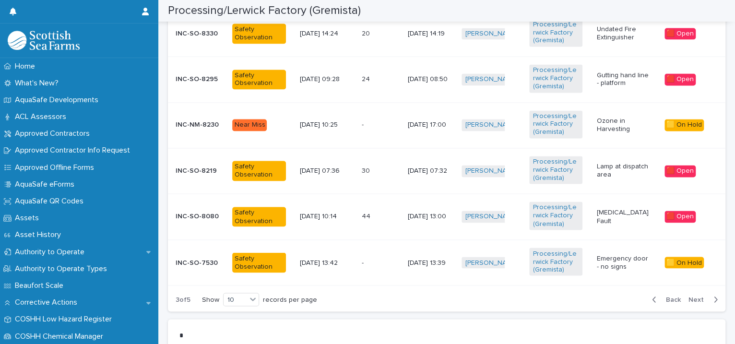
click at [693, 292] on div "Back Next" at bounding box center [684, 299] width 81 height 24
click at [688, 296] on span "Next" at bounding box center [698, 299] width 21 height 7
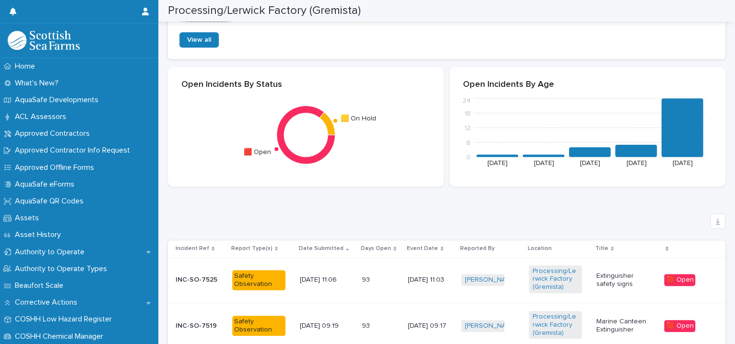
scroll to position [660, 0]
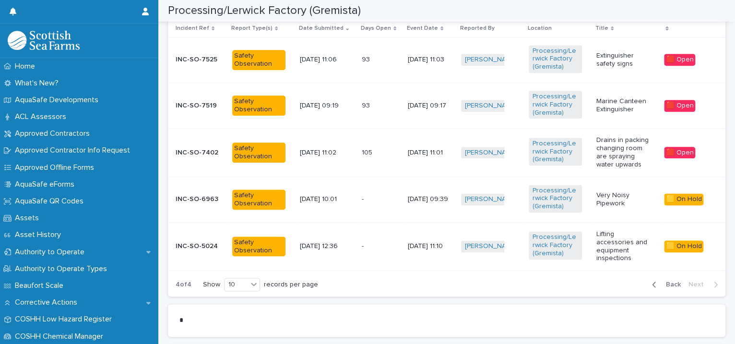
click at [584, 203] on td "Processing/Lerwick Factory (Gremista)" at bounding box center [559, 200] width 68 height 46
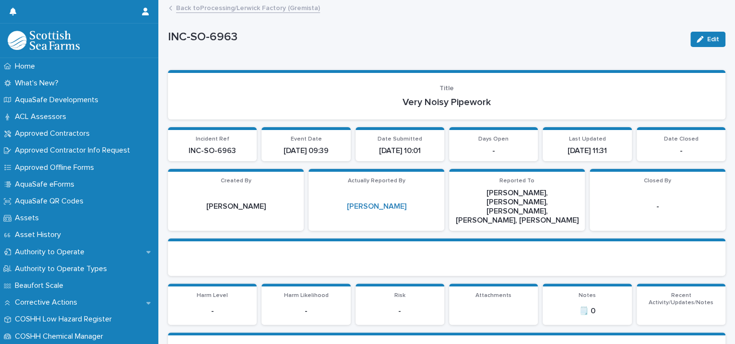
click at [243, 9] on link "Back to Processing/Lerwick Factory (Gremista)" at bounding box center [248, 7] width 144 height 11
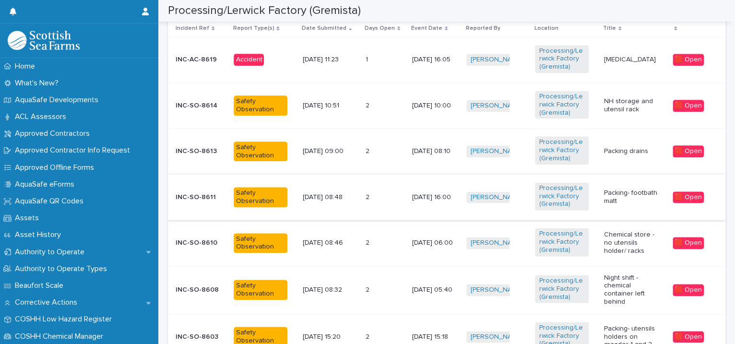
scroll to position [879, 0]
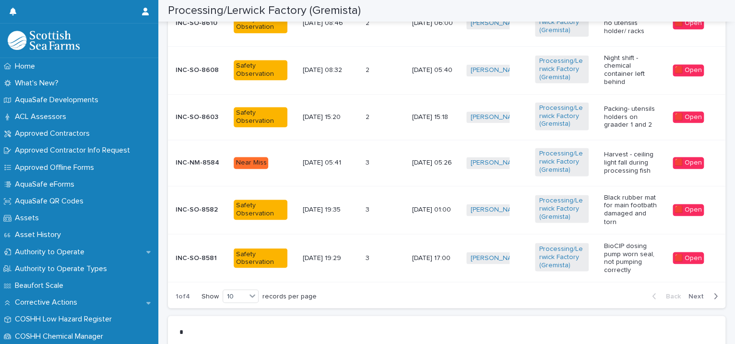
click at [688, 293] on span "Next" at bounding box center [698, 296] width 21 height 7
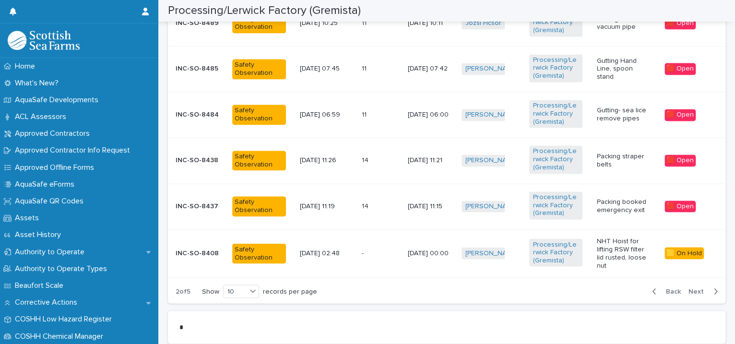
click at [688, 292] on span "Next" at bounding box center [698, 291] width 21 height 7
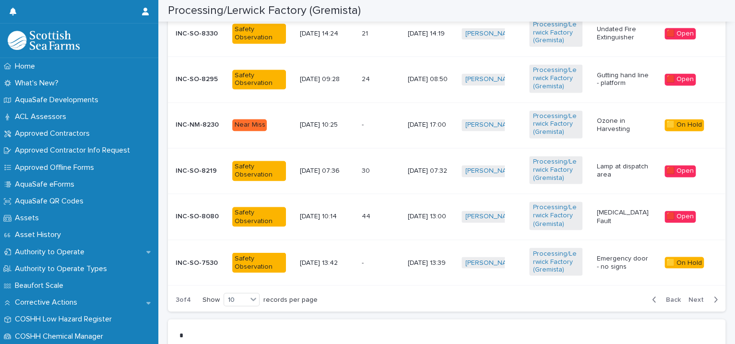
click at [683, 292] on div "Back Next" at bounding box center [684, 299] width 81 height 24
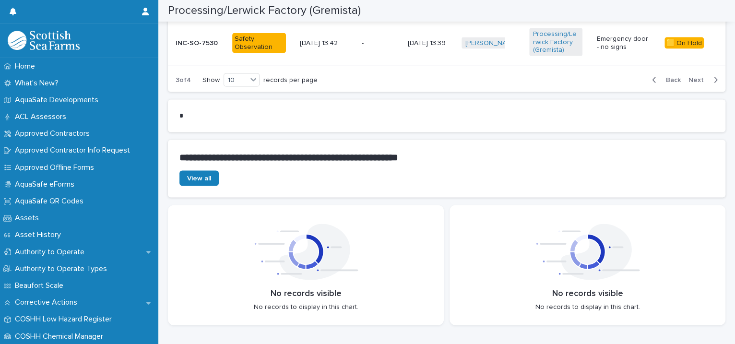
click at [690, 76] on span "Next" at bounding box center [698, 79] width 21 height 7
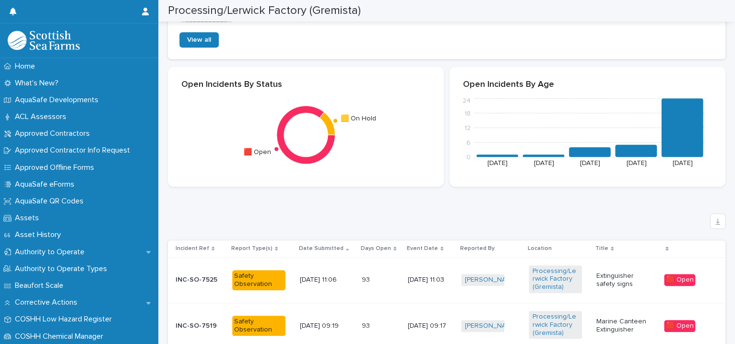
scroll to position [660, 0]
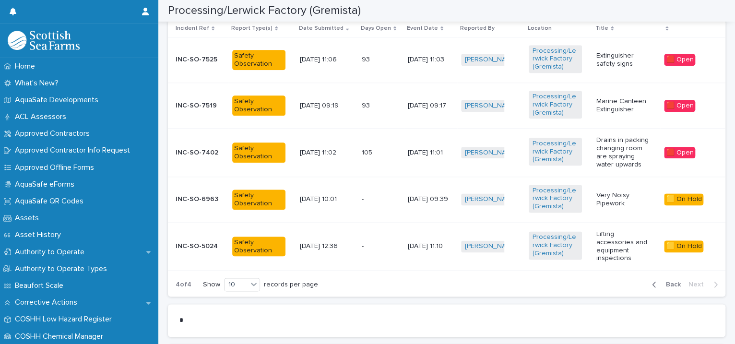
click at [596, 203] on p "Very Noisy Pipework" at bounding box center [622, 199] width 53 height 16
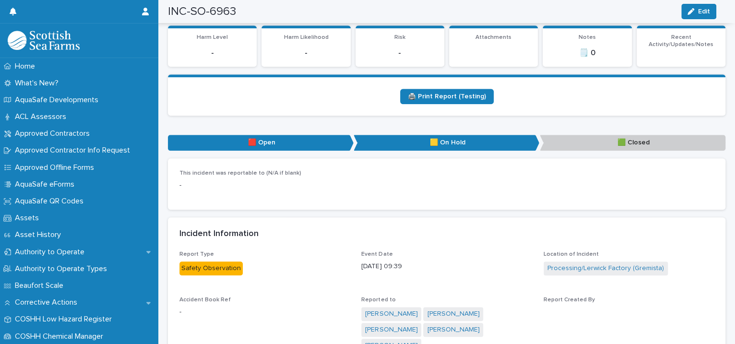
scroll to position [220, 0]
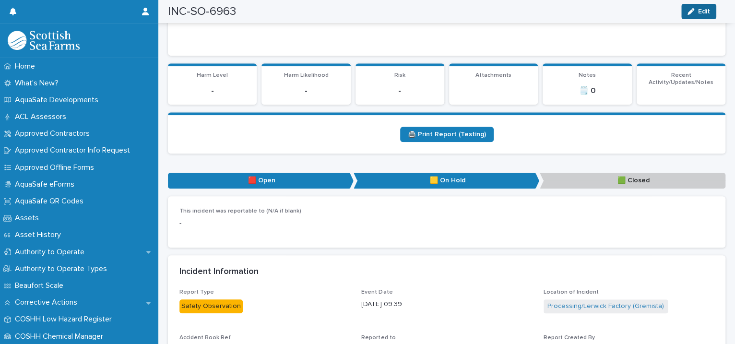
click at [693, 12] on icon "button" at bounding box center [690, 11] width 7 height 7
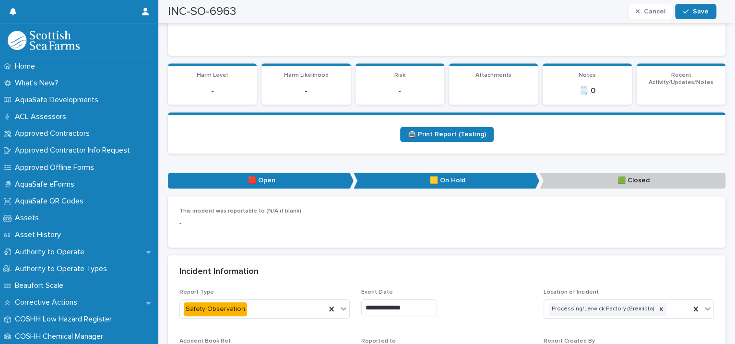
scroll to position [440, 0]
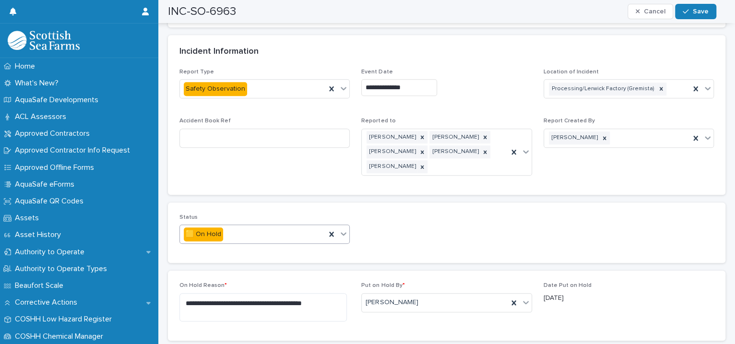
click at [342, 229] on icon at bounding box center [344, 234] width 10 height 10
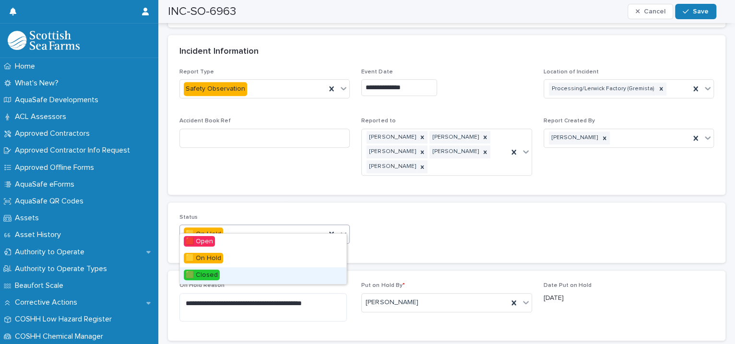
click at [255, 277] on div "🟩 Closed" at bounding box center [263, 275] width 166 height 17
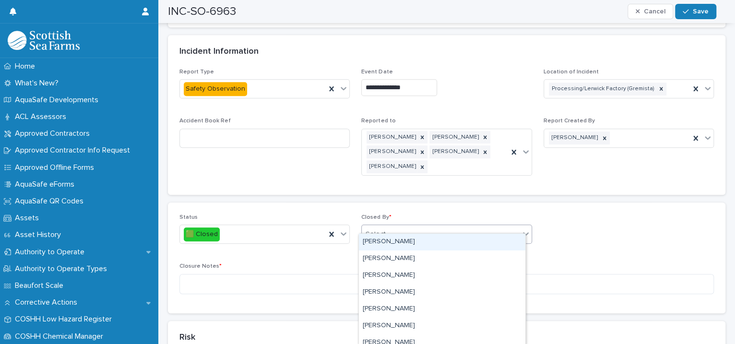
click at [370, 229] on div "Select..." at bounding box center [378, 234] width 24 height 10
type input "****"
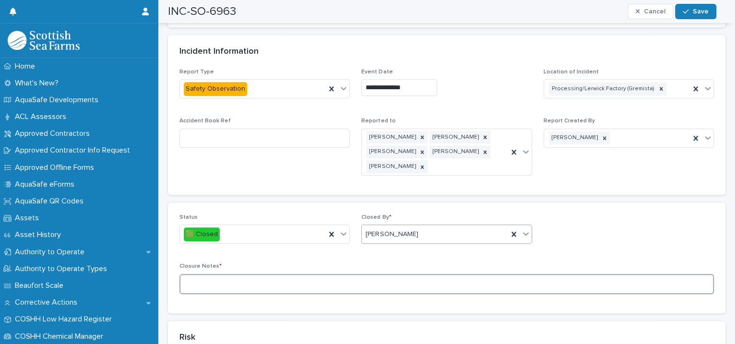
click at [248, 278] on textarea at bounding box center [446, 284] width 534 height 21
click at [312, 274] on textarea "**********" at bounding box center [441, 284] width 525 height 21
type textarea "**********"
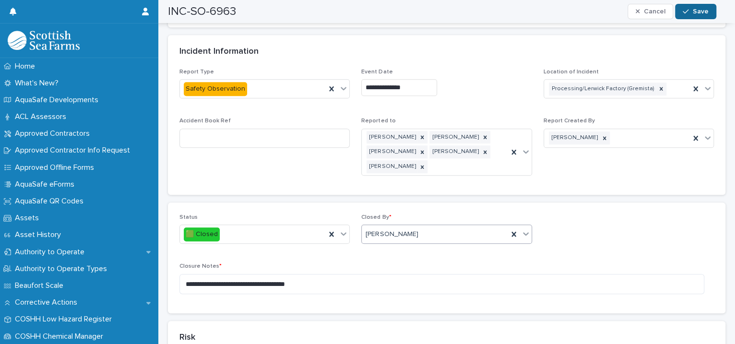
click at [687, 5] on button "Save" at bounding box center [695, 11] width 41 height 15
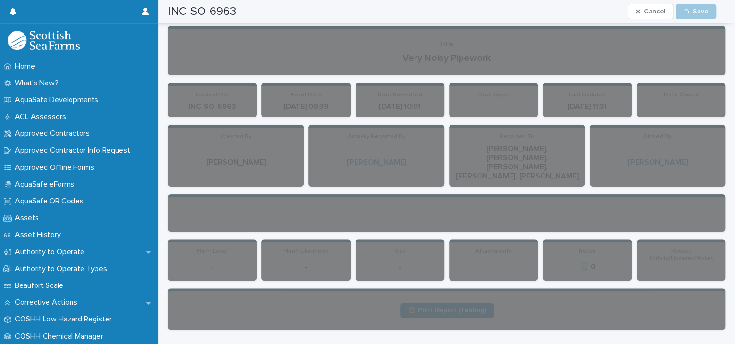
scroll to position [0, 0]
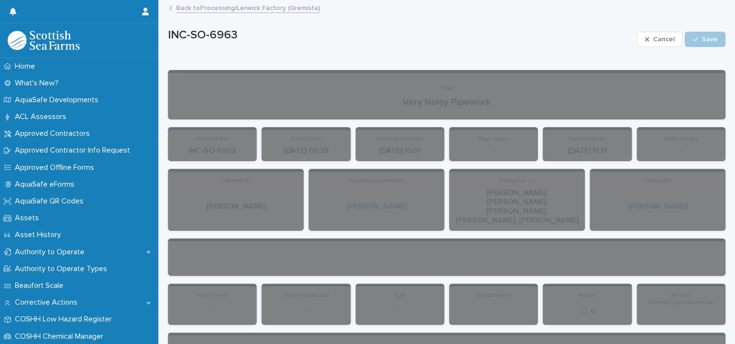
click at [254, 5] on link "Back to Processing/Lerwick Factory (Gremista)" at bounding box center [248, 7] width 144 height 11
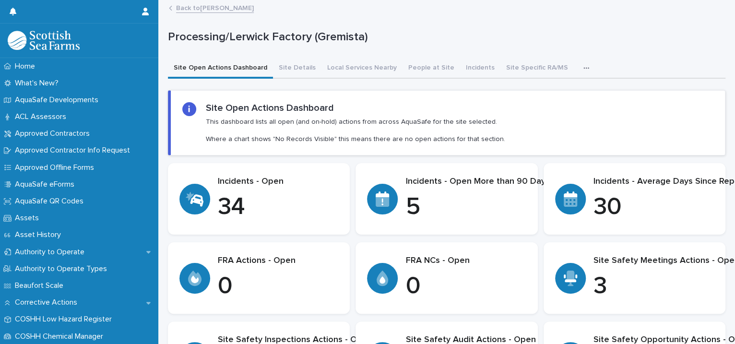
click at [388, 204] on div at bounding box center [382, 199] width 31 height 31
click at [399, 202] on div "Incidents - Open More than 90 Days 5" at bounding box center [446, 199] width 159 height 45
drag, startPoint x: 399, startPoint y: 202, endPoint x: 406, endPoint y: 204, distance: 7.0
click at [406, 204] on p "5" at bounding box center [477, 207] width 144 height 29
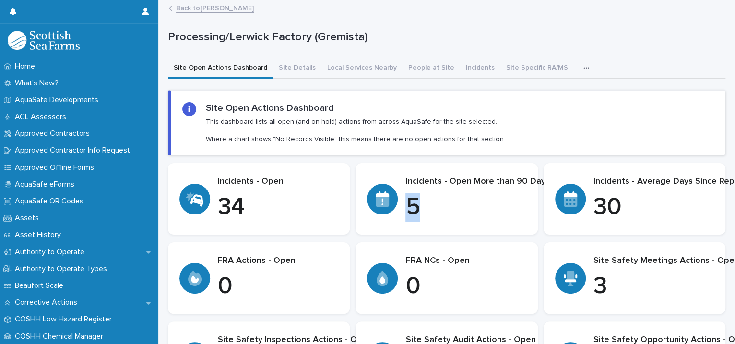
click at [406, 204] on p "5" at bounding box center [477, 207] width 144 height 29
drag, startPoint x: 406, startPoint y: 204, endPoint x: 382, endPoint y: 201, distance: 23.6
click at [382, 201] on icon at bounding box center [382, 202] width 13 height 10
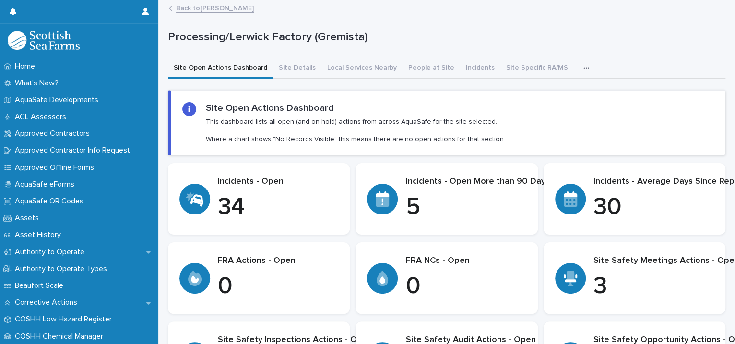
click at [416, 177] on p "Incidents - Open More than 90 Days" at bounding box center [477, 182] width 144 height 11
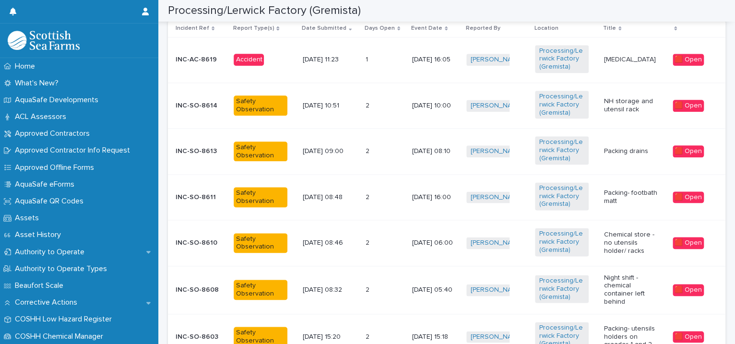
scroll to position [879, 0]
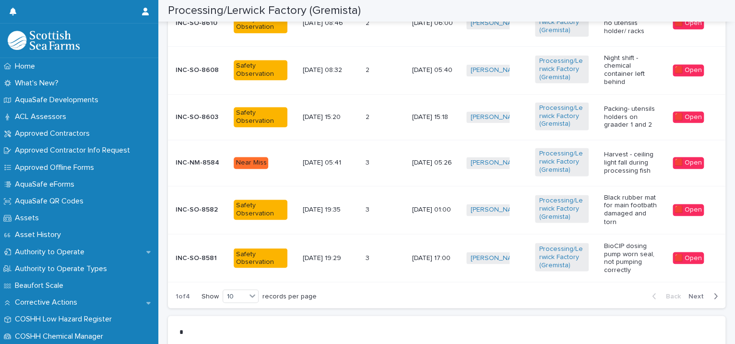
click at [688, 293] on span "Next" at bounding box center [698, 296] width 21 height 7
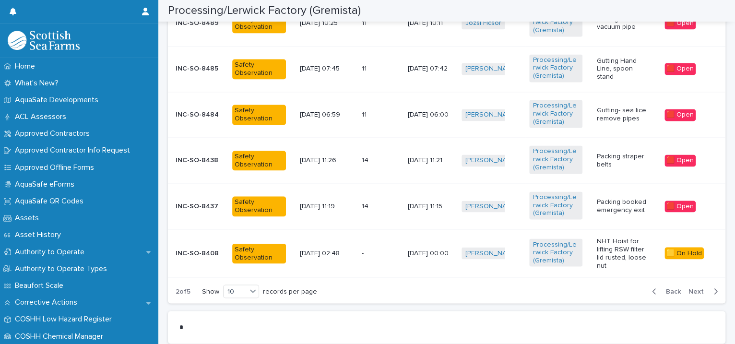
click at [688, 293] on span "Next" at bounding box center [698, 291] width 21 height 7
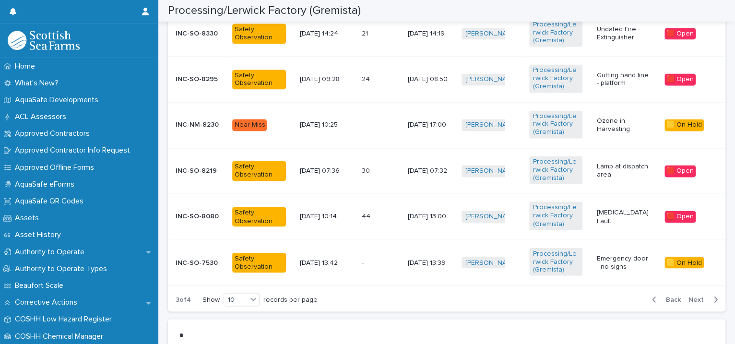
click at [686, 293] on div "Back Next" at bounding box center [684, 299] width 81 height 24
click at [688, 296] on span "Next" at bounding box center [698, 299] width 21 height 7
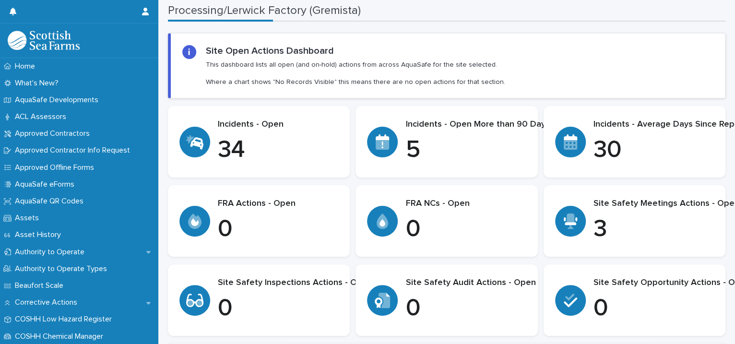
scroll to position [0, 0]
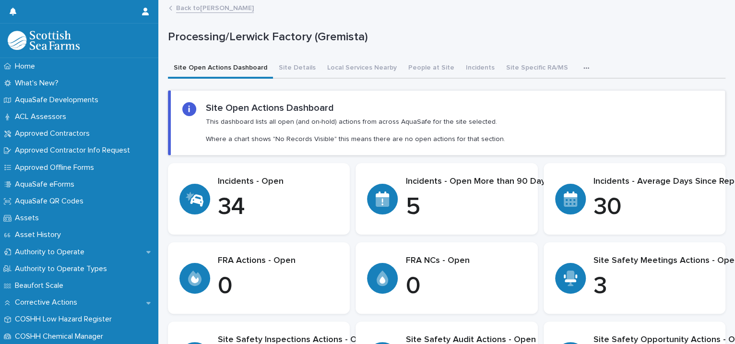
click at [593, 213] on p "30" at bounding box center [672, 207] width 159 height 29
click at [565, 201] on icon at bounding box center [570, 202] width 13 height 10
click at [593, 201] on p "30" at bounding box center [672, 207] width 159 height 29
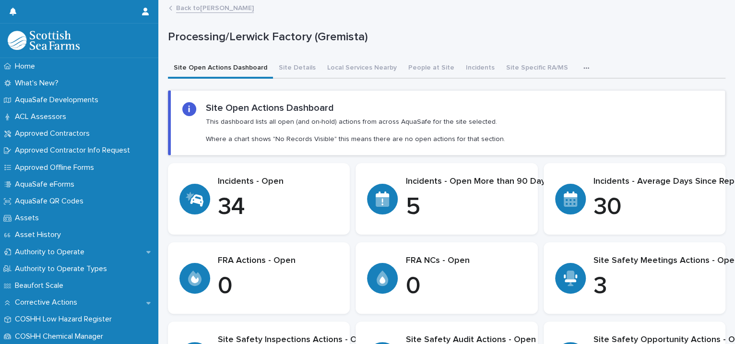
click at [201, 192] on icon at bounding box center [194, 198] width 19 height 15
drag, startPoint x: 201, startPoint y: 192, endPoint x: 250, endPoint y: 192, distance: 48.9
click at [250, 193] on p "34" at bounding box center [278, 207] width 120 height 29
click at [246, 182] on p "Incidents - Open" at bounding box center [278, 182] width 120 height 11
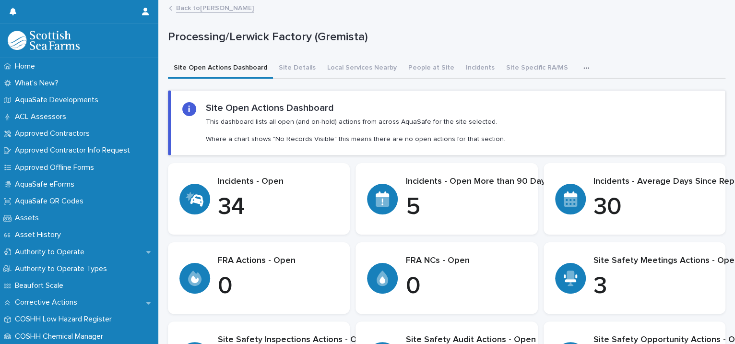
click at [261, 181] on p "Incidents - Open" at bounding box center [278, 182] width 120 height 11
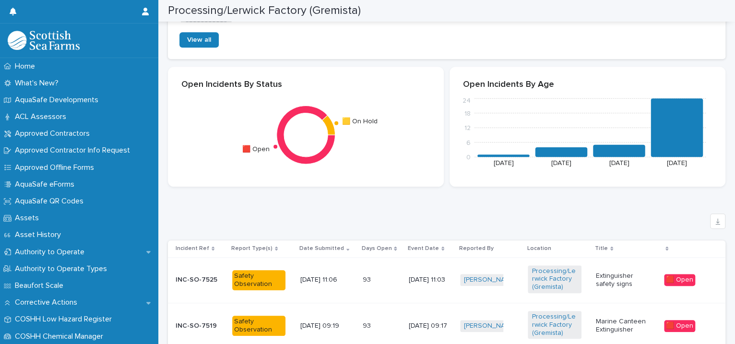
scroll to position [660, 0]
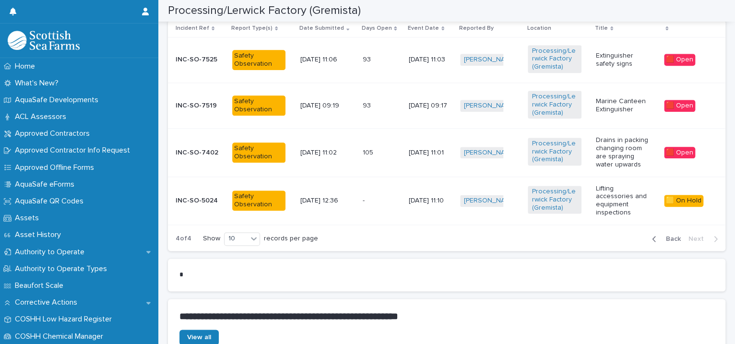
click at [637, 165] on p "Drains in packing changing room are spraying water upwards" at bounding box center [622, 152] width 53 height 32
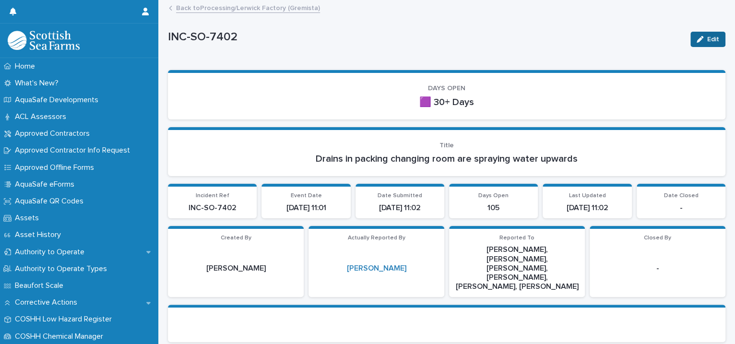
click at [696, 36] on icon "button" at bounding box center [699, 39] width 7 height 7
click at [655, 36] on span "Cancel" at bounding box center [664, 39] width 22 height 7
click at [297, 10] on link "Back to Processing/Lerwick Factory (Gremista)" at bounding box center [248, 7] width 144 height 11
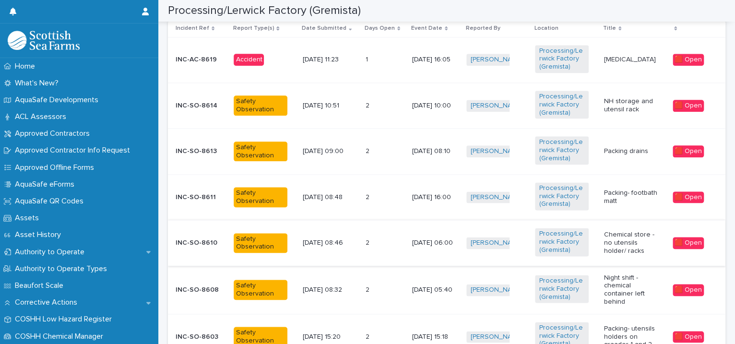
scroll to position [879, 0]
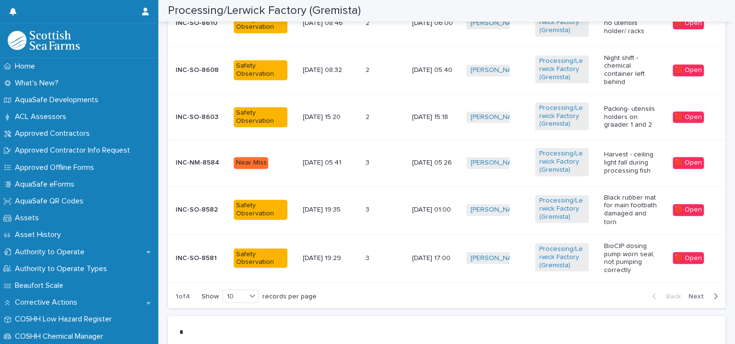
click at [524, 120] on div "Ewelina Dabrowska + 0" at bounding box center [496, 117] width 61 height 20
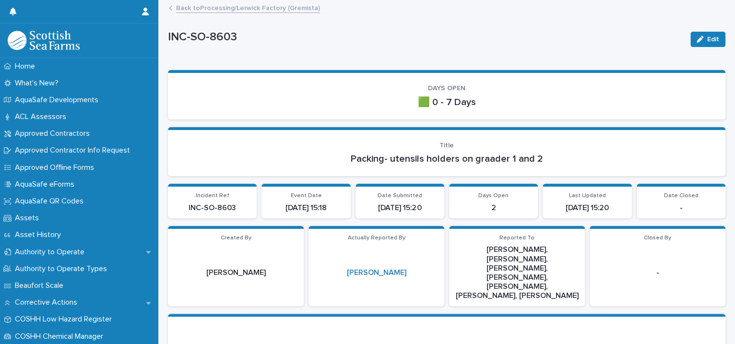
drag, startPoint x: 705, startPoint y: 36, endPoint x: 523, endPoint y: 89, distance: 189.8
click at [707, 36] on span "Edit" at bounding box center [713, 39] width 12 height 7
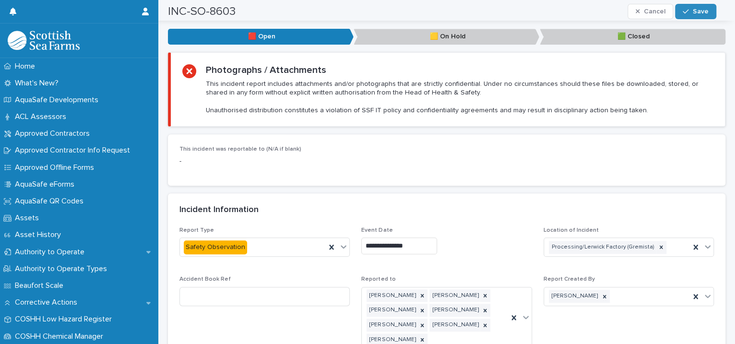
scroll to position [660, 0]
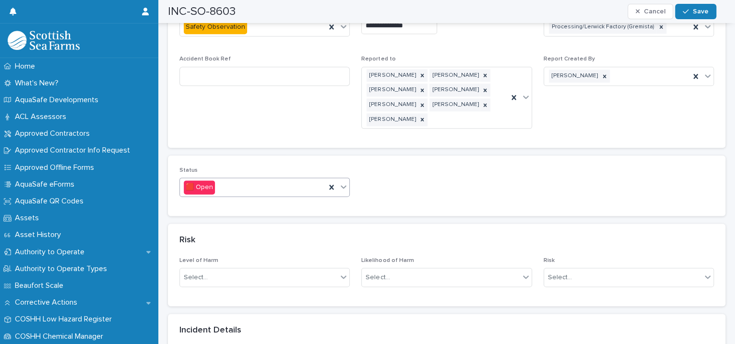
click at [342, 185] on icon at bounding box center [344, 186] width 6 height 3
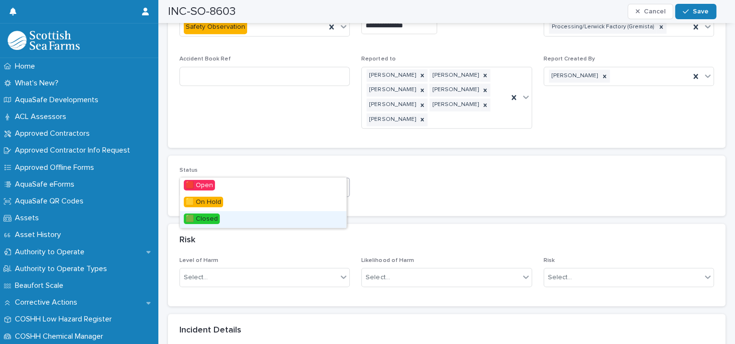
click at [260, 216] on div "🟩 Closed" at bounding box center [263, 219] width 166 height 17
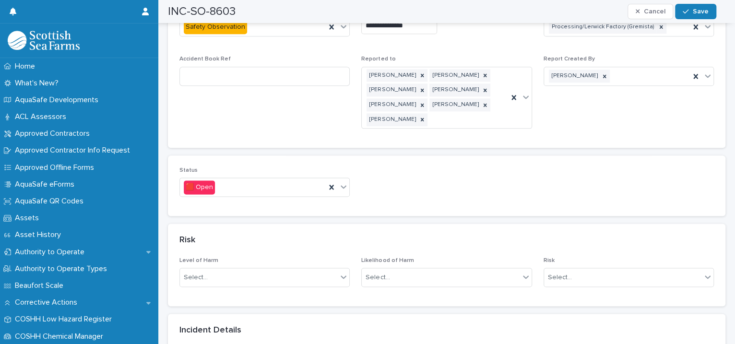
click at [260, 235] on div "Risk" at bounding box center [444, 240] width 531 height 11
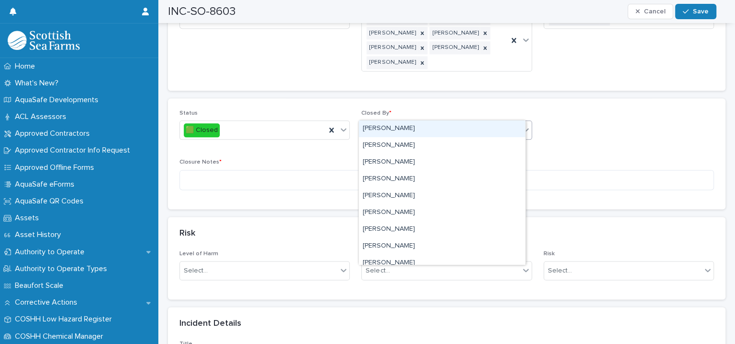
click at [406, 122] on div "Select..." at bounding box center [440, 130] width 157 height 16
type input "****"
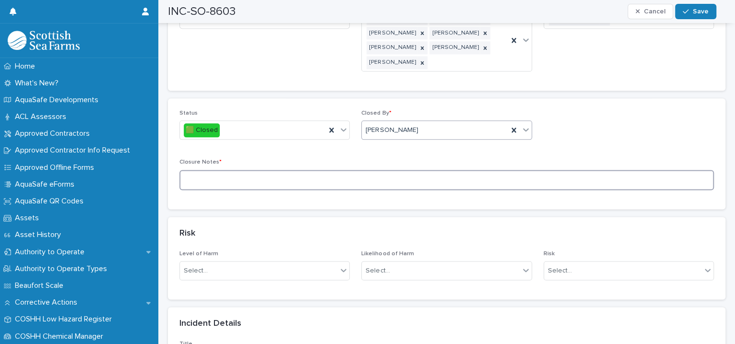
click at [256, 170] on textarea at bounding box center [446, 180] width 534 height 21
type textarea "**********"
click at [702, 13] on span "Save" at bounding box center [701, 11] width 16 height 7
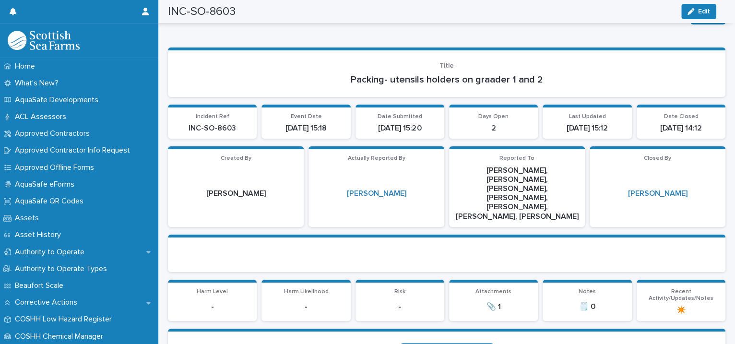
scroll to position [0, 0]
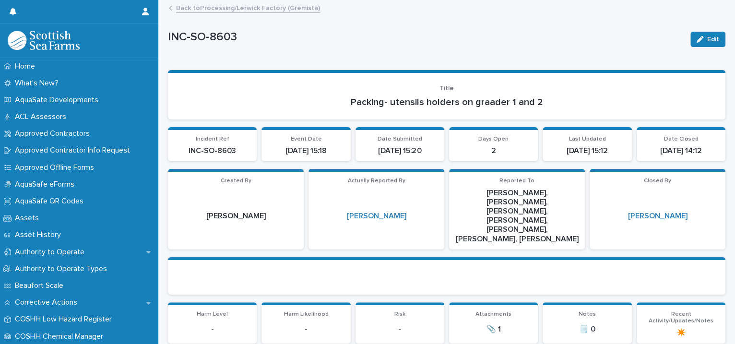
click at [230, 9] on link "Back to Processing/Lerwick Factory (Gremista)" at bounding box center [248, 7] width 144 height 11
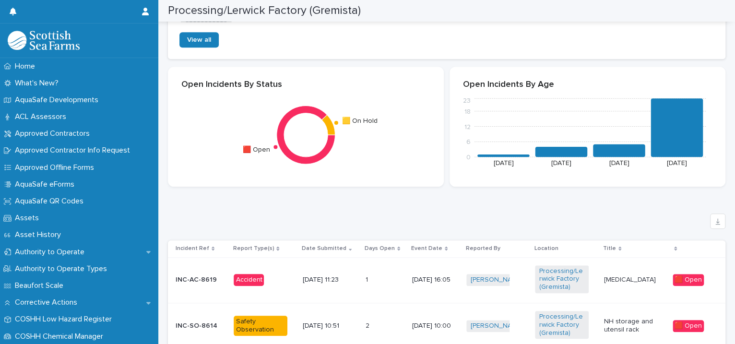
scroll to position [660, 0]
